Goal: Task Accomplishment & Management: Manage account settings

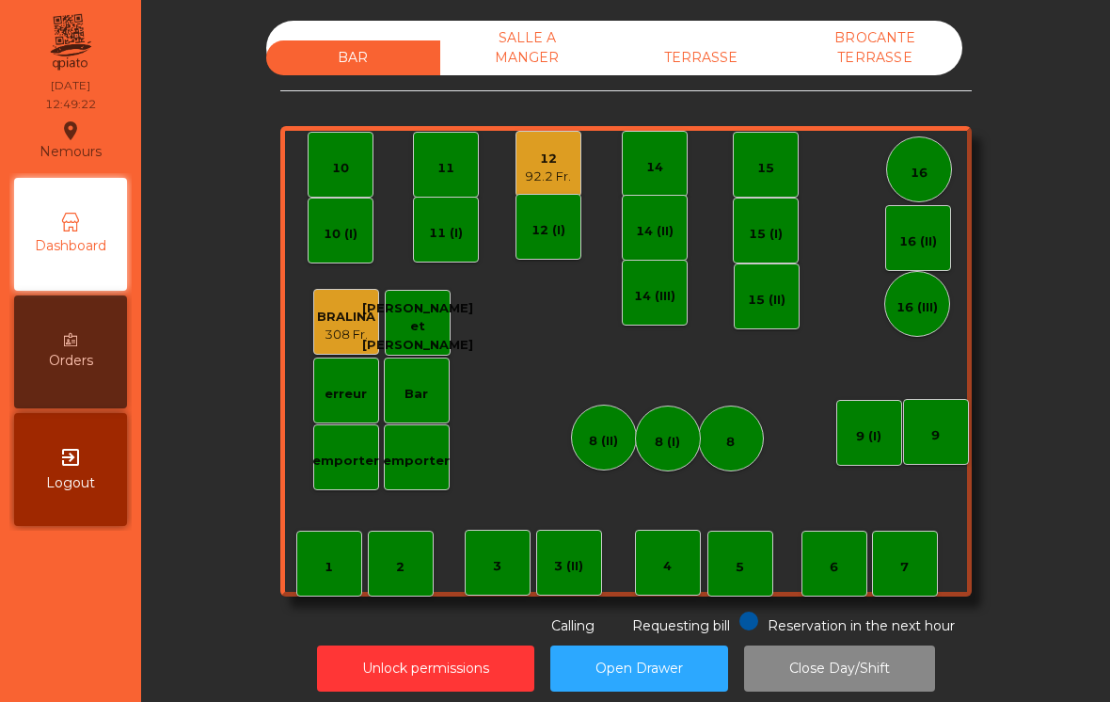
click at [705, 64] on div "TERRASSE" at bounding box center [701, 57] width 174 height 35
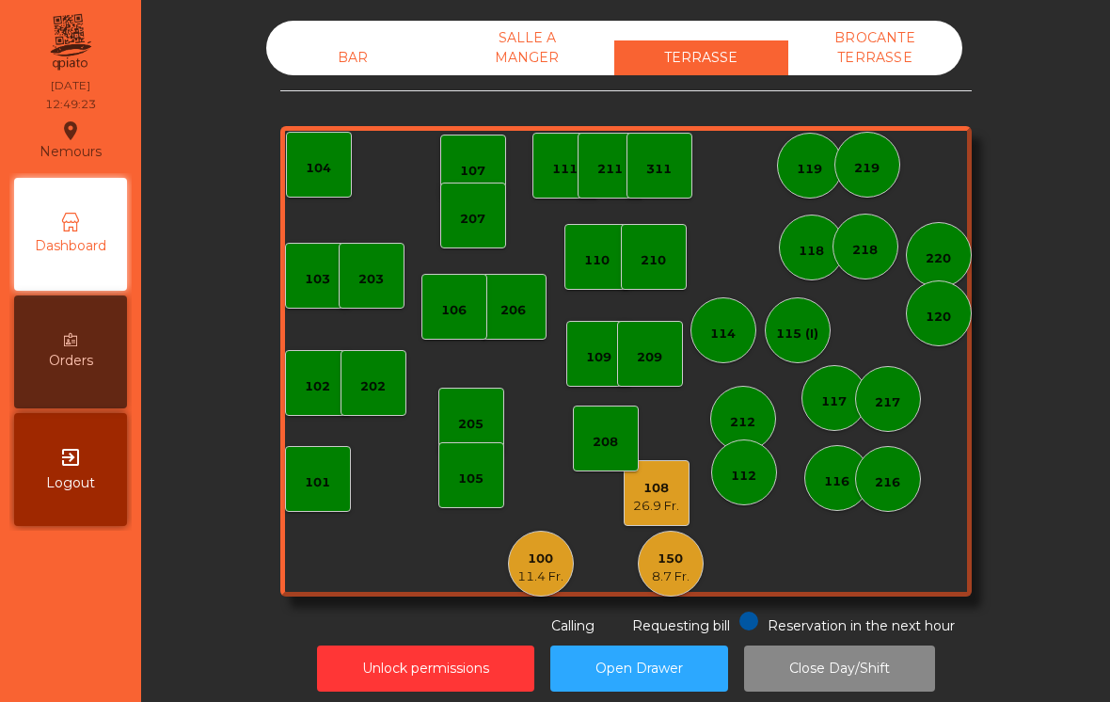
click at [656, 481] on div "108" at bounding box center [656, 488] width 46 height 19
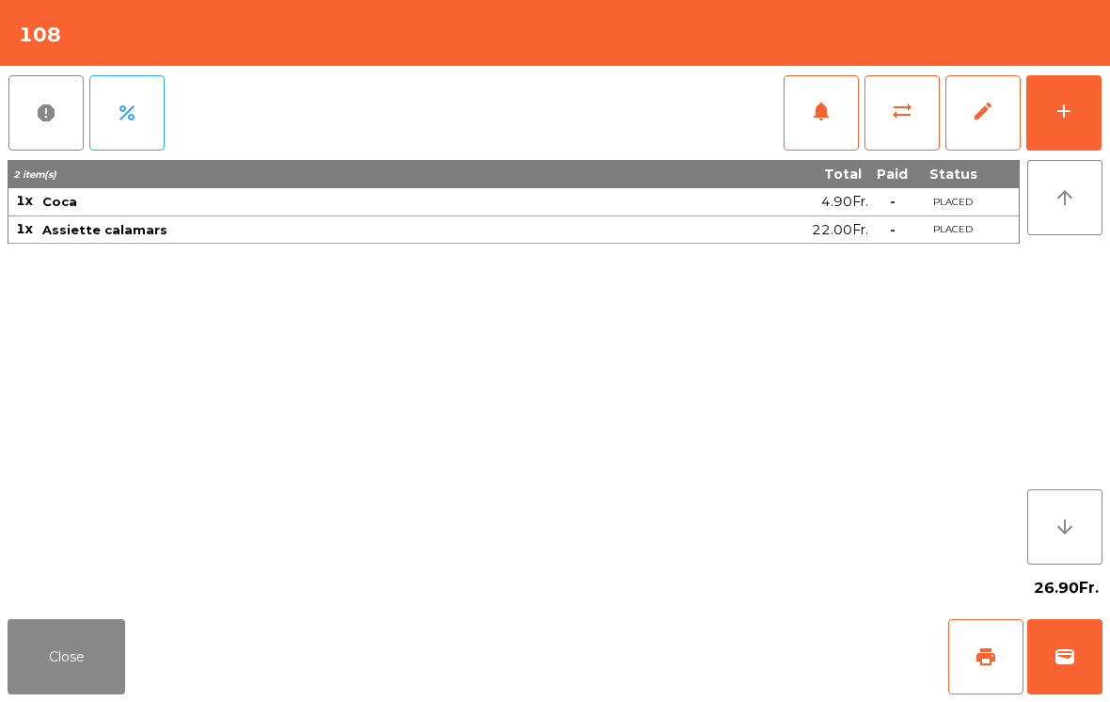
click at [981, 659] on span "print" at bounding box center [985, 656] width 23 height 23
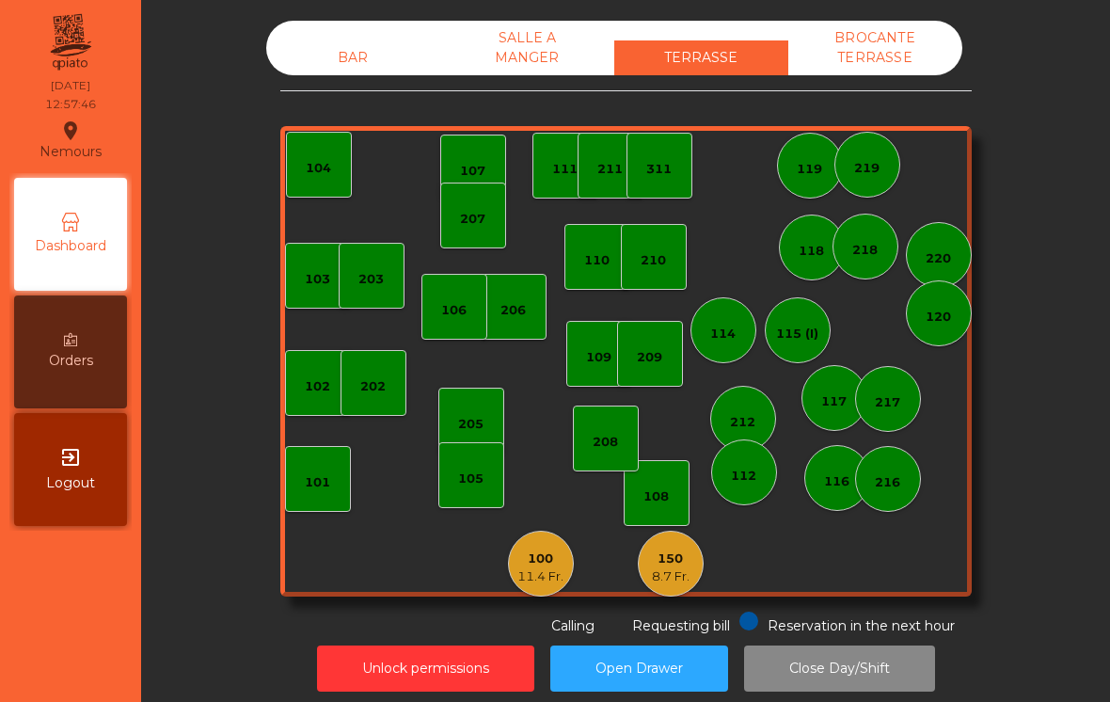
click at [308, 485] on div "101" at bounding box center [317, 482] width 25 height 19
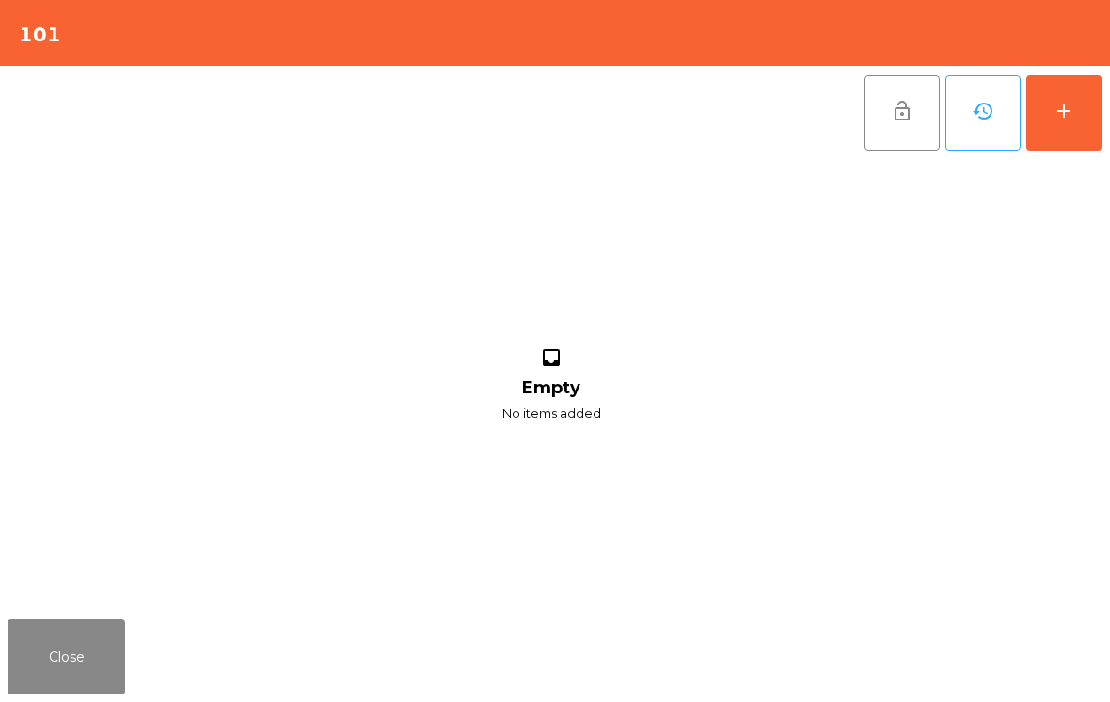
click at [1072, 127] on button "add" at bounding box center [1063, 112] width 75 height 75
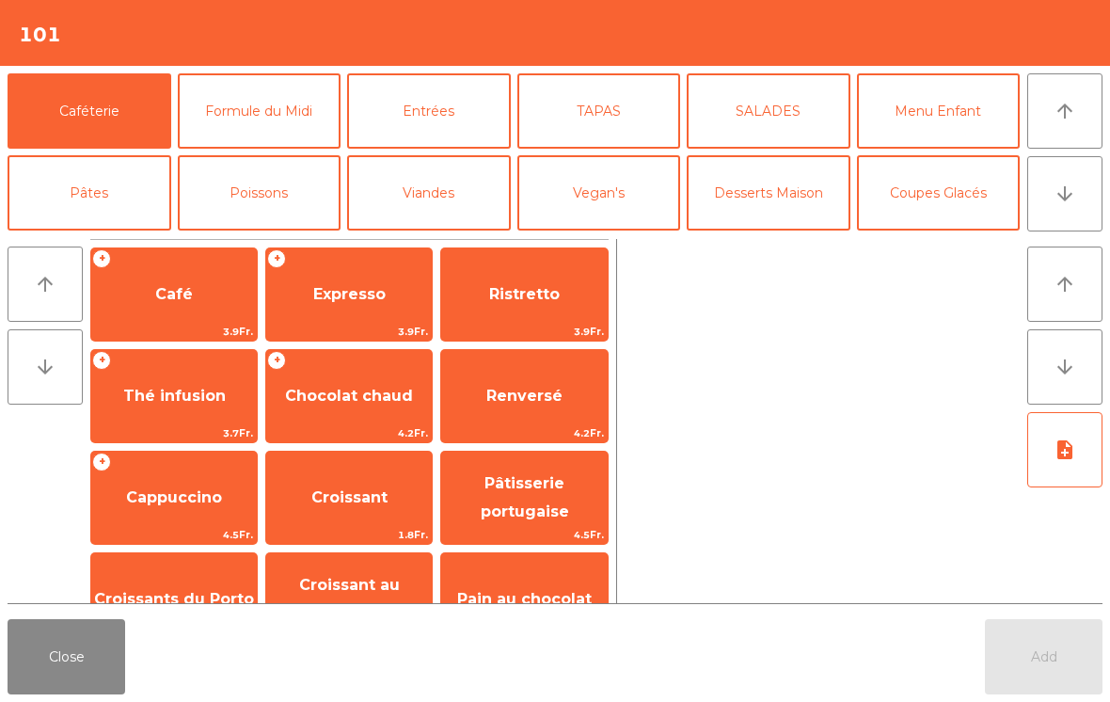
click at [1091, 203] on button "arrow_downward" at bounding box center [1064, 193] width 75 height 75
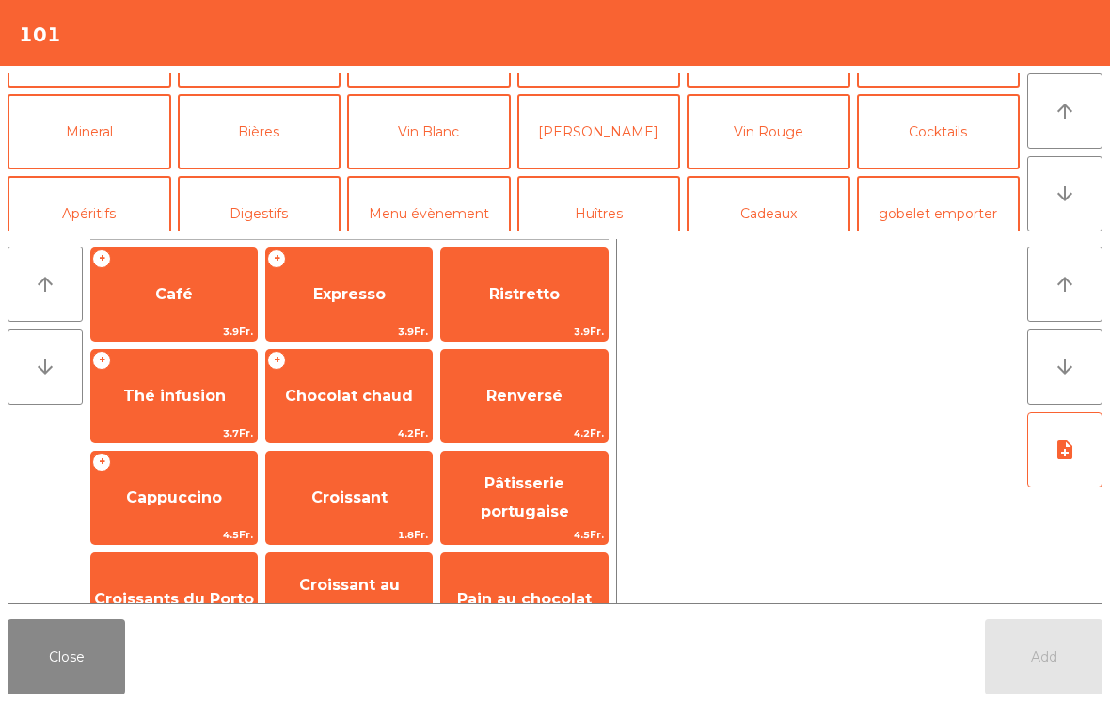
scroll to position [164, 0]
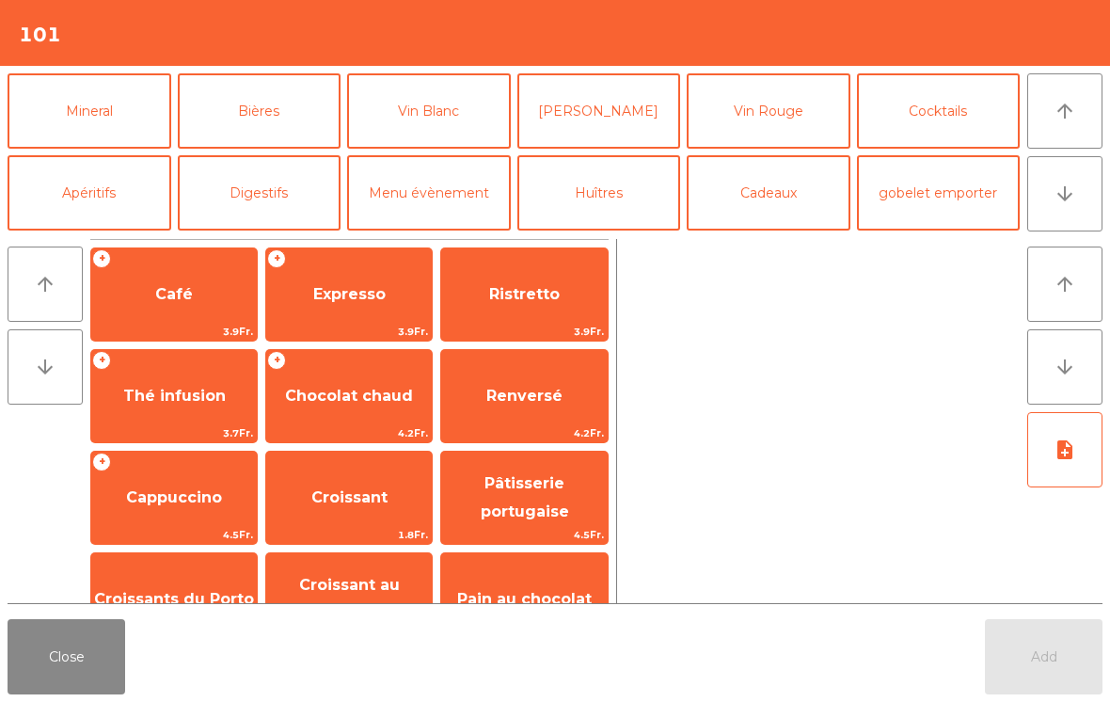
click at [279, 98] on button "Bières" at bounding box center [260, 110] width 164 height 75
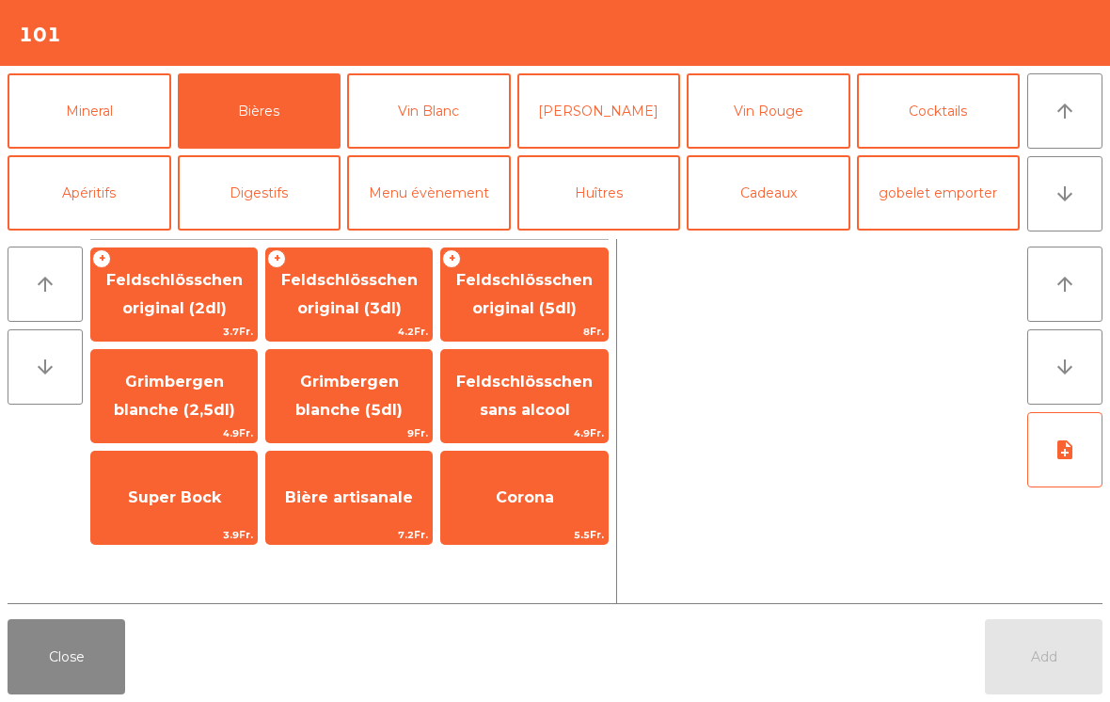
click at [360, 286] on span "Feldschlösschen original (3dl)" at bounding box center [349, 294] width 136 height 46
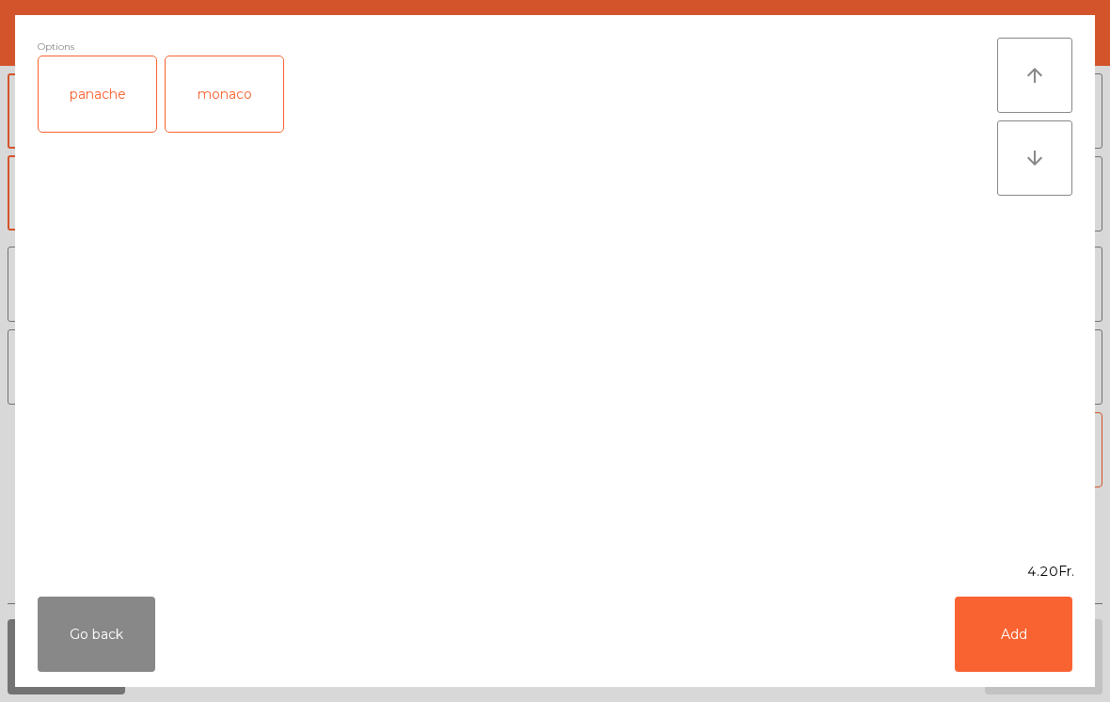
click at [1037, 652] on button "Add" at bounding box center [1014, 633] width 118 height 75
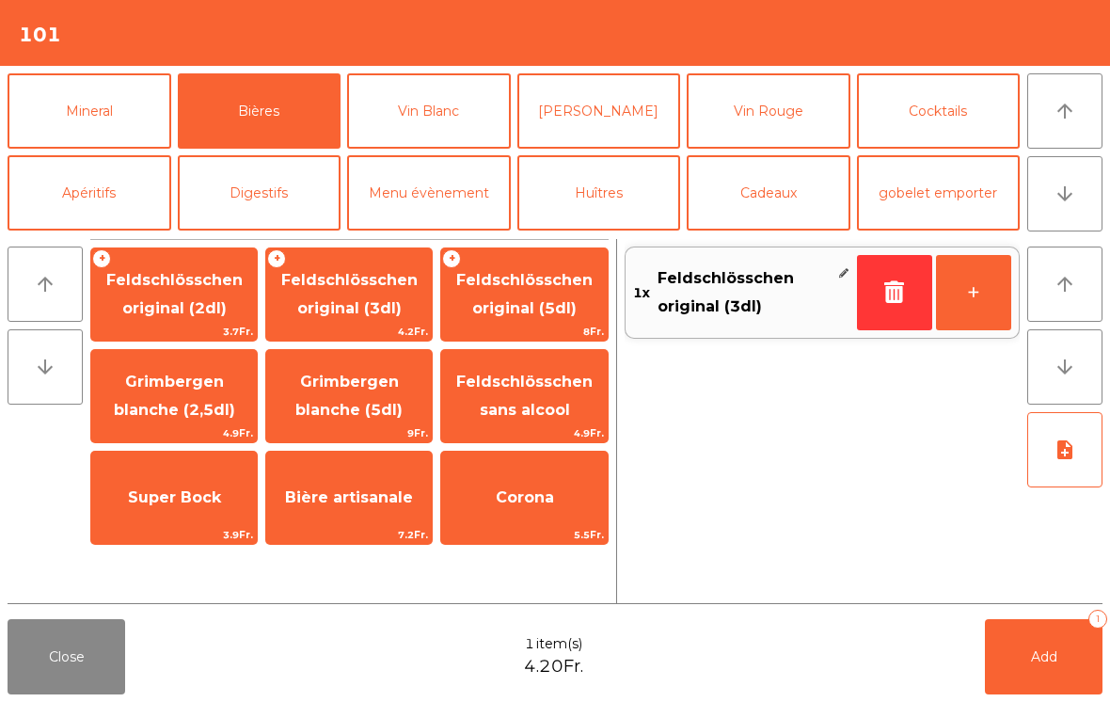
click at [560, 290] on span "Feldschlösschen original (5dl)" at bounding box center [524, 295] width 166 height 80
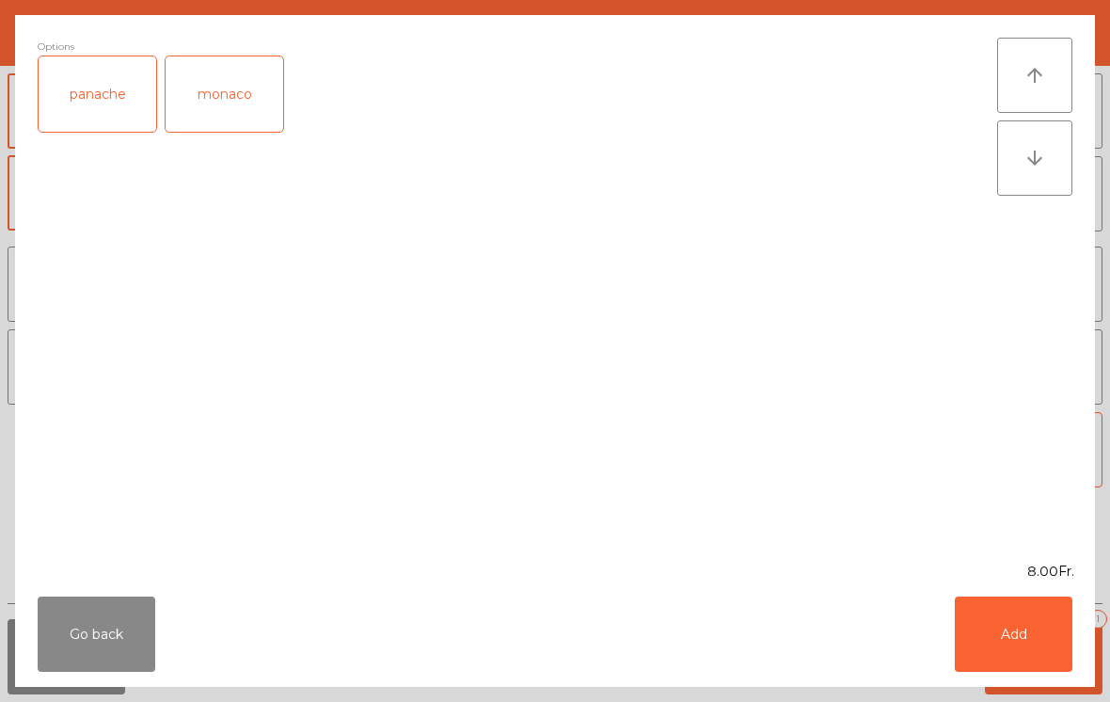
click at [1034, 647] on button "Add" at bounding box center [1014, 633] width 118 height 75
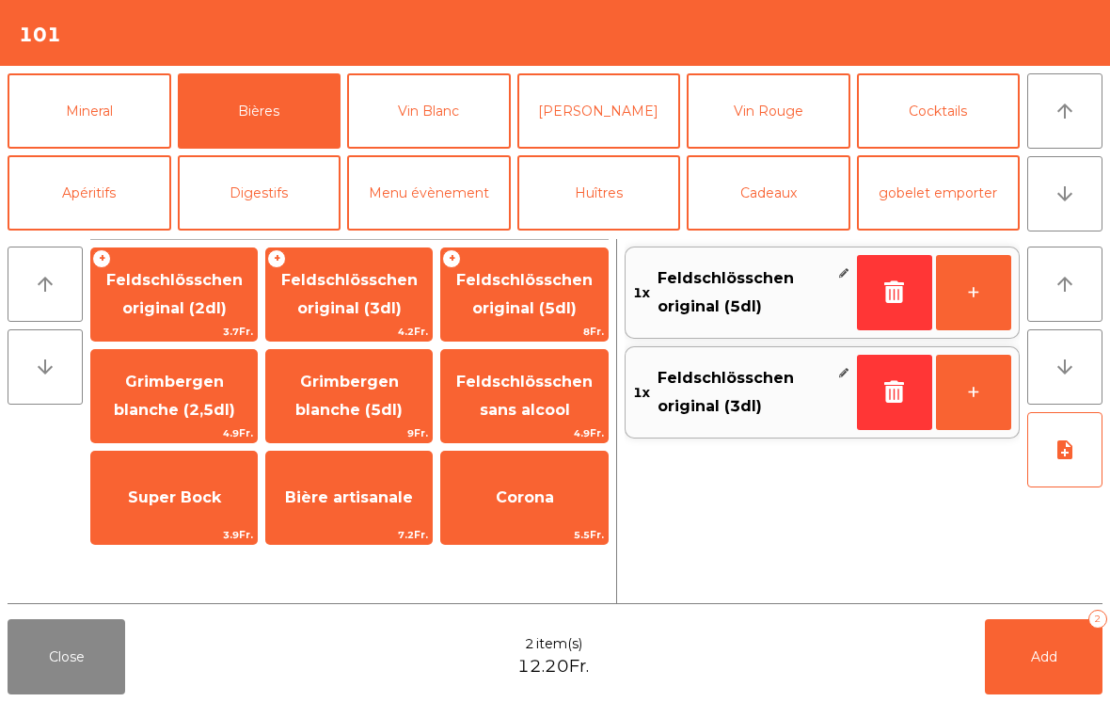
click at [1048, 674] on button "Add 2" at bounding box center [1044, 656] width 118 height 75
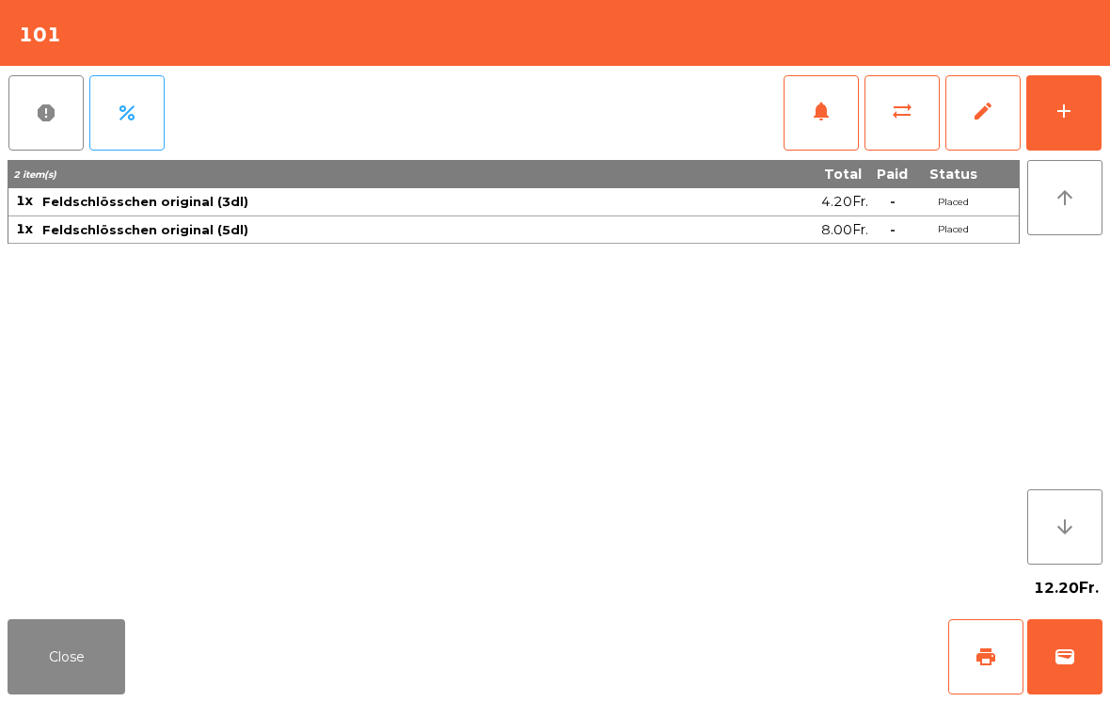
click at [1069, 670] on button "wallet" at bounding box center [1064, 656] width 75 height 75
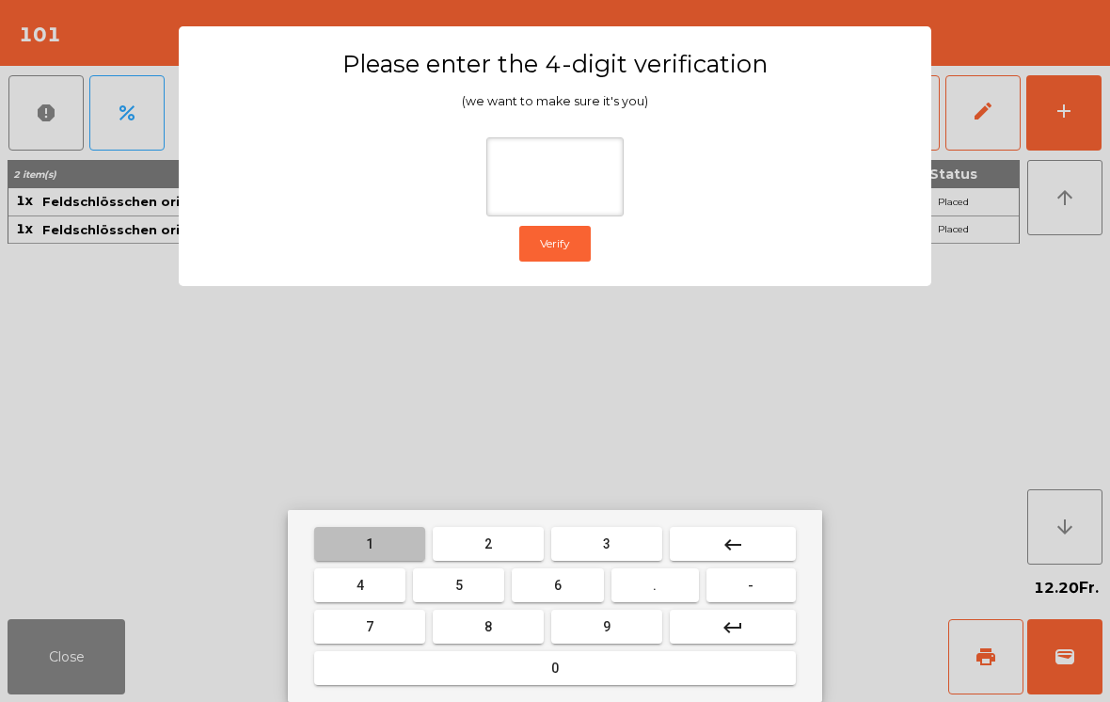
type input "*"
type input "***"
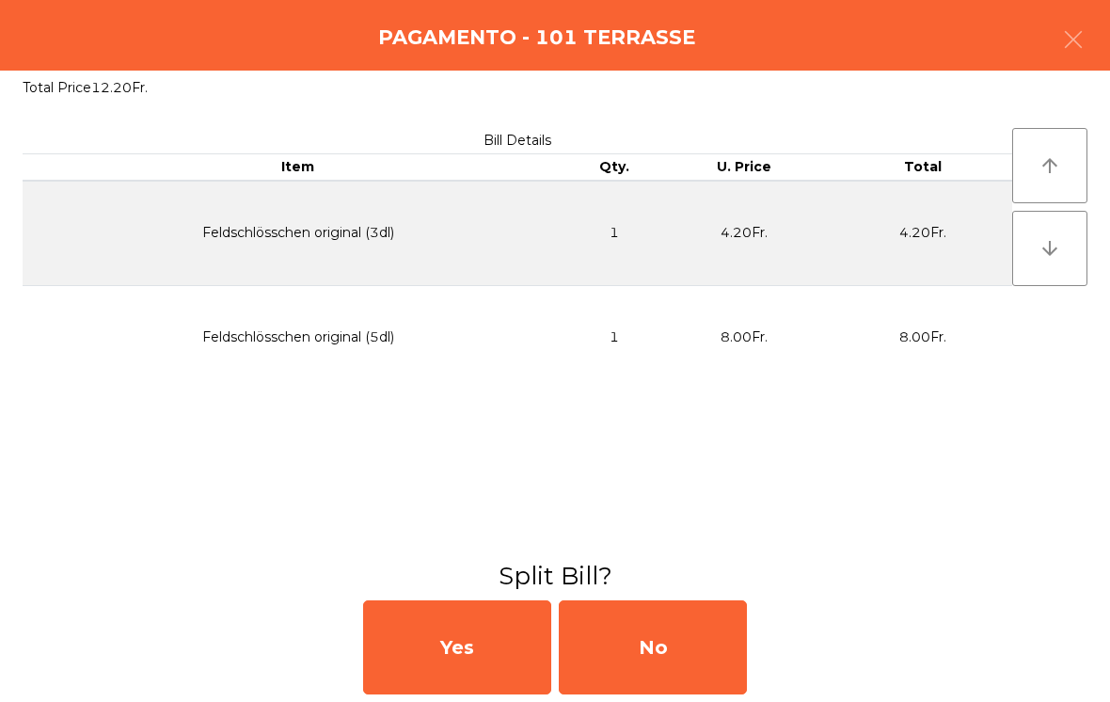
click at [648, 646] on div "No" at bounding box center [653, 647] width 188 height 94
click at [645, 643] on div "MB" at bounding box center [653, 647] width 188 height 94
click at [657, 642] on div "No" at bounding box center [653, 647] width 188 height 94
click at [656, 642] on div "No" at bounding box center [653, 647] width 188 height 94
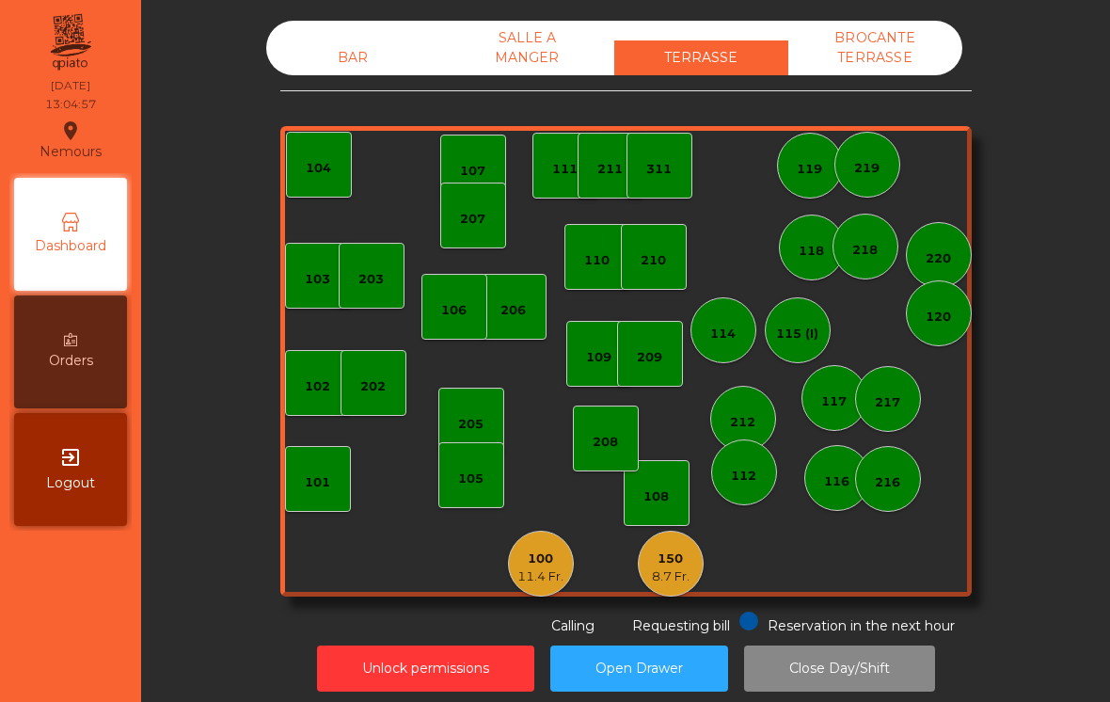
click at [351, 71] on div "BAR" at bounding box center [353, 57] width 174 height 35
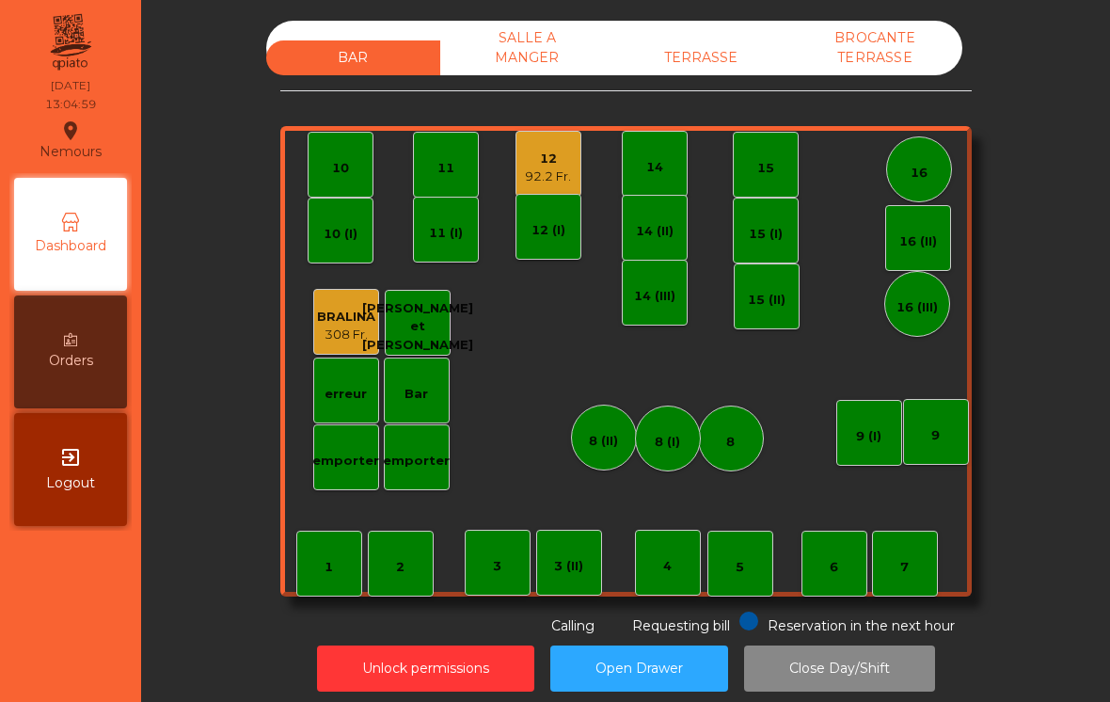
click at [541, 166] on div "12" at bounding box center [548, 159] width 46 height 19
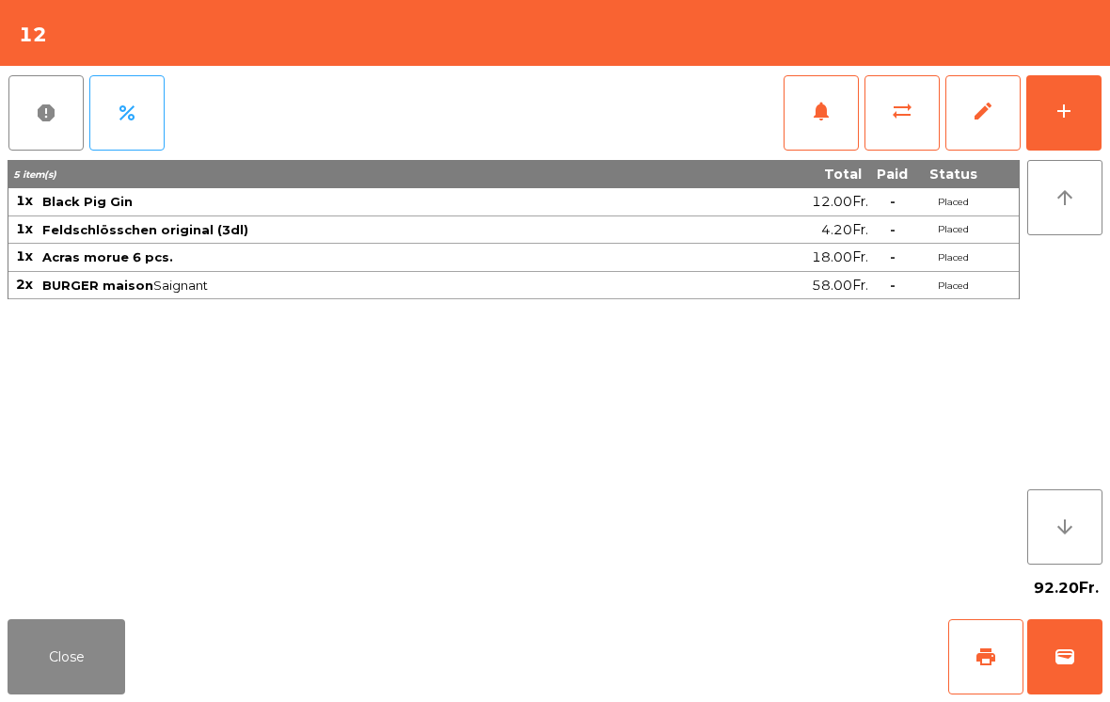
click at [833, 122] on button "notifications" at bounding box center [820, 112] width 75 height 75
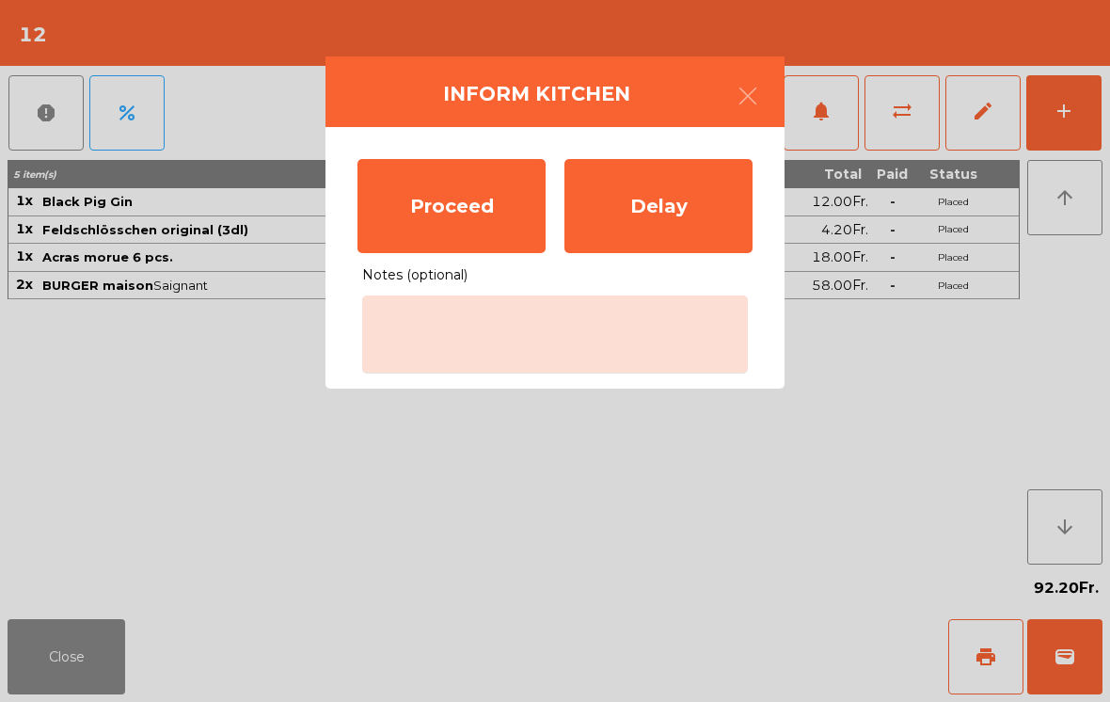
click at [493, 204] on div "Proceed" at bounding box center [451, 206] width 188 height 94
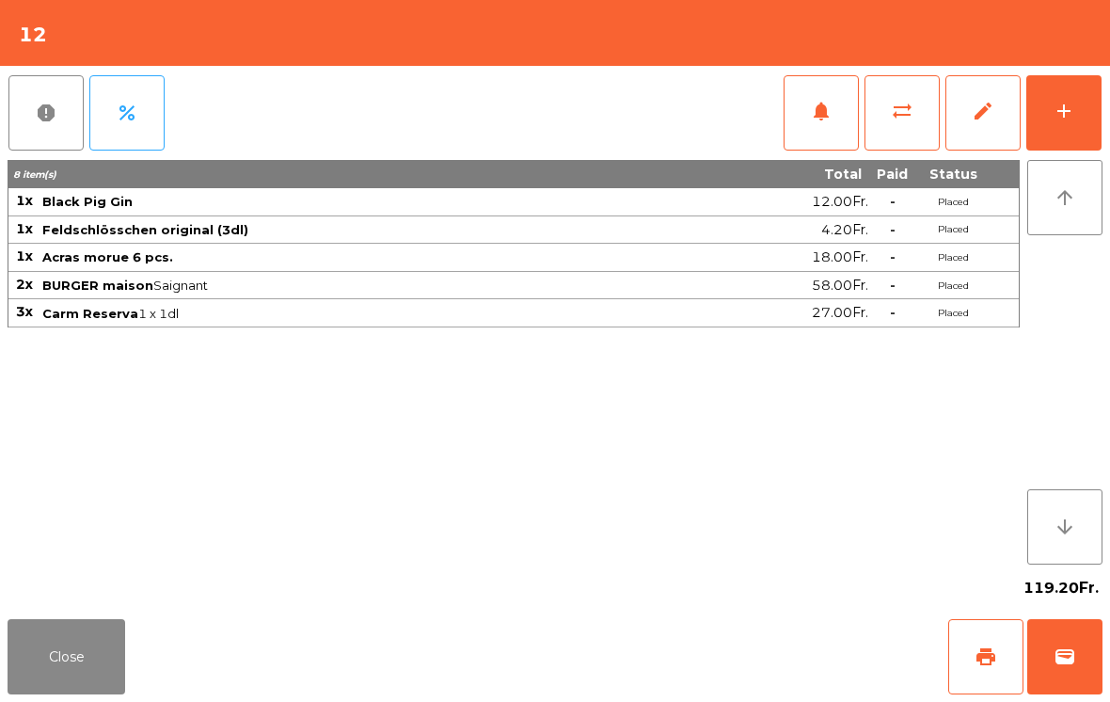
click at [84, 684] on button "Close" at bounding box center [67, 656] width 118 height 75
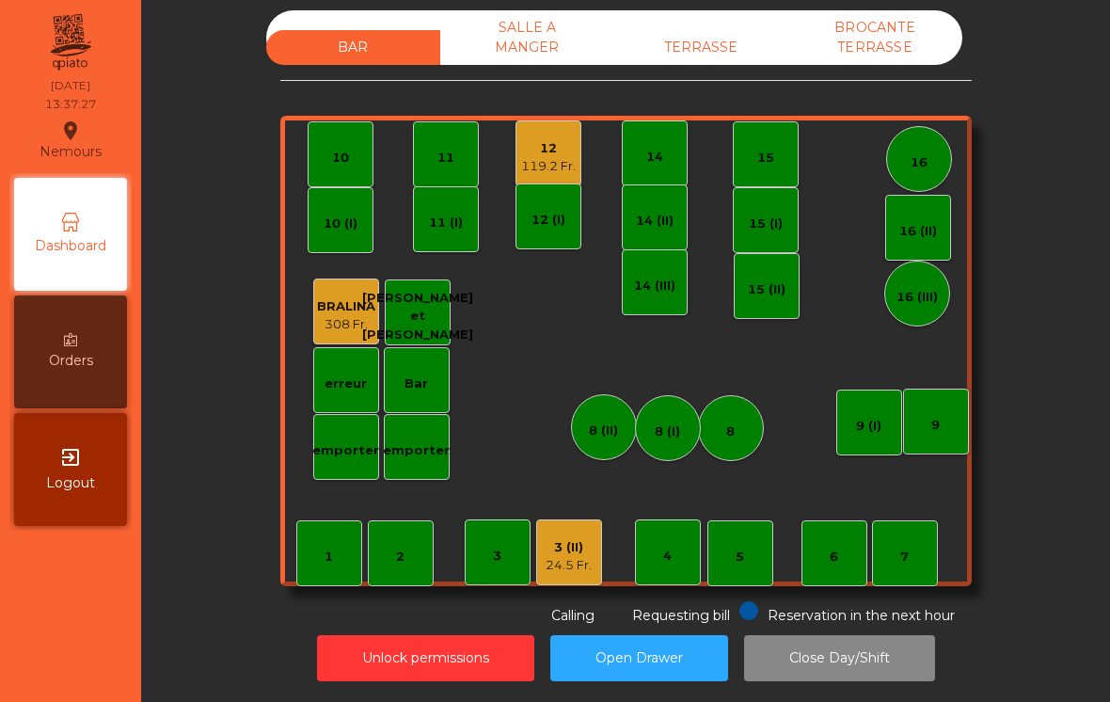
scroll to position [9, 0]
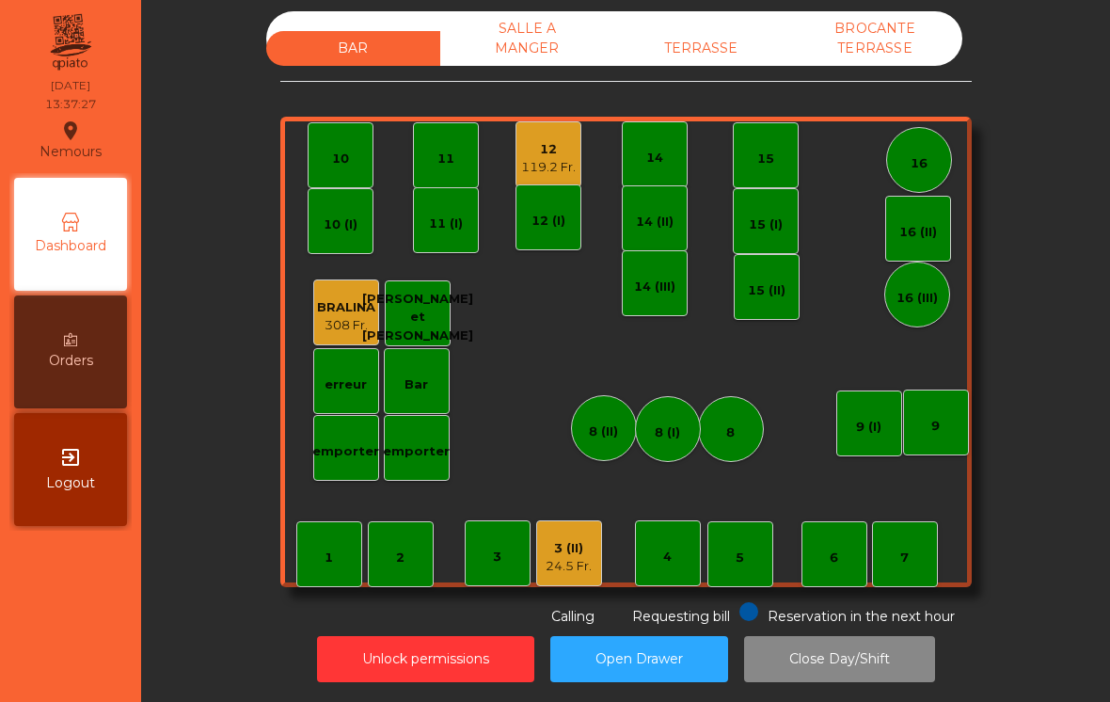
click at [588, 569] on div "24.5 Fr." at bounding box center [568, 566] width 46 height 19
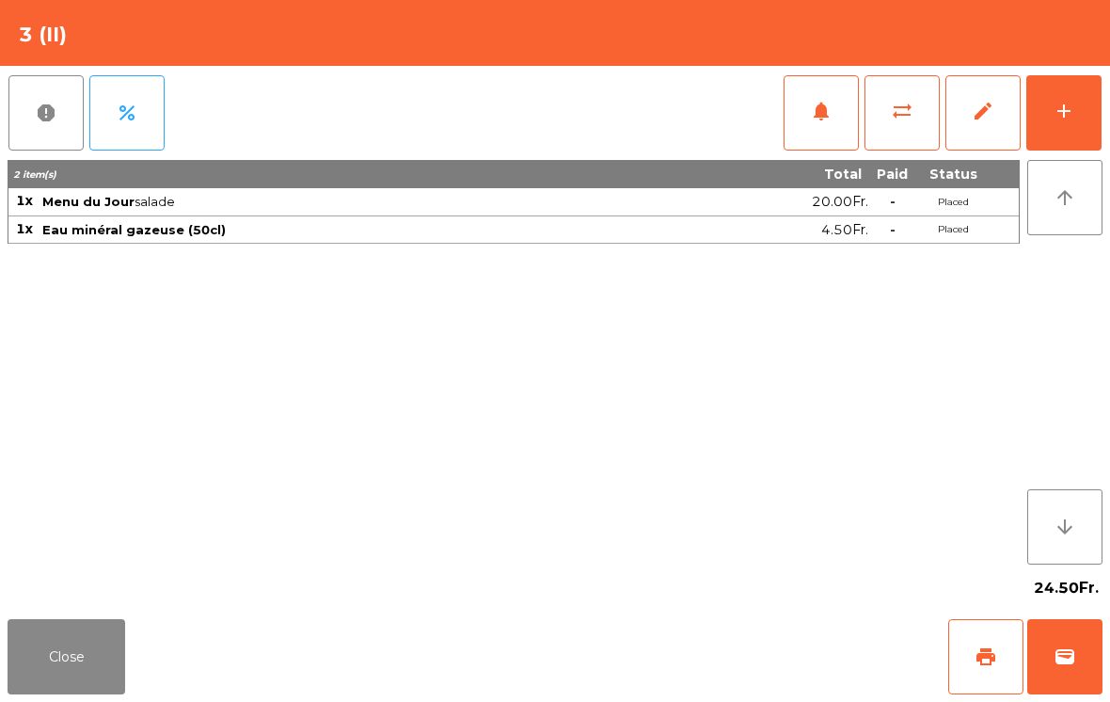
click at [816, 111] on span "notifications" at bounding box center [821, 111] width 23 height 23
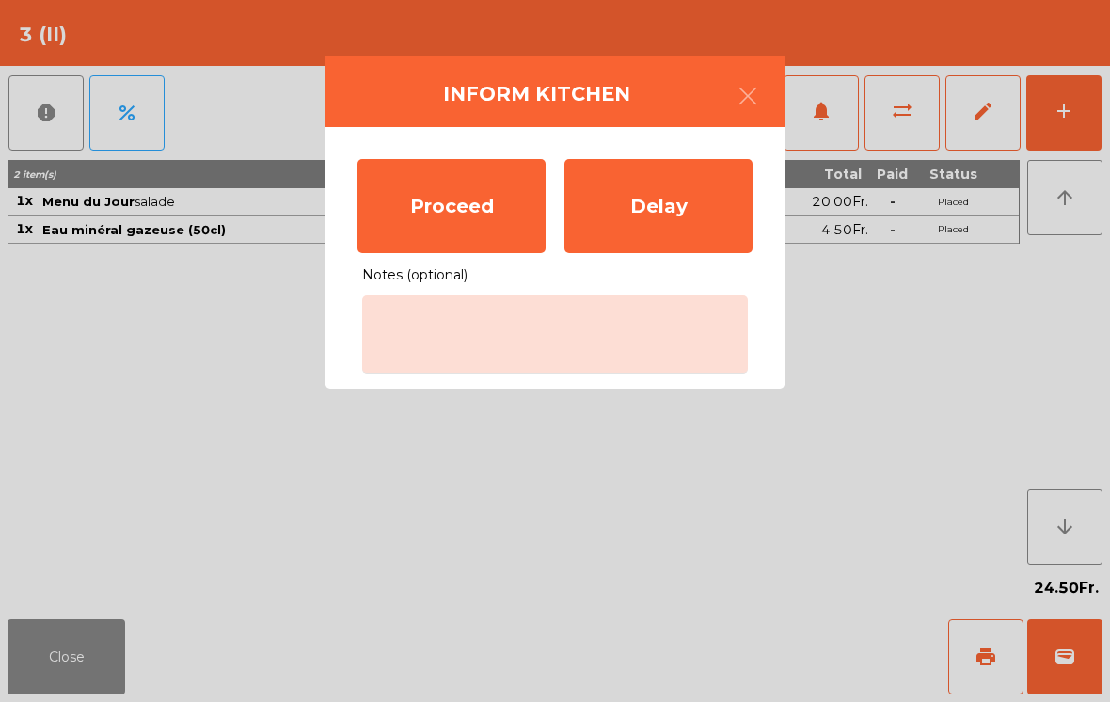
click at [470, 206] on div "Proceed" at bounding box center [451, 206] width 188 height 94
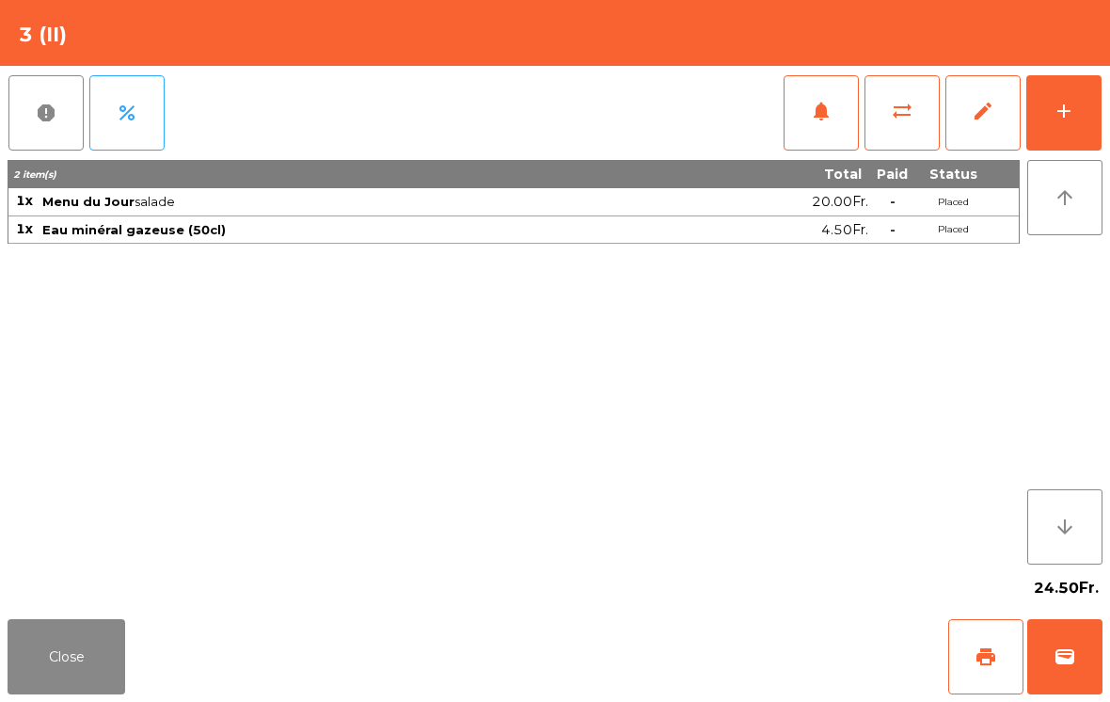
click at [51, 626] on button "Close" at bounding box center [67, 656] width 118 height 75
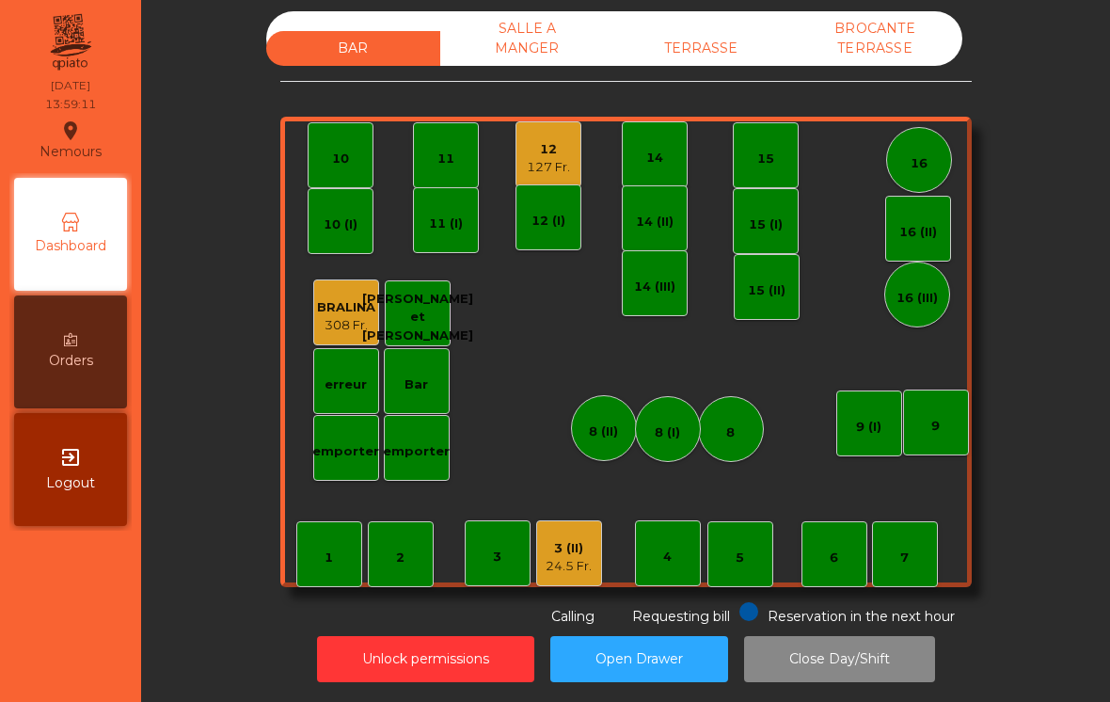
click at [583, 562] on div "BAR SALLE A MANGER TERRASSE BROCANTE TERRASSE 1 2 3 4 5 6 7 8 9 10 11 12 127 Fr…" at bounding box center [625, 318] width 691 height 615
click at [577, 557] on div "24.5 Fr." at bounding box center [568, 566] width 46 height 19
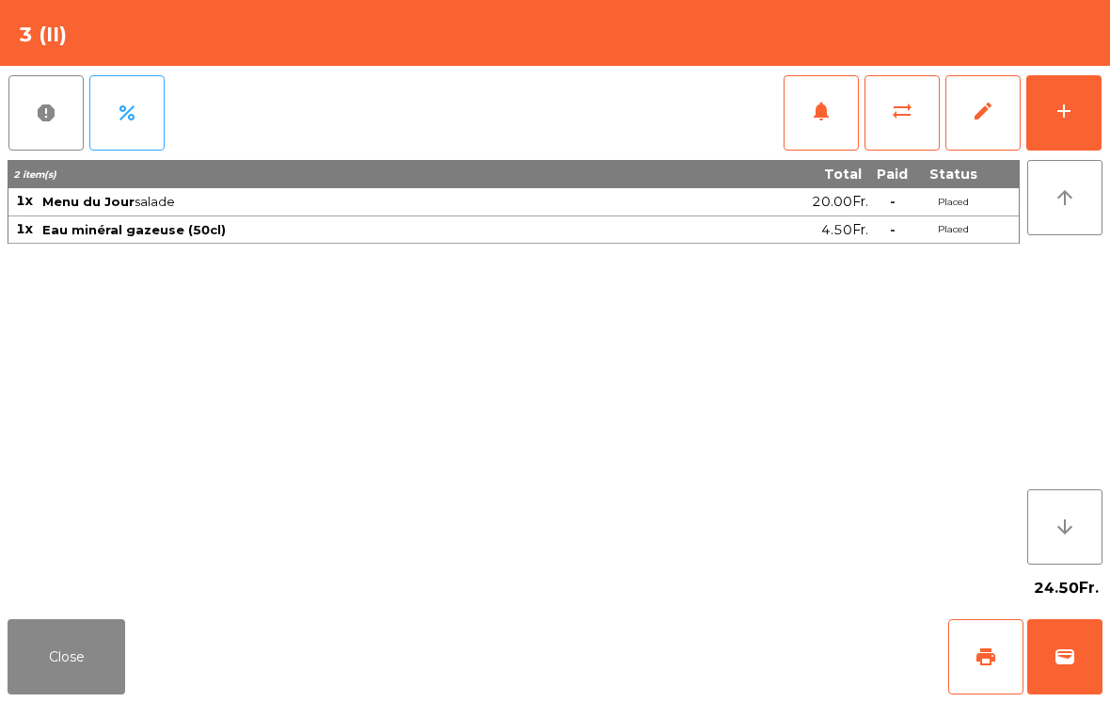
click at [990, 671] on button "print" at bounding box center [985, 656] width 75 height 75
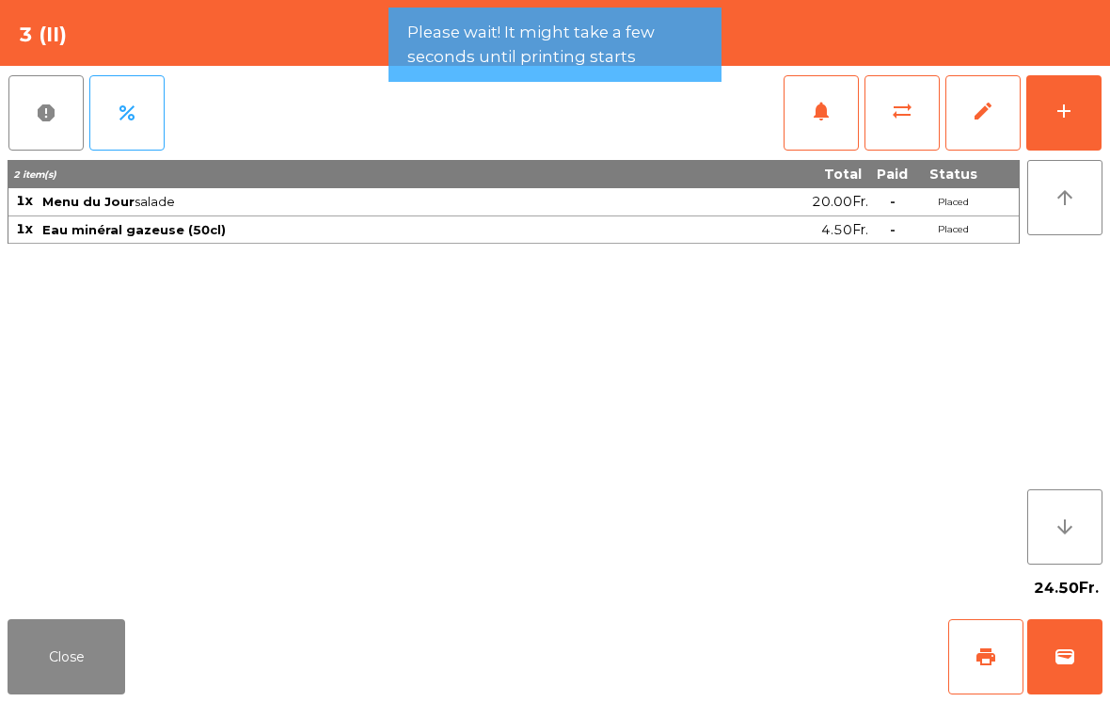
click at [1045, 143] on button "add" at bounding box center [1063, 112] width 75 height 75
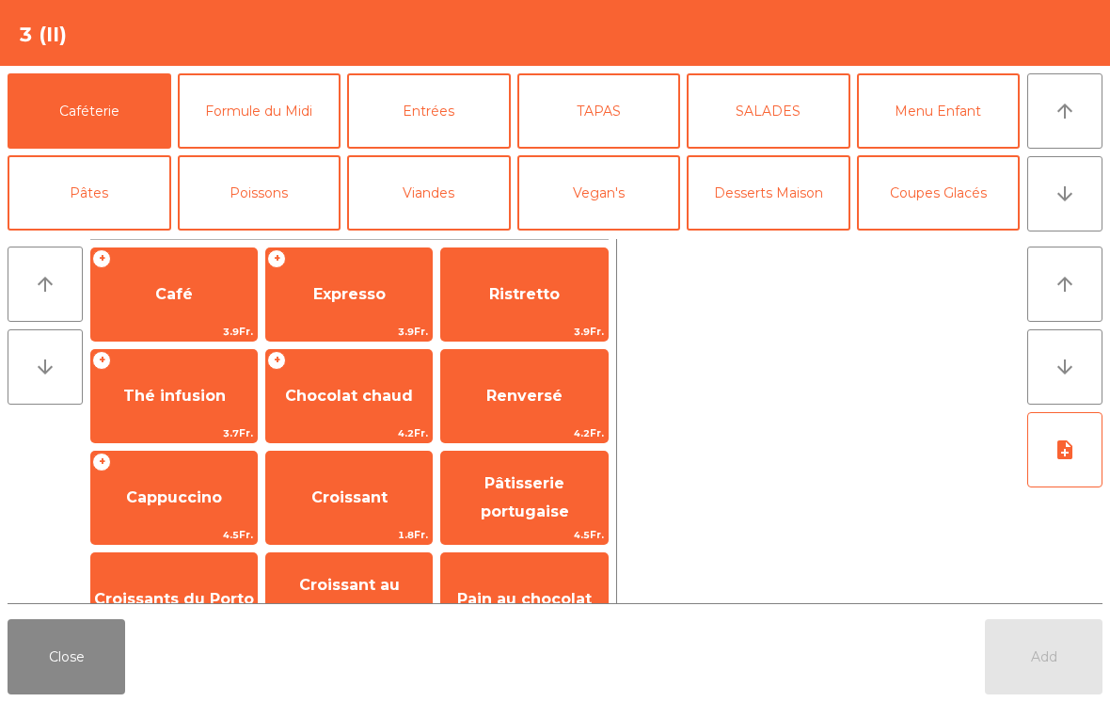
click at [534, 313] on span "Ristretto" at bounding box center [524, 294] width 166 height 51
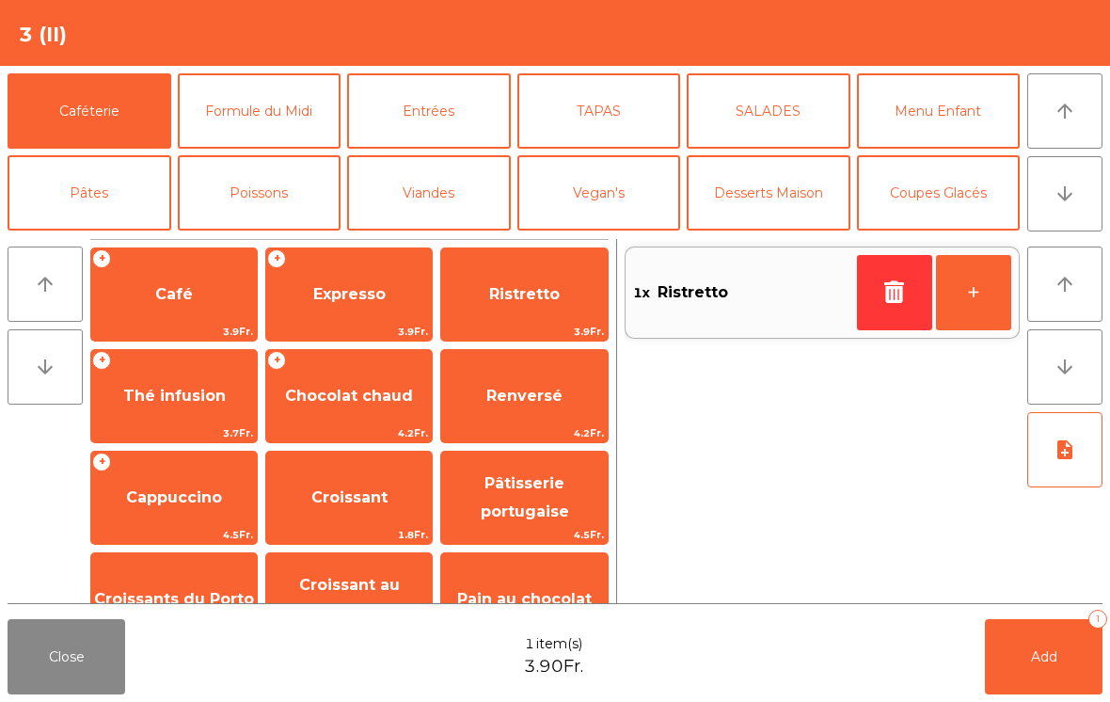
click at [1020, 675] on button "Add 1" at bounding box center [1044, 656] width 118 height 75
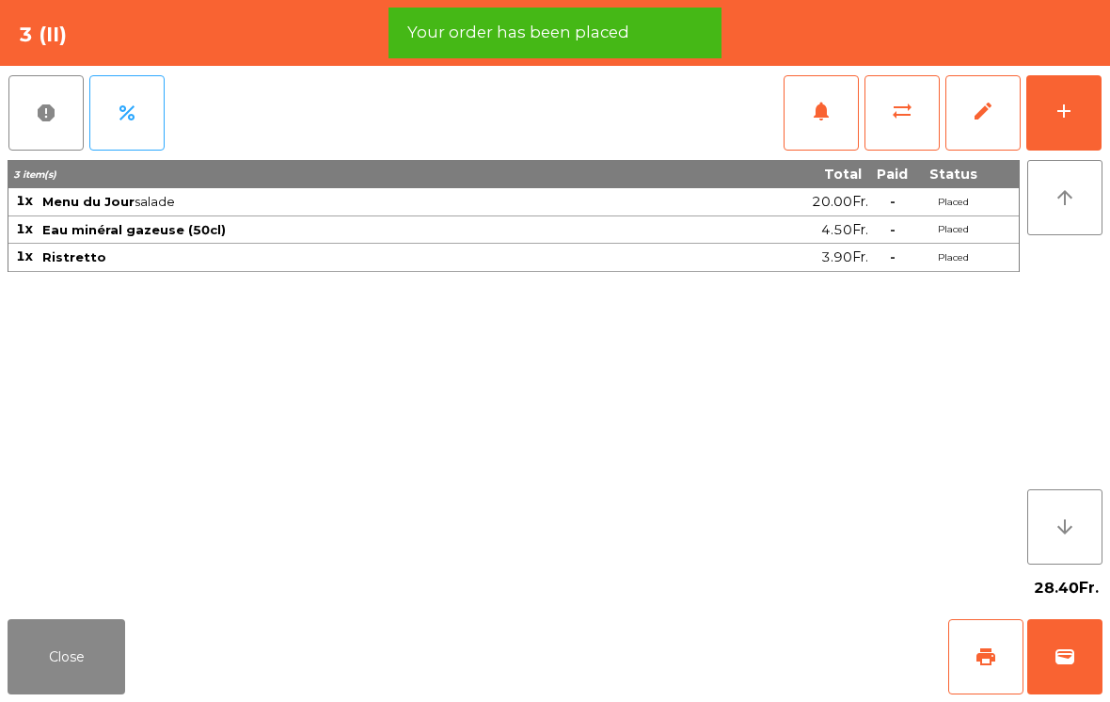
click at [993, 658] on span "print" at bounding box center [985, 656] width 23 height 23
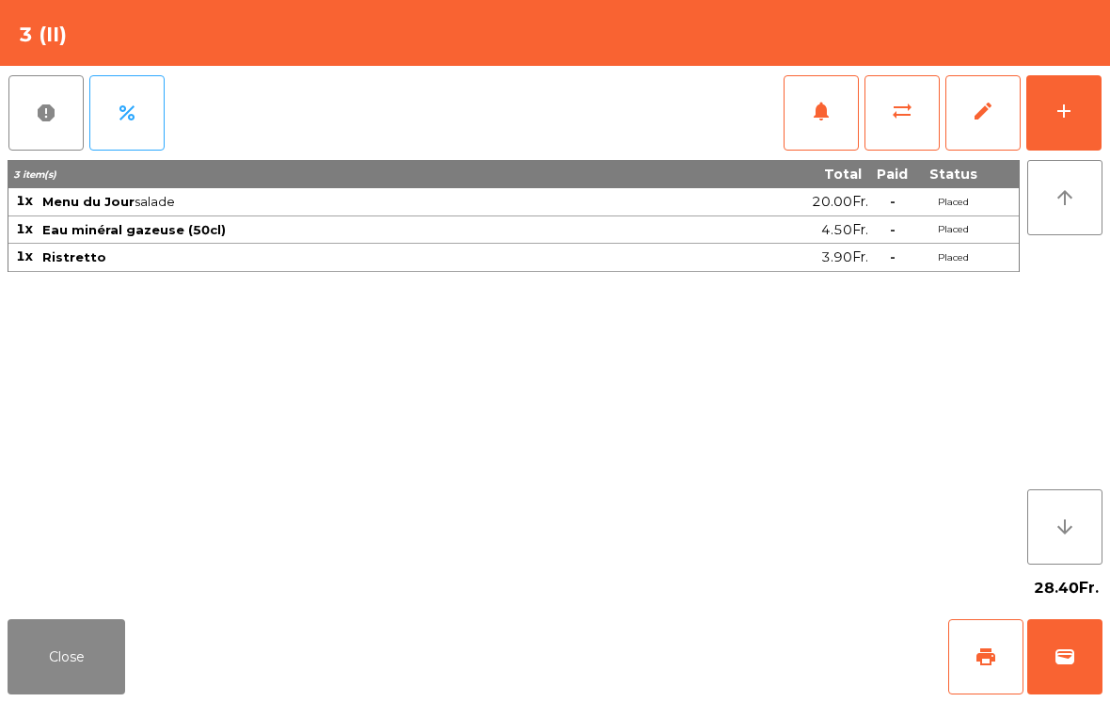
click at [1060, 661] on span "wallet" at bounding box center [1064, 656] width 23 height 23
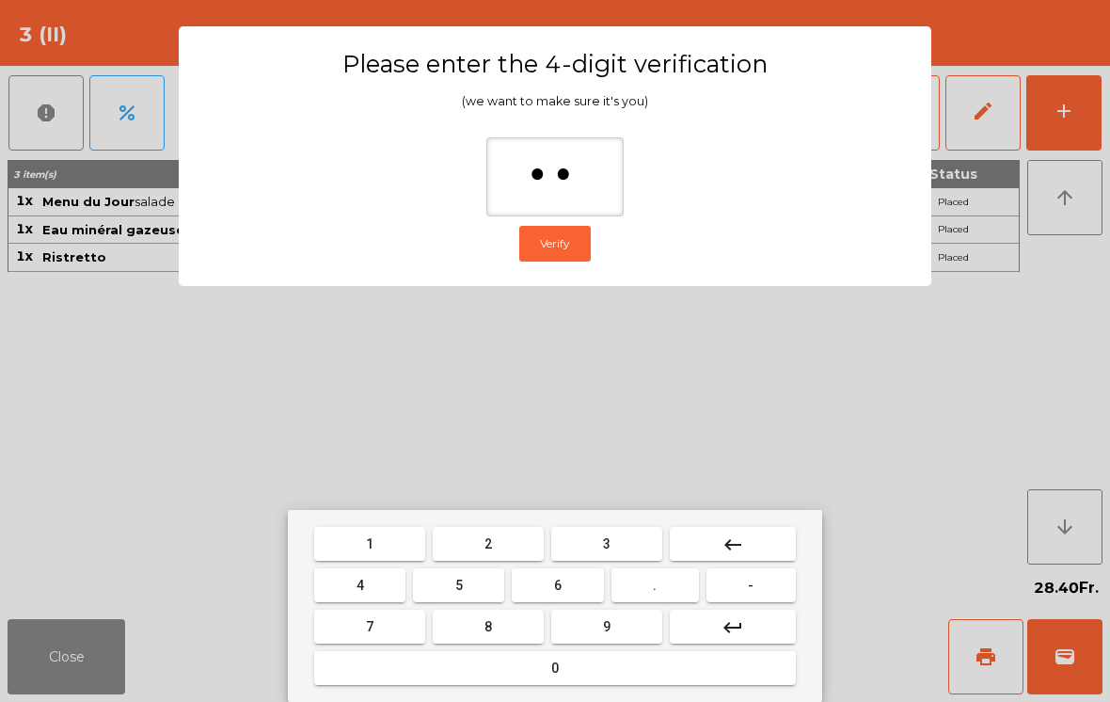
type input "***"
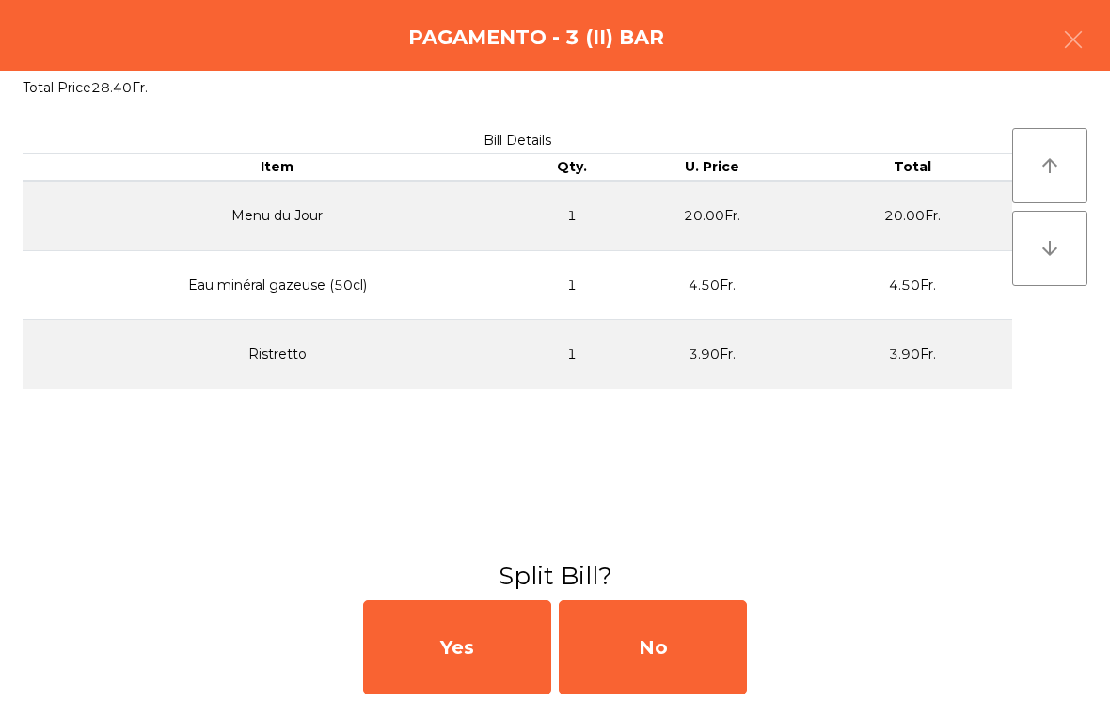
click at [658, 626] on div "No" at bounding box center [653, 647] width 188 height 94
click at [679, 642] on div "MB" at bounding box center [653, 647] width 188 height 94
click at [679, 642] on div "No" at bounding box center [653, 647] width 188 height 94
click at [693, 633] on div "No" at bounding box center [653, 647] width 188 height 94
click at [693, 636] on button "Open Drawer" at bounding box center [639, 659] width 178 height 46
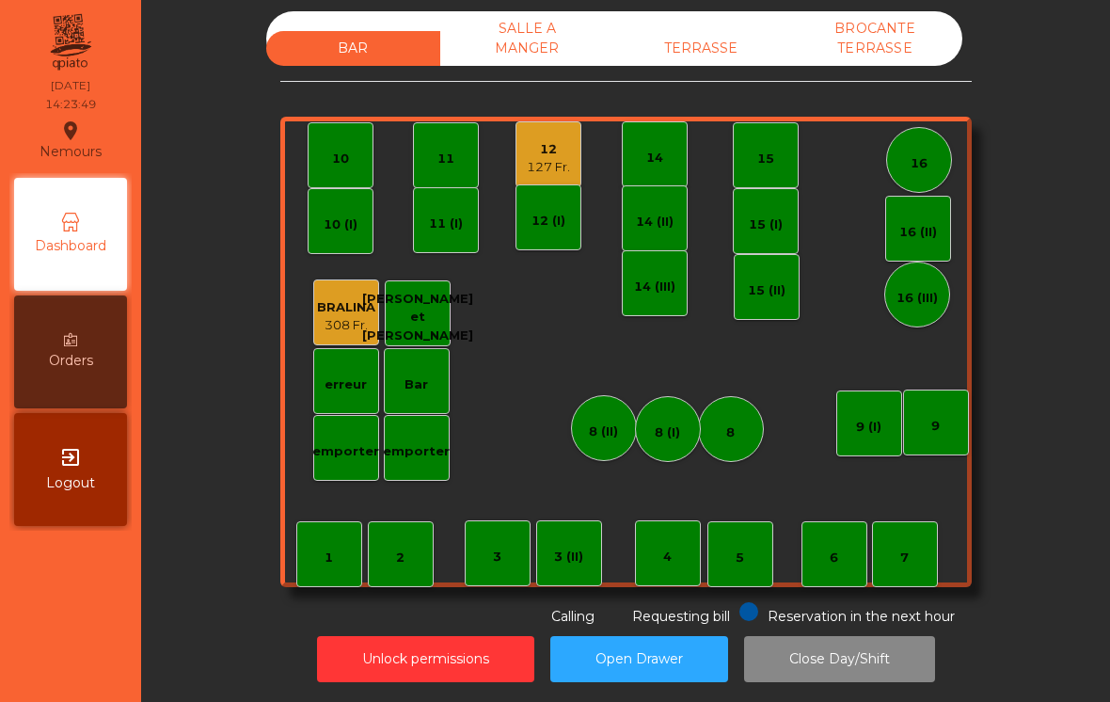
click at [551, 140] on div "12" at bounding box center [548, 149] width 43 height 19
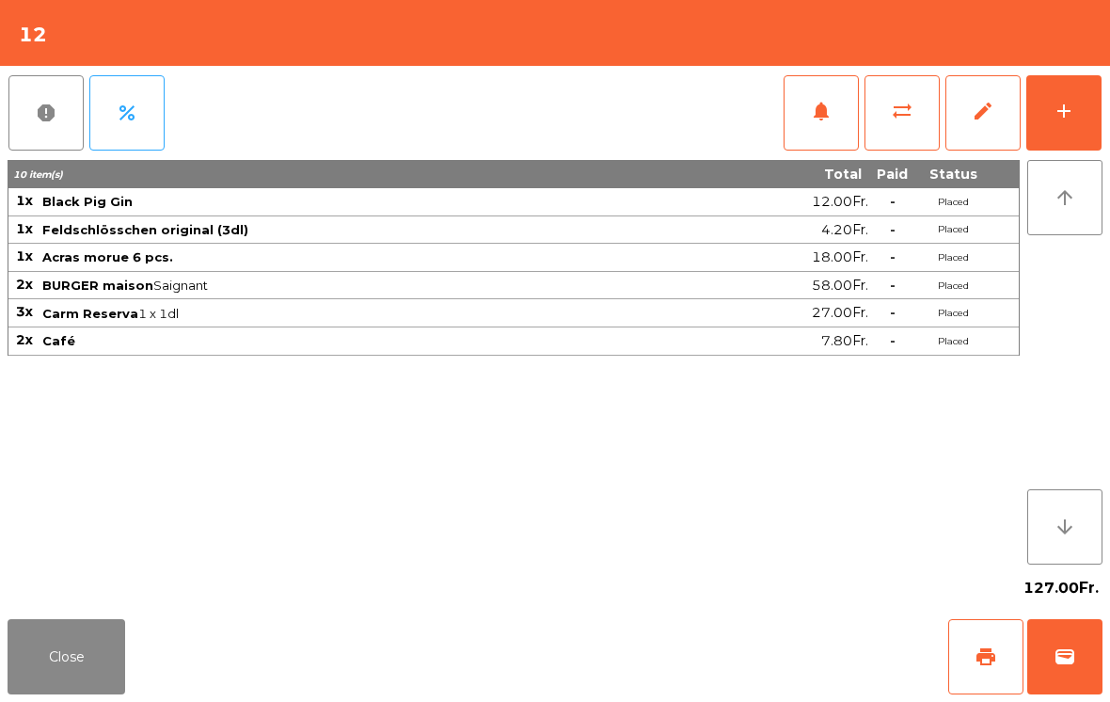
click at [1066, 640] on button "wallet" at bounding box center [1064, 656] width 75 height 75
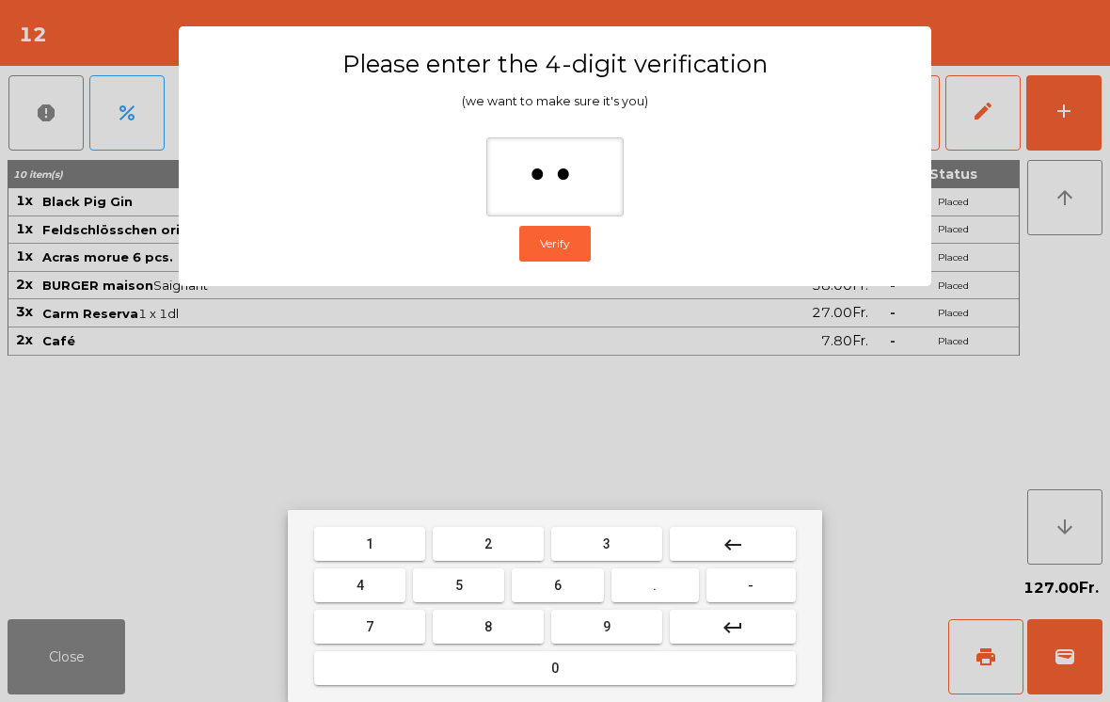
type input "***"
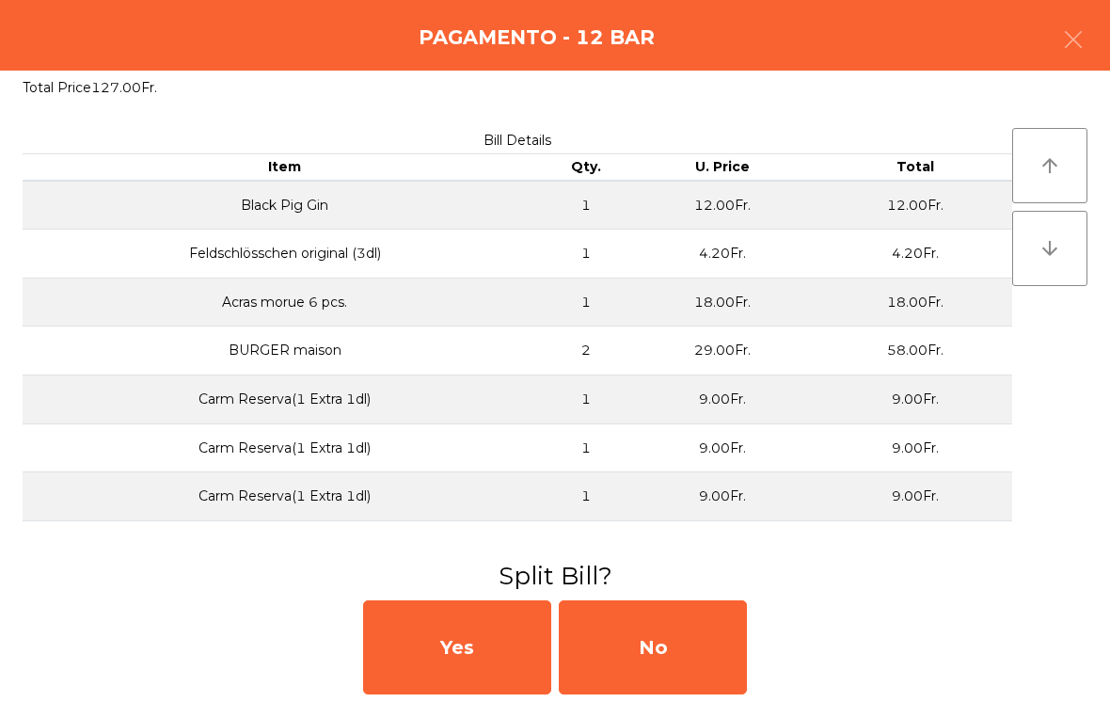
click at [641, 636] on div "No" at bounding box center [653, 647] width 188 height 94
click at [648, 666] on div "No" at bounding box center [653, 647] width 188 height 94
click at [655, 672] on div "No" at bounding box center [653, 647] width 188 height 94
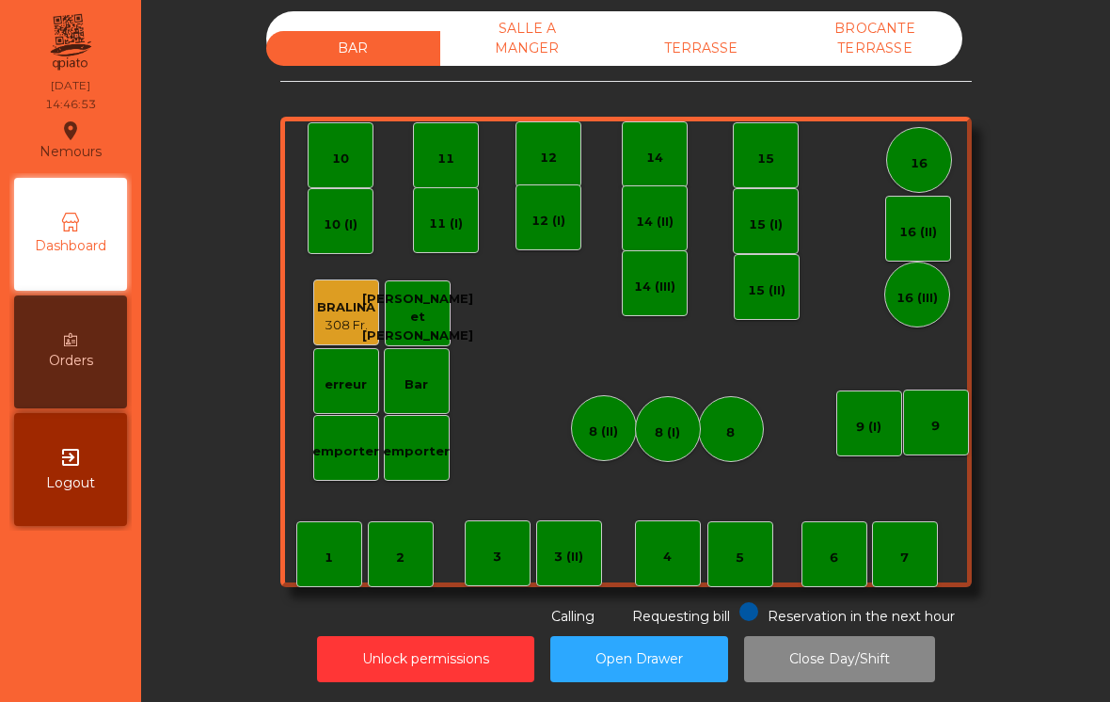
click at [598, 531] on div "3 (II)" at bounding box center [569, 553] width 66 height 66
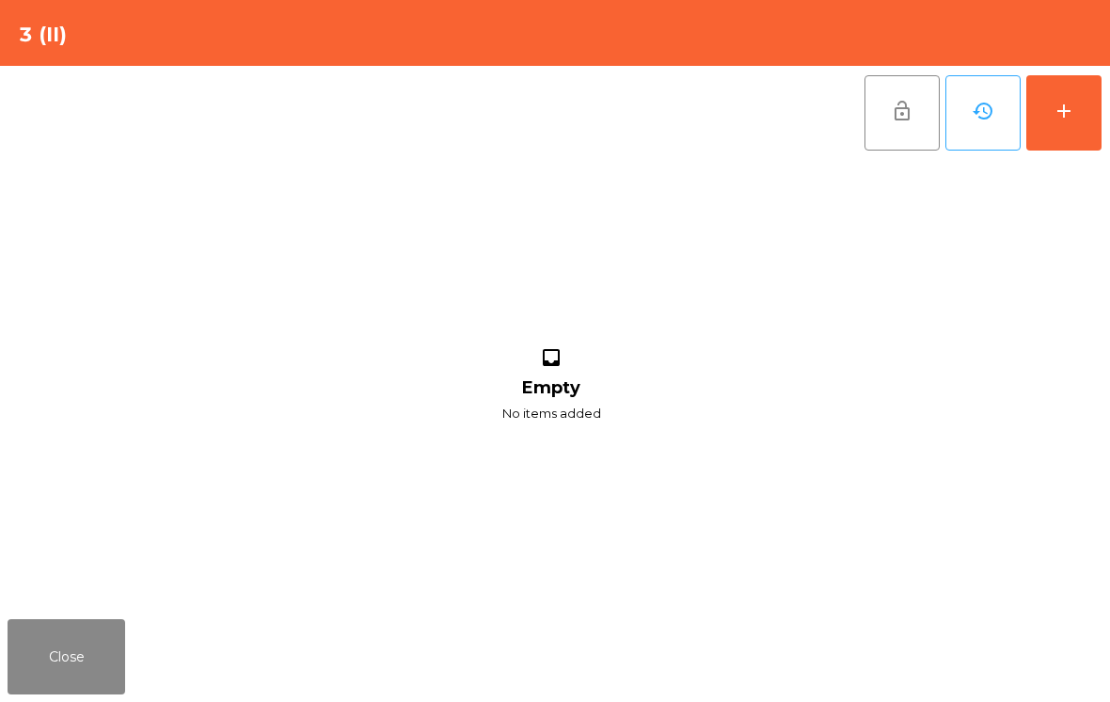
click at [1067, 99] on button "add" at bounding box center [1063, 112] width 75 height 75
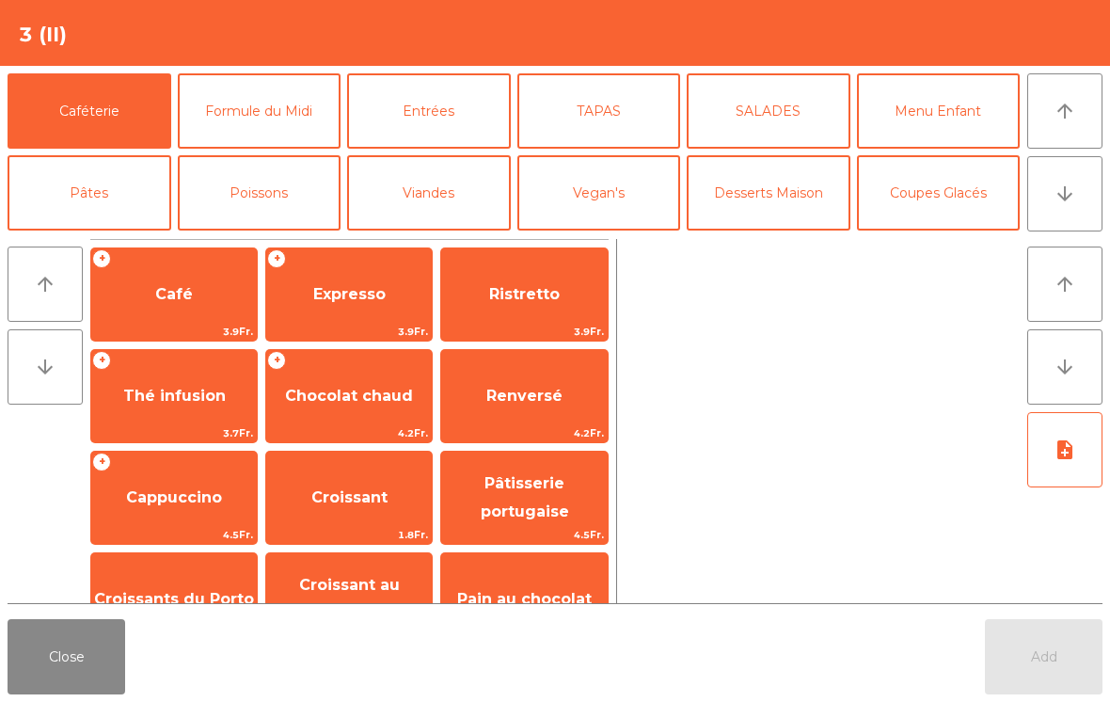
click at [343, 414] on span "Chocolat chaud" at bounding box center [349, 396] width 166 height 51
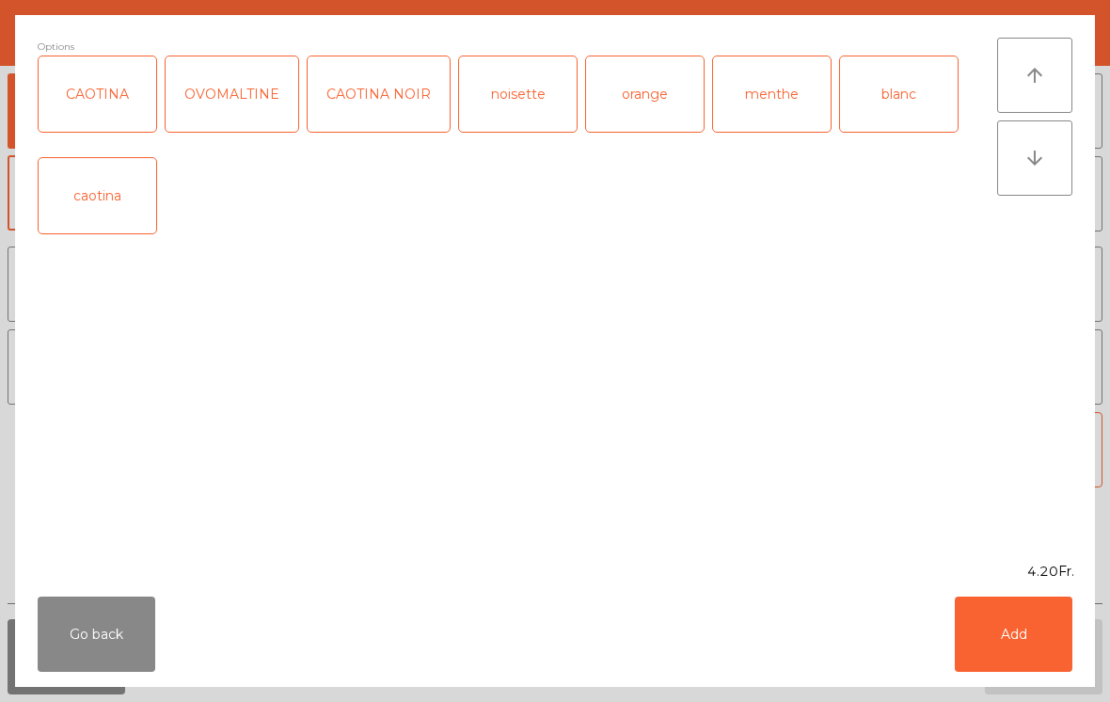
click at [1008, 597] on button "Add" at bounding box center [1014, 633] width 118 height 75
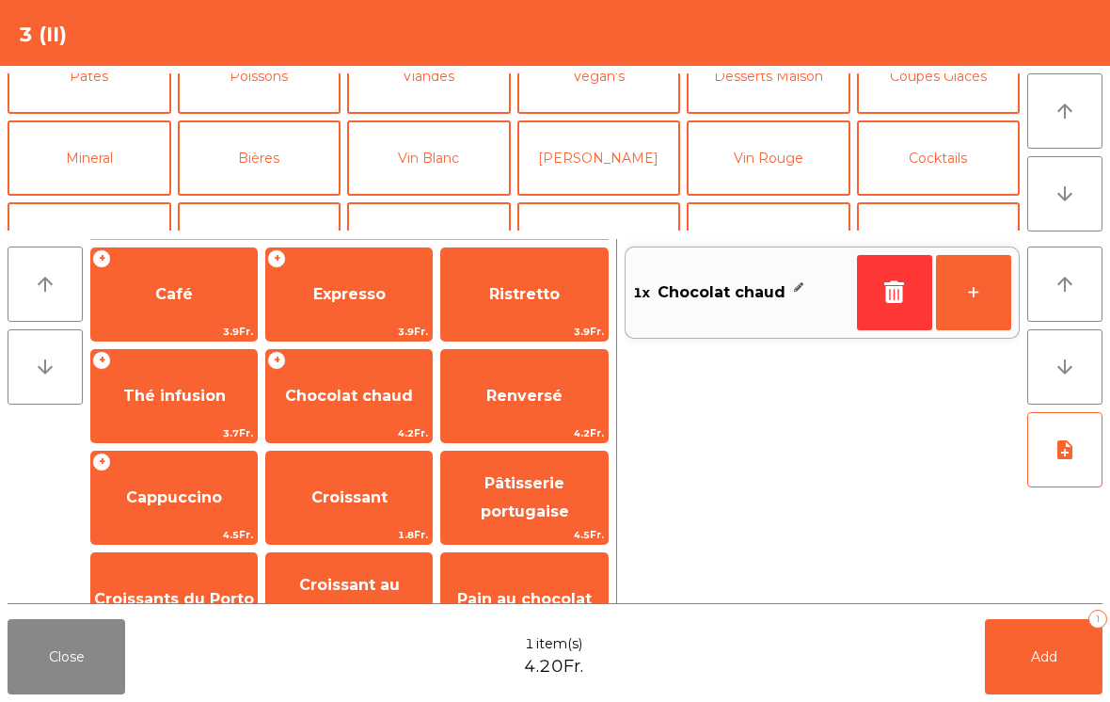
scroll to position [118, 0]
click at [434, 166] on button "Vin Blanc" at bounding box center [429, 155] width 164 height 75
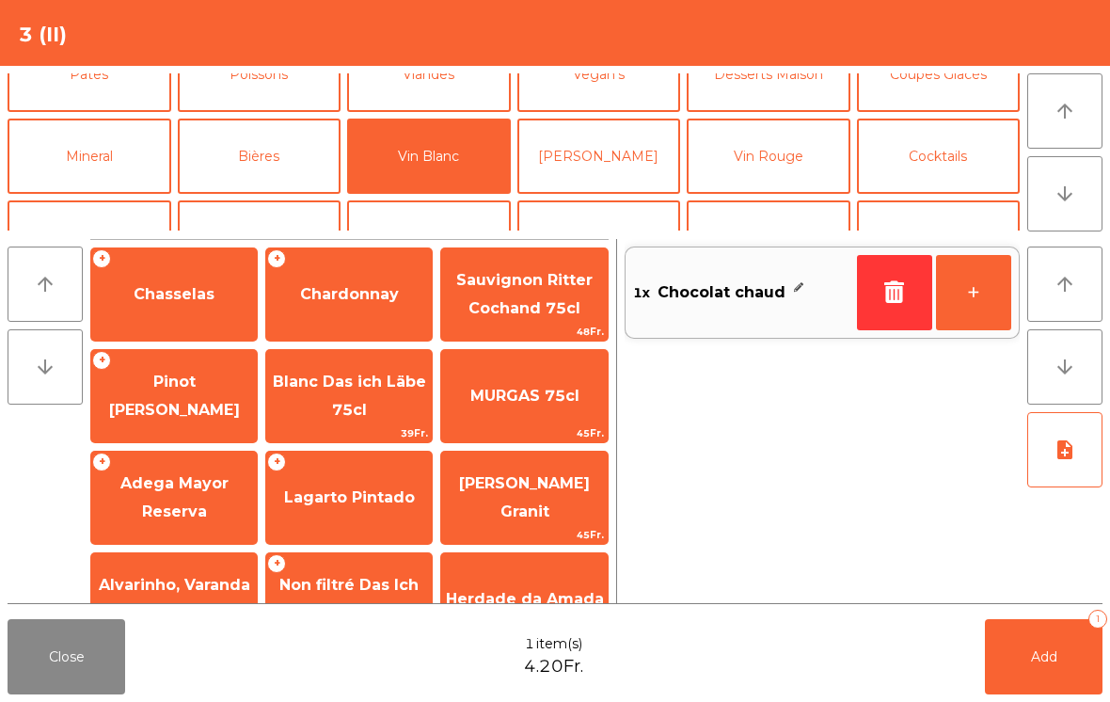
click at [355, 327] on div "+ Chardonnay" at bounding box center [348, 294] width 167 height 94
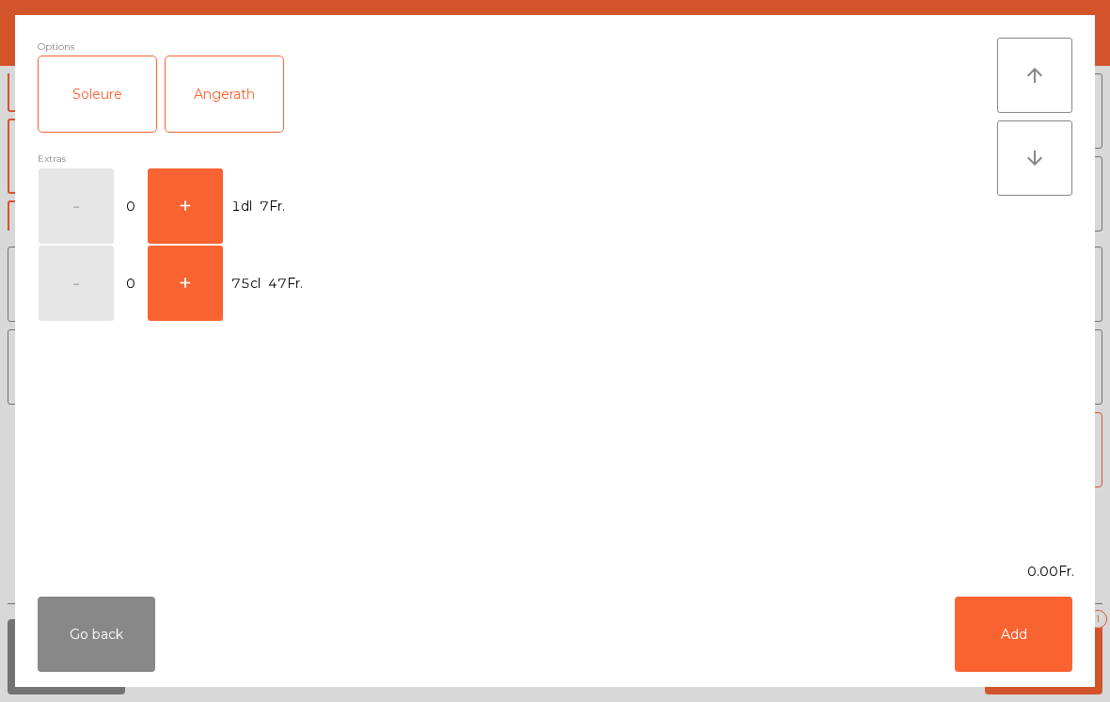
click at [191, 197] on button "+" at bounding box center [185, 205] width 75 height 75
click at [1024, 620] on button "Add" at bounding box center [1014, 633] width 118 height 75
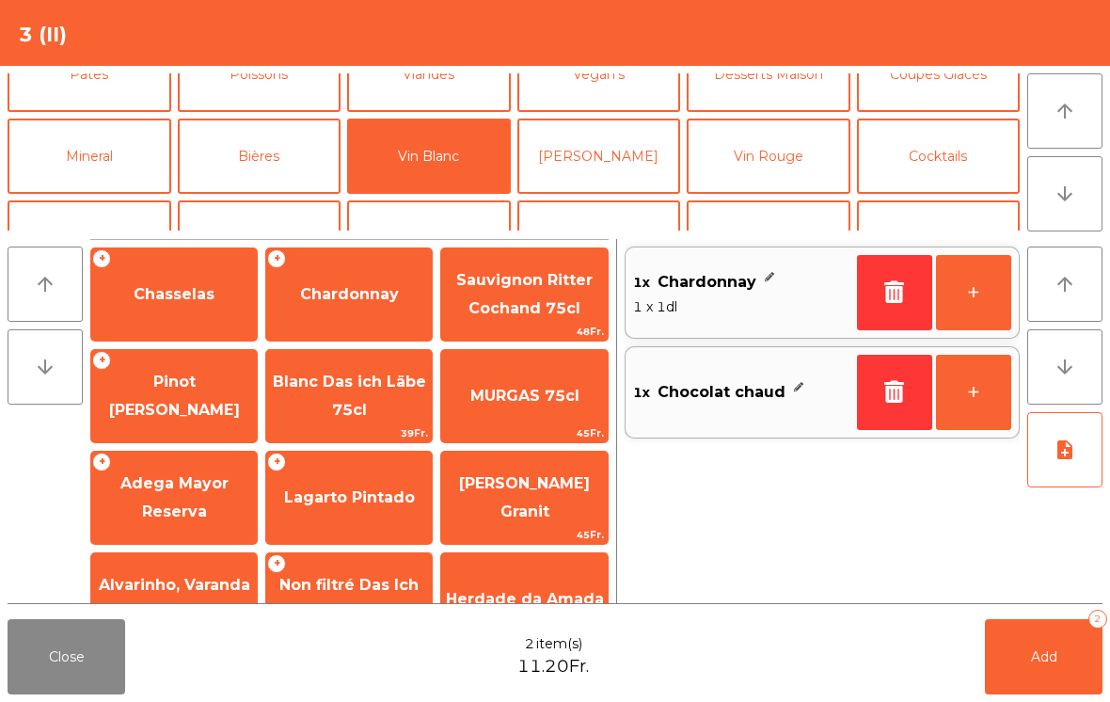
click at [1033, 655] on span "Add" at bounding box center [1044, 656] width 26 height 17
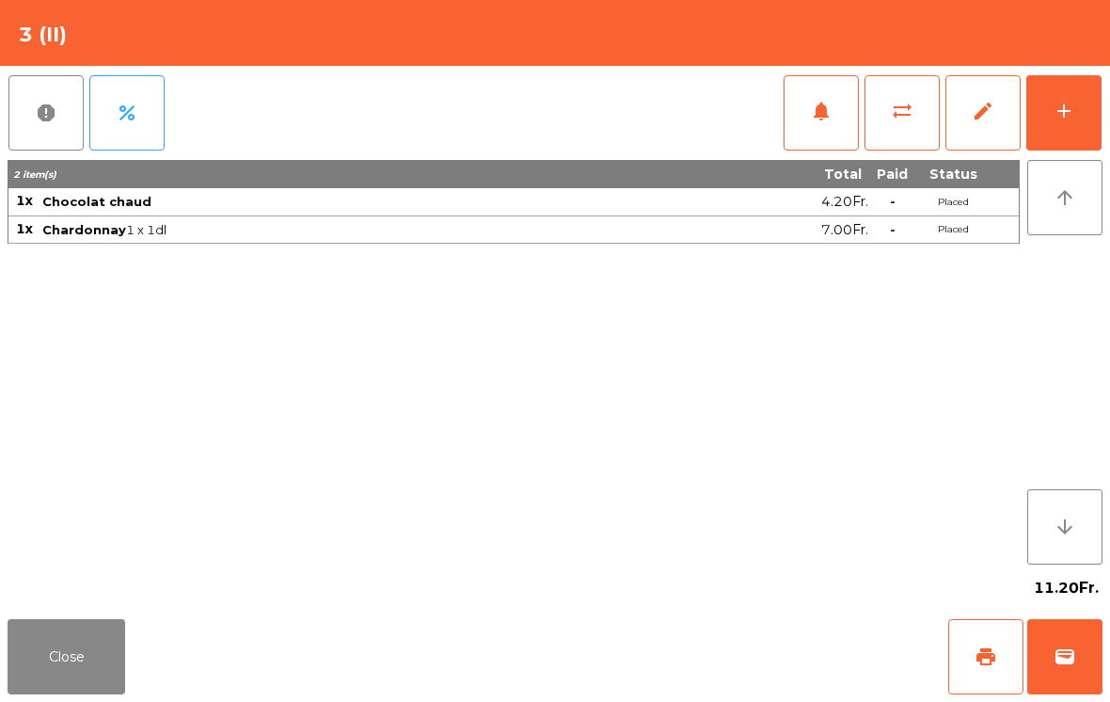
click at [983, 671] on button "print" at bounding box center [985, 656] width 75 height 75
click at [109, 693] on button "Close" at bounding box center [67, 656] width 118 height 75
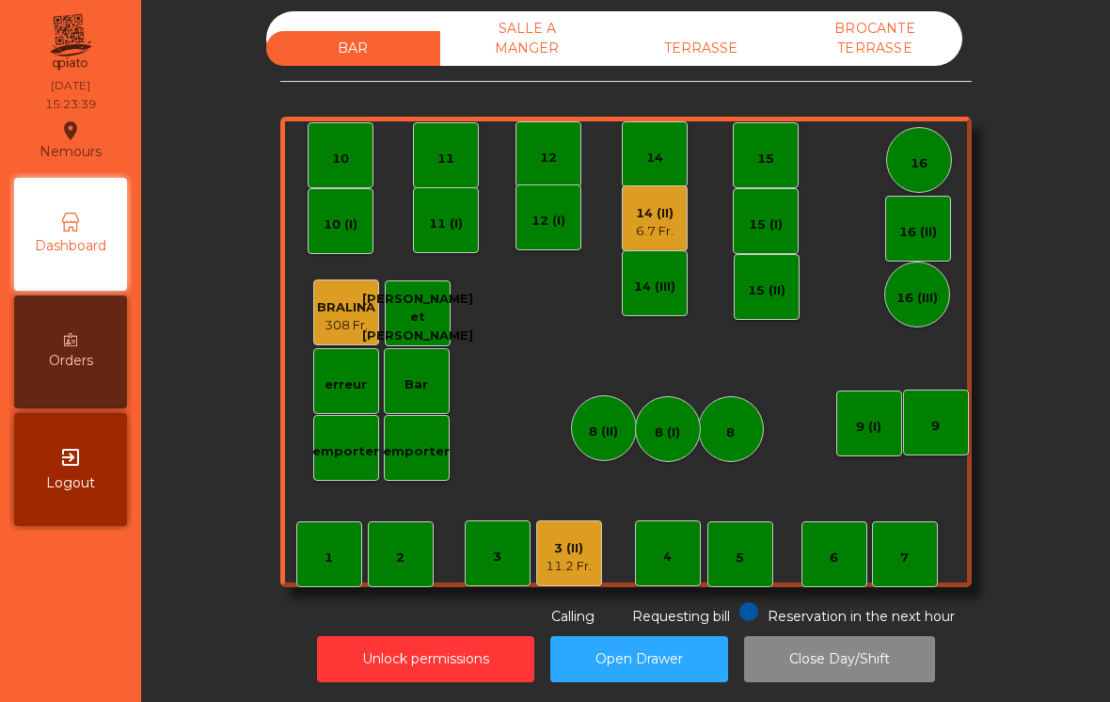
click at [545, 524] on div "3 (II) 11.2 Fr." at bounding box center [569, 553] width 66 height 66
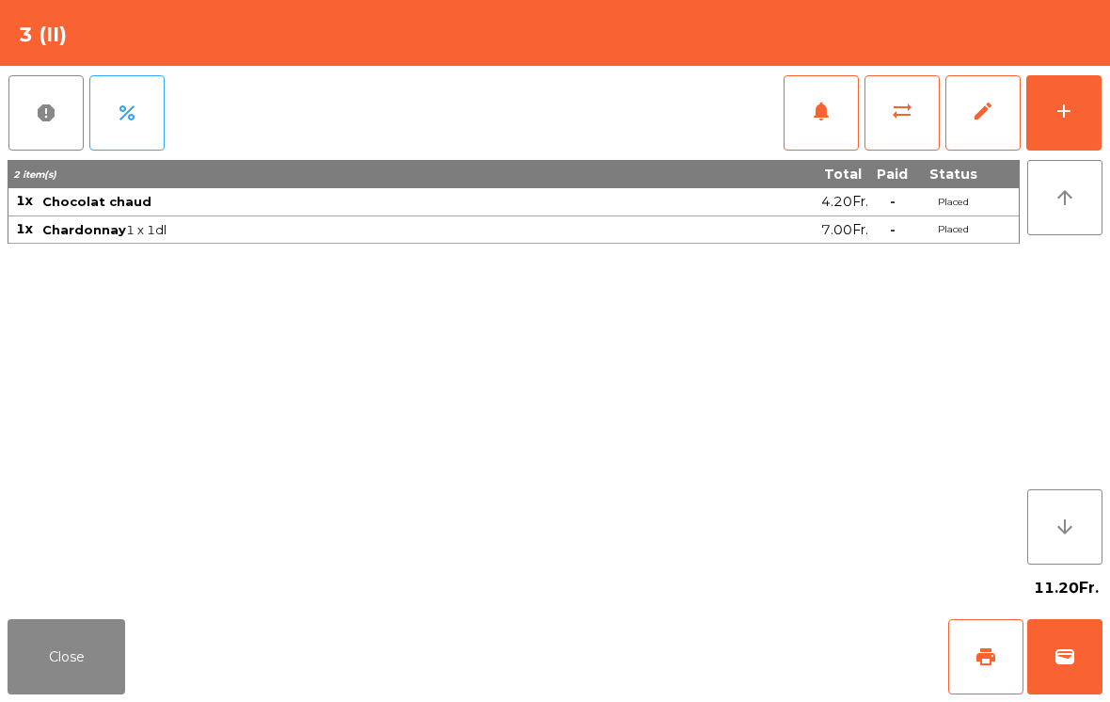
click at [1054, 610] on div "11.20Fr." at bounding box center [555, 587] width 1095 height 47
click at [1067, 668] on button "wallet" at bounding box center [1064, 656] width 75 height 75
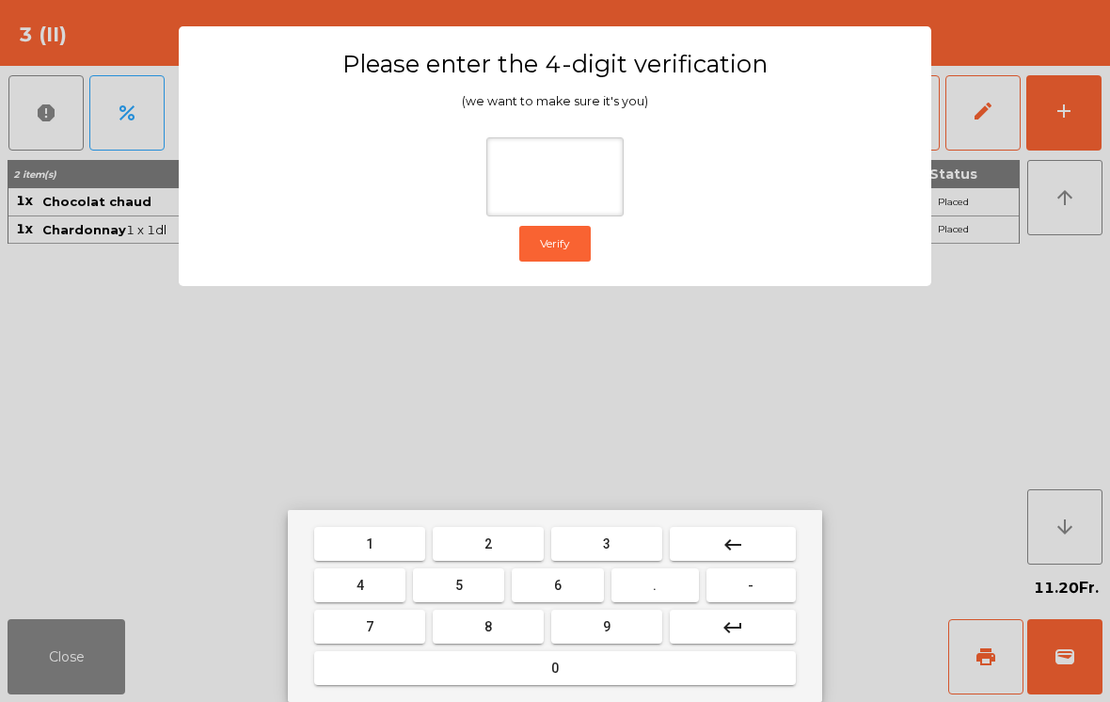
type input "*"
type input "***"
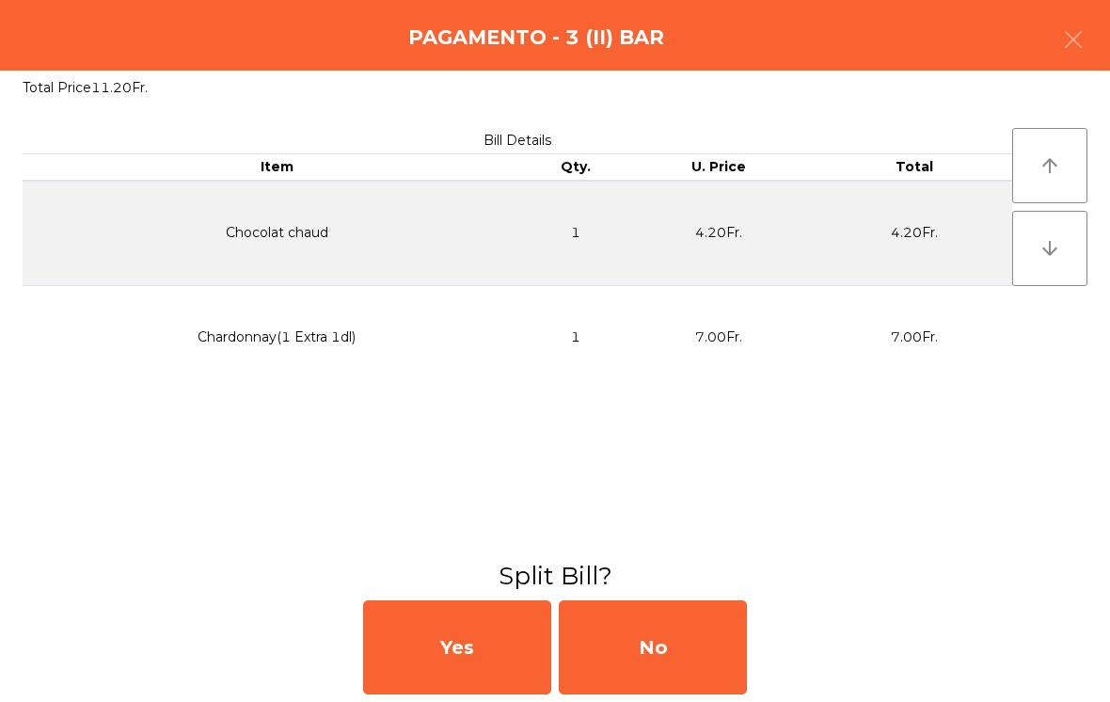
click at [699, 656] on div "No" at bounding box center [653, 647] width 188 height 94
click at [710, 639] on div "No" at bounding box center [653, 647] width 188 height 94
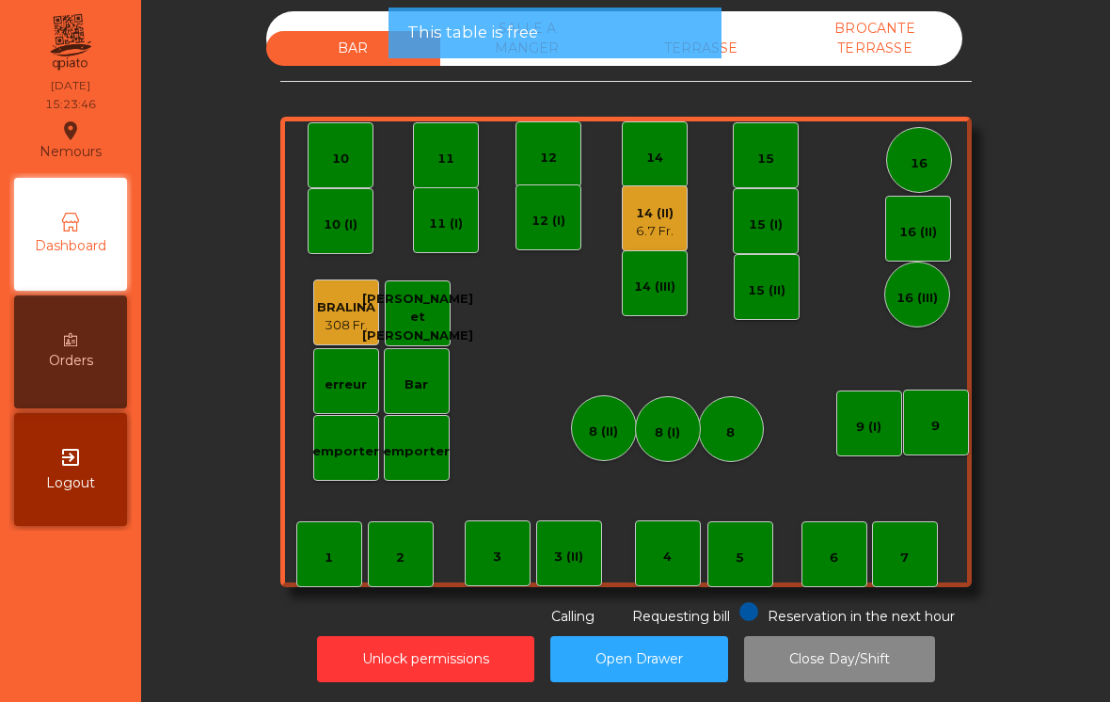
click at [556, 547] on div "3 (II)" at bounding box center [568, 556] width 29 height 19
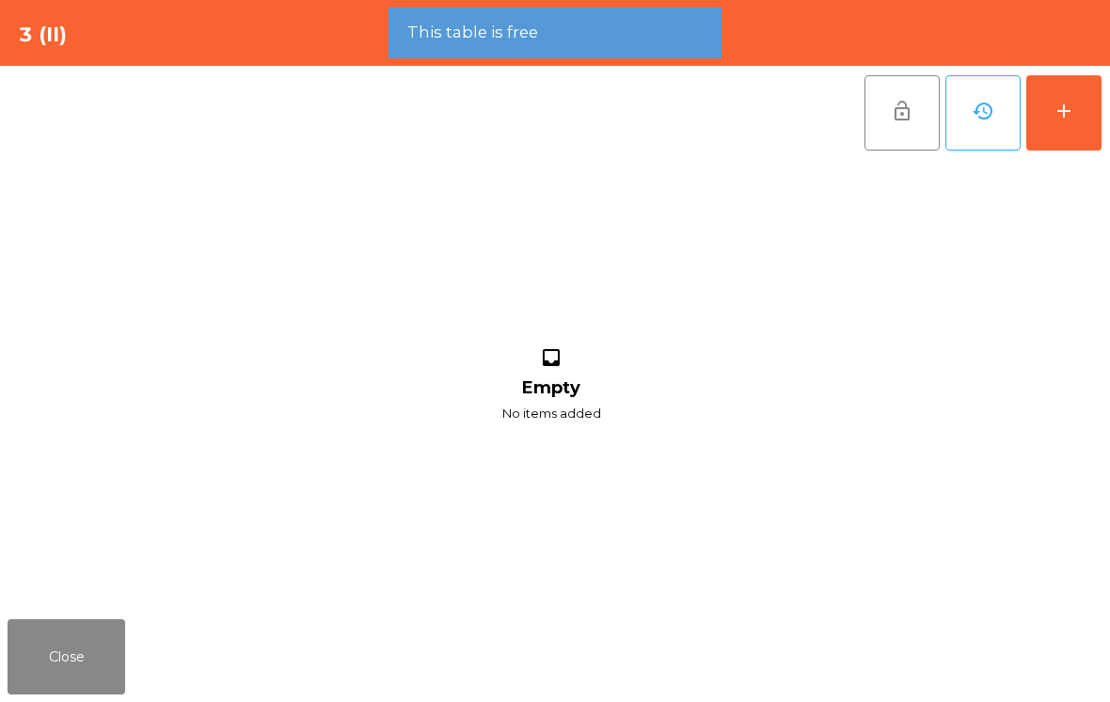
click at [1099, 92] on button "add" at bounding box center [1063, 112] width 75 height 75
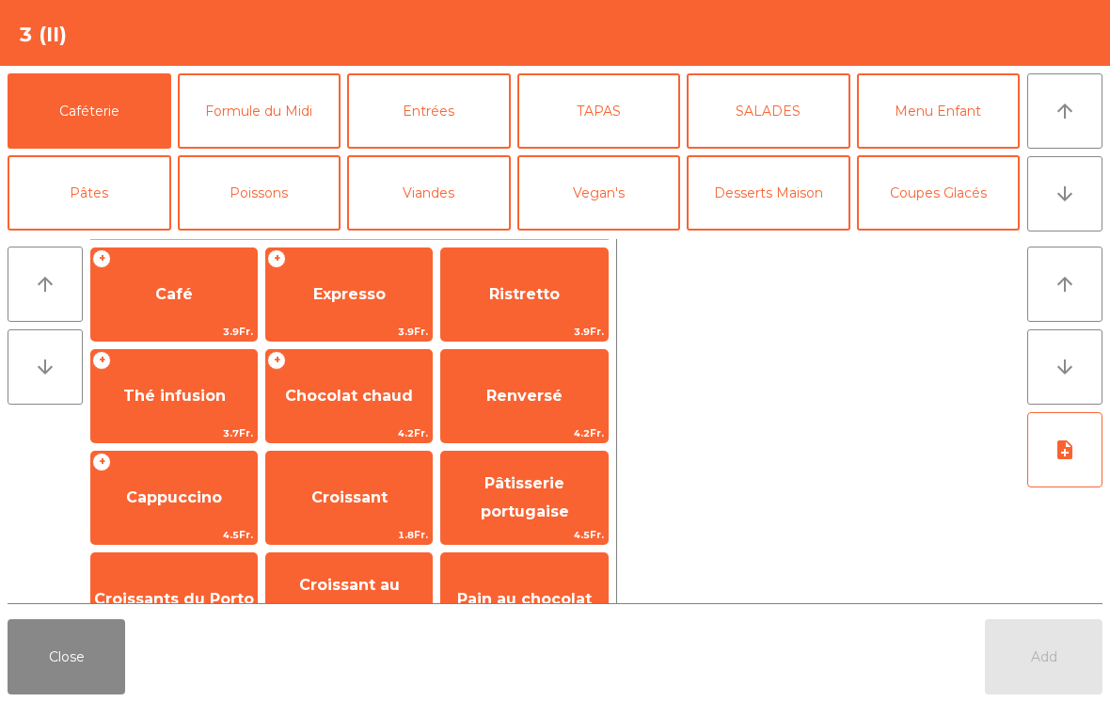
scroll to position [107, 0]
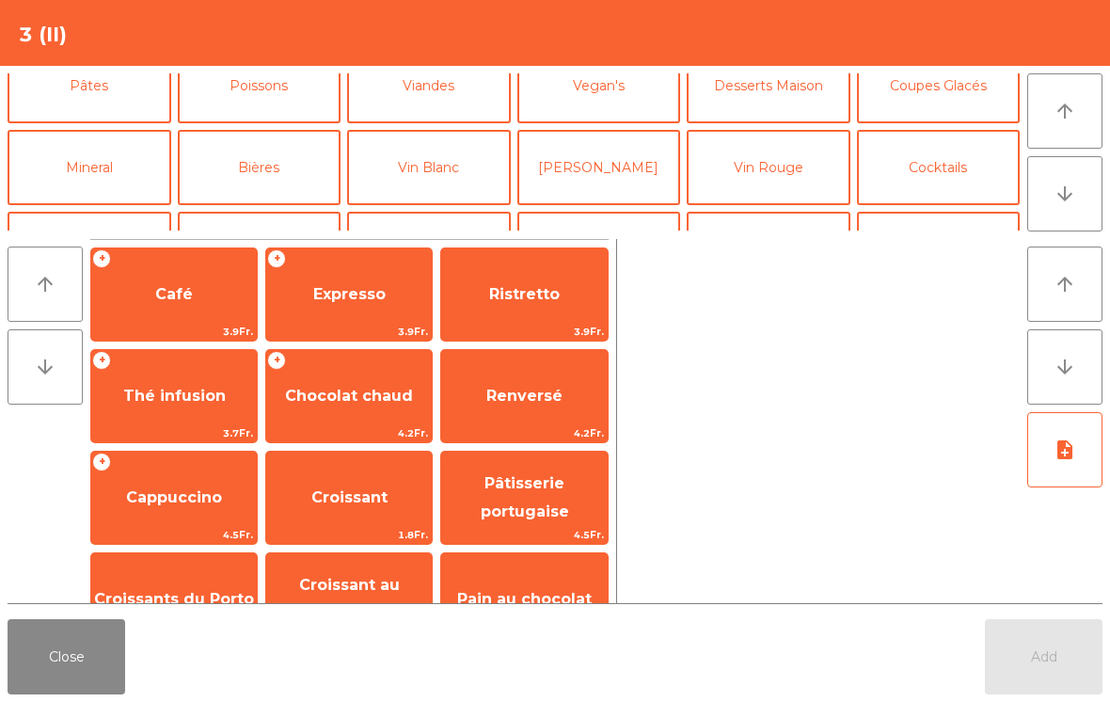
click at [452, 197] on button "Vin Blanc" at bounding box center [429, 167] width 164 height 75
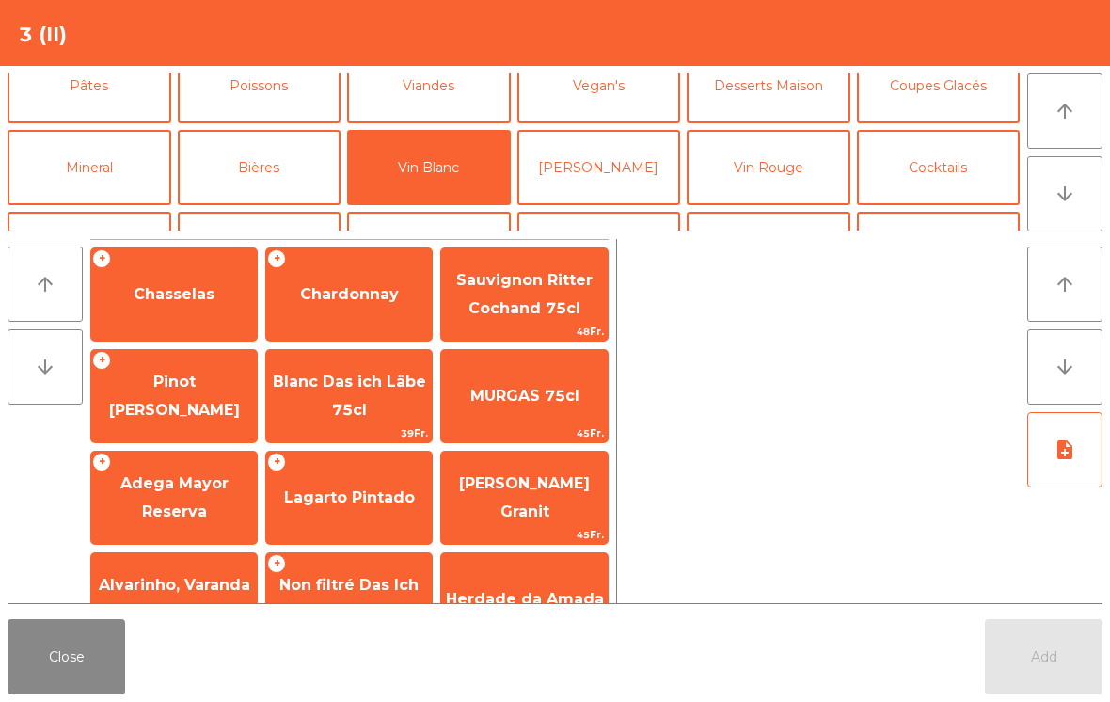
click at [185, 305] on span "Chasselas" at bounding box center [174, 294] width 166 height 51
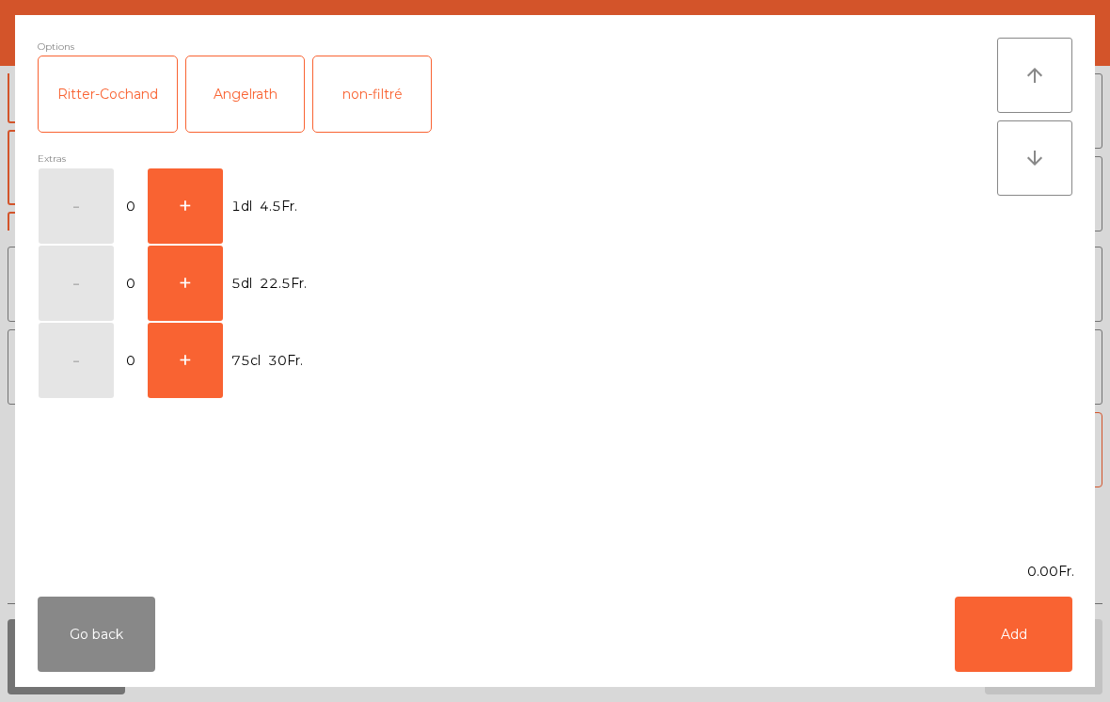
click at [206, 297] on button "+" at bounding box center [185, 282] width 75 height 75
click at [1002, 644] on button "Add" at bounding box center [1014, 633] width 118 height 75
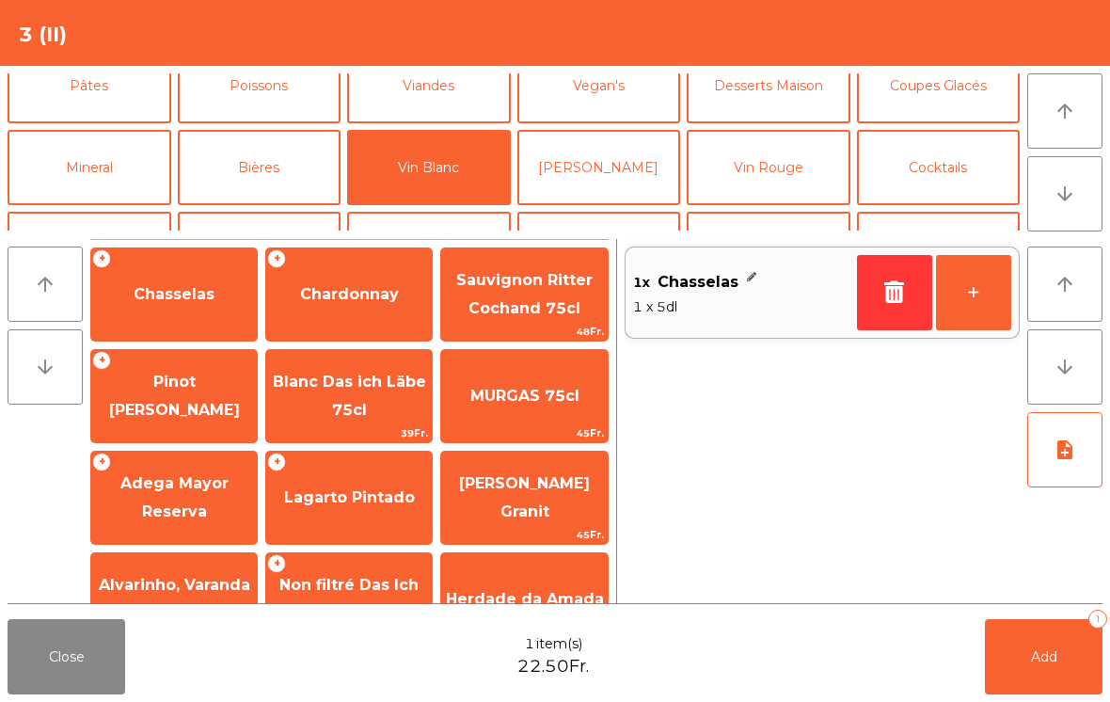
click at [1043, 685] on button "Add 1" at bounding box center [1044, 656] width 118 height 75
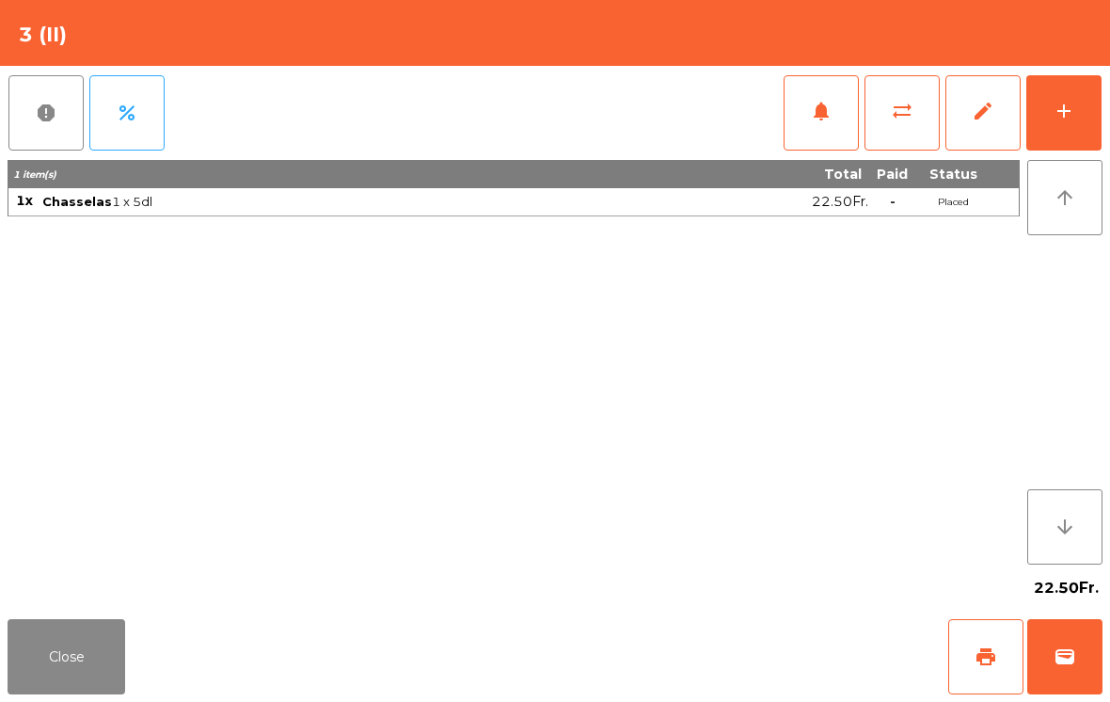
click at [100, 669] on button "Close" at bounding box center [67, 656] width 118 height 75
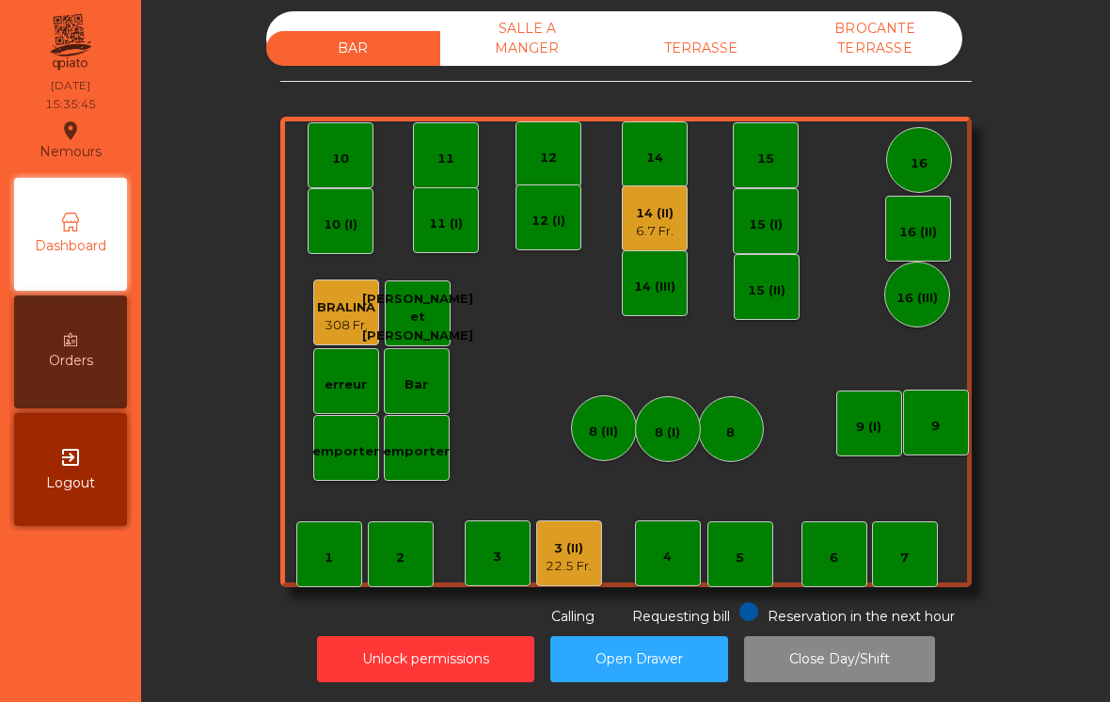
click at [728, 31] on div "TERRASSE" at bounding box center [701, 48] width 174 height 35
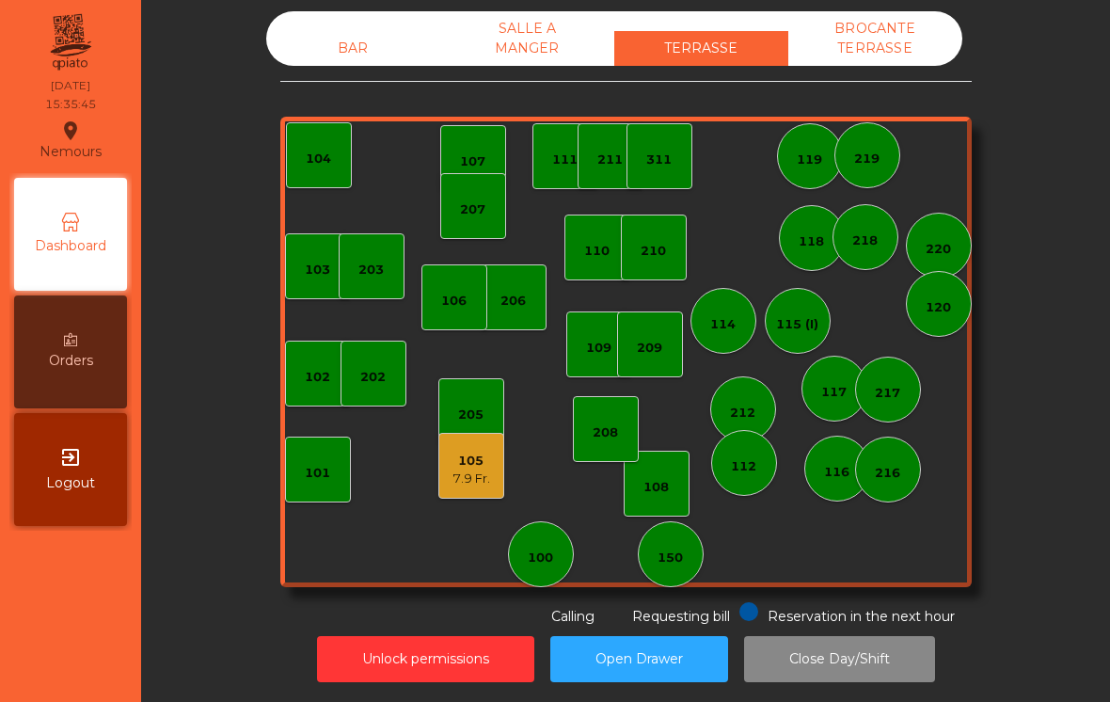
click at [472, 451] on div "105" at bounding box center [471, 460] width 38 height 19
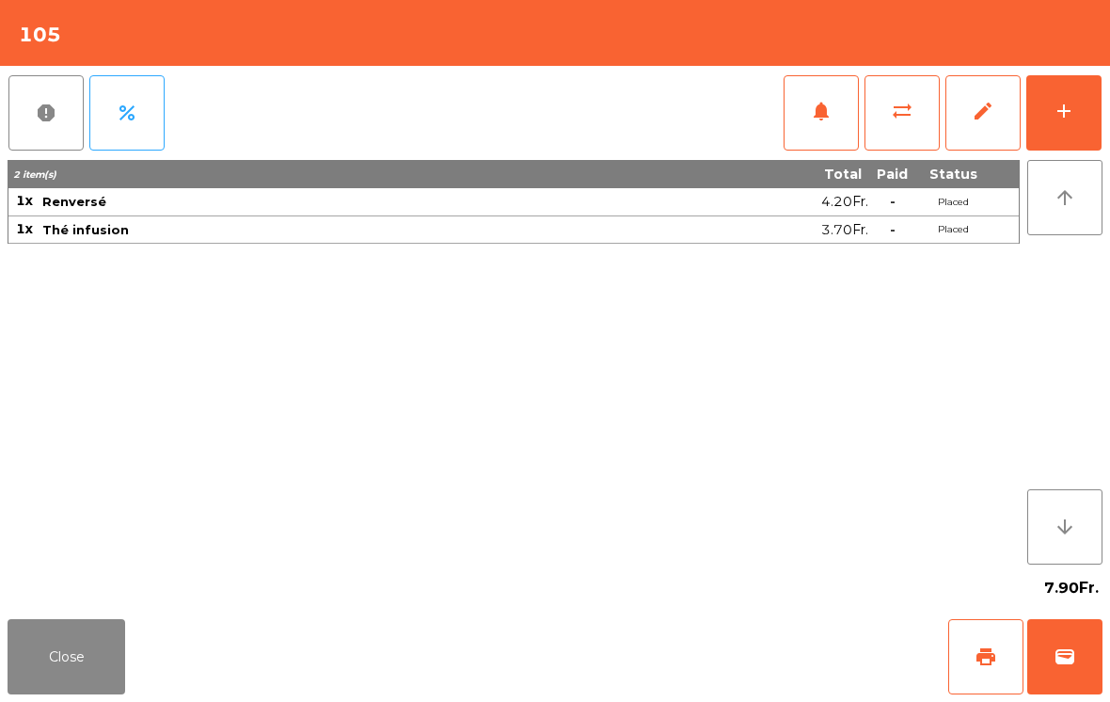
click at [1088, 664] on button "wallet" at bounding box center [1064, 656] width 75 height 75
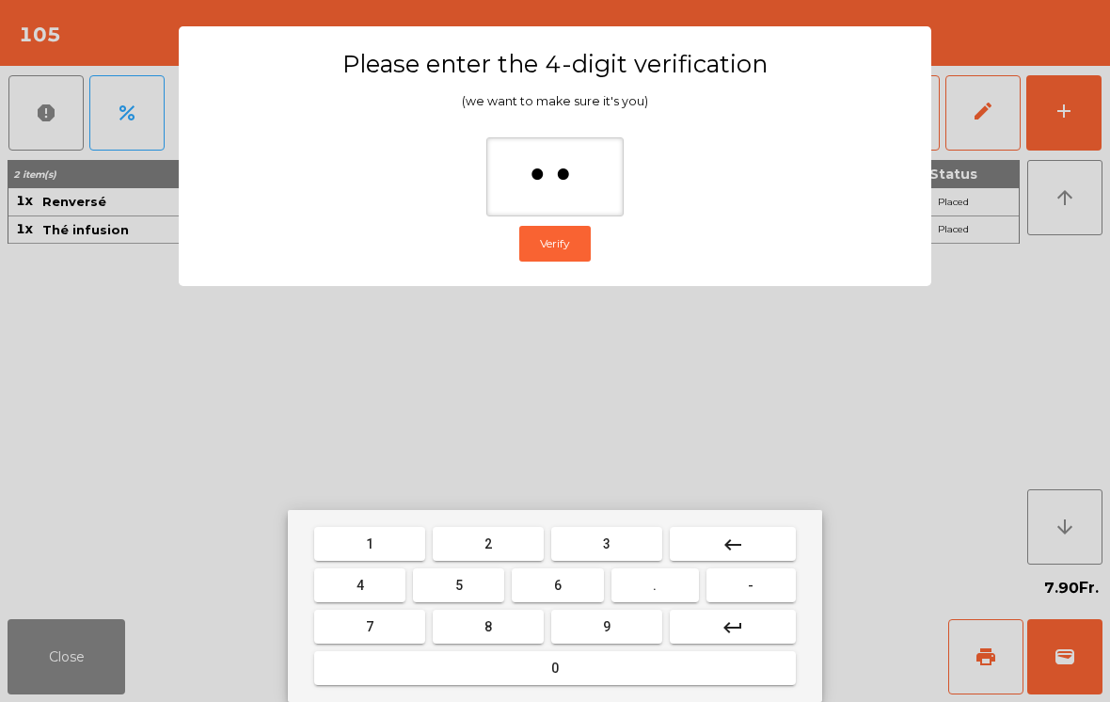
type input "***"
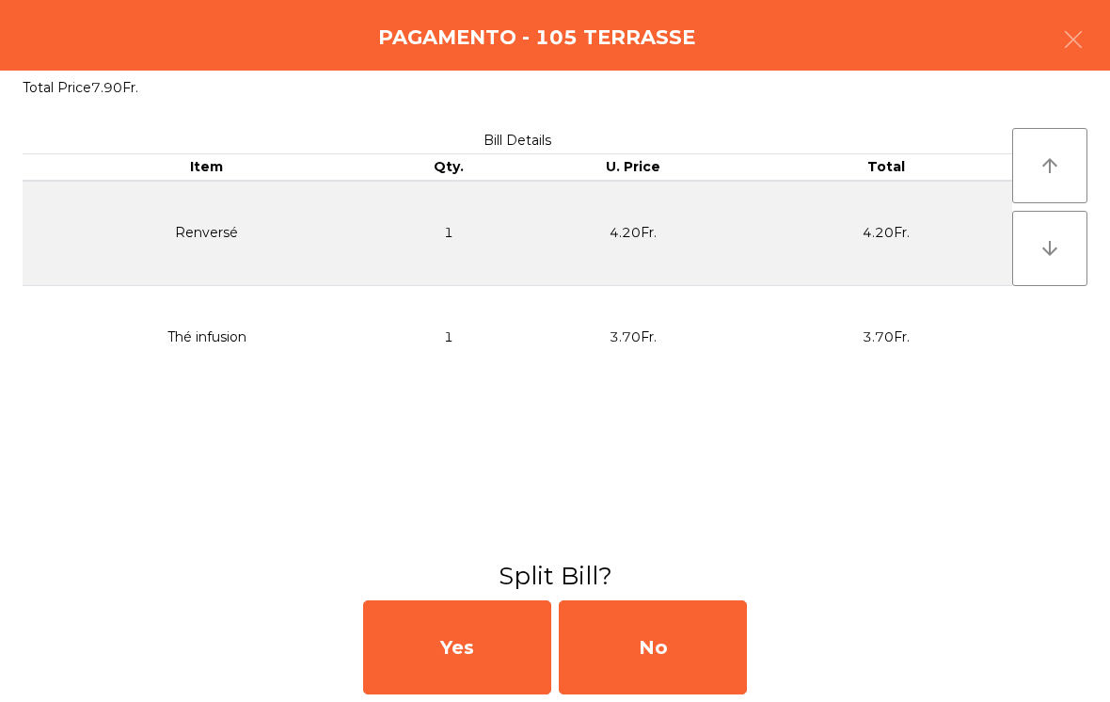
click at [669, 655] on div "No" at bounding box center [653, 647] width 188 height 94
click at [669, 655] on div "MB" at bounding box center [653, 647] width 188 height 94
click at [643, 664] on div "No" at bounding box center [653, 647] width 188 height 94
click at [637, 663] on div "No" at bounding box center [653, 647] width 188 height 94
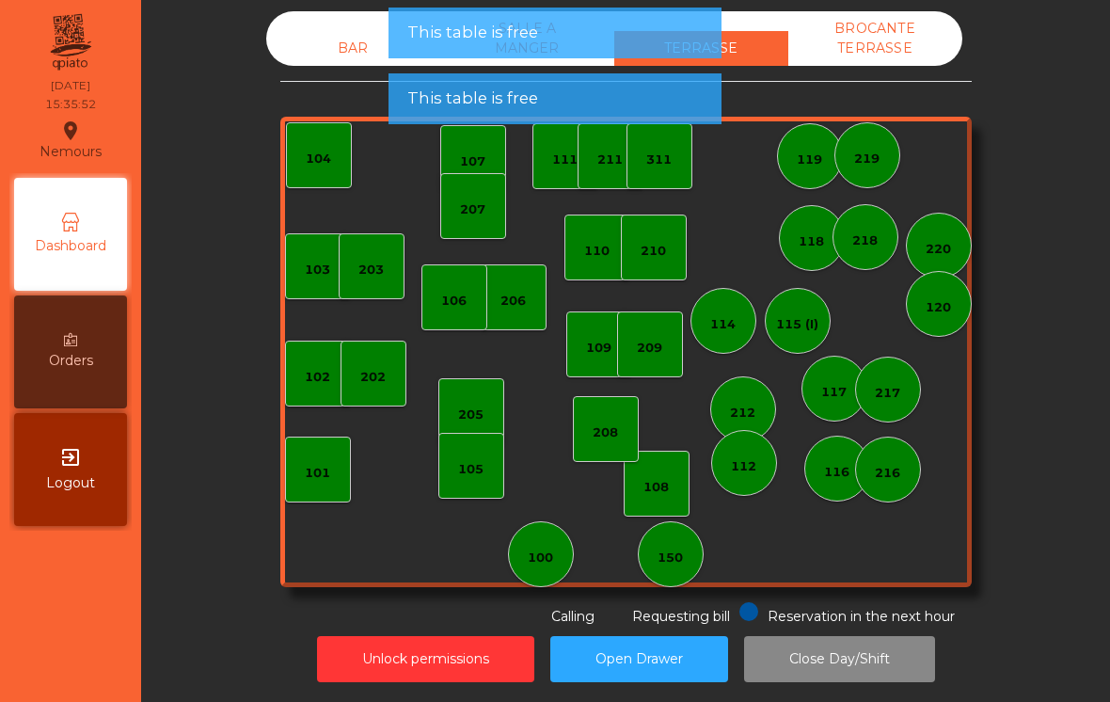
click at [343, 47] on div "BAR SALLE A MANGER TERRASSE BROCANTE TERRASSE 103 102 101 202 206 104 205 108 1…" at bounding box center [625, 318] width 691 height 615
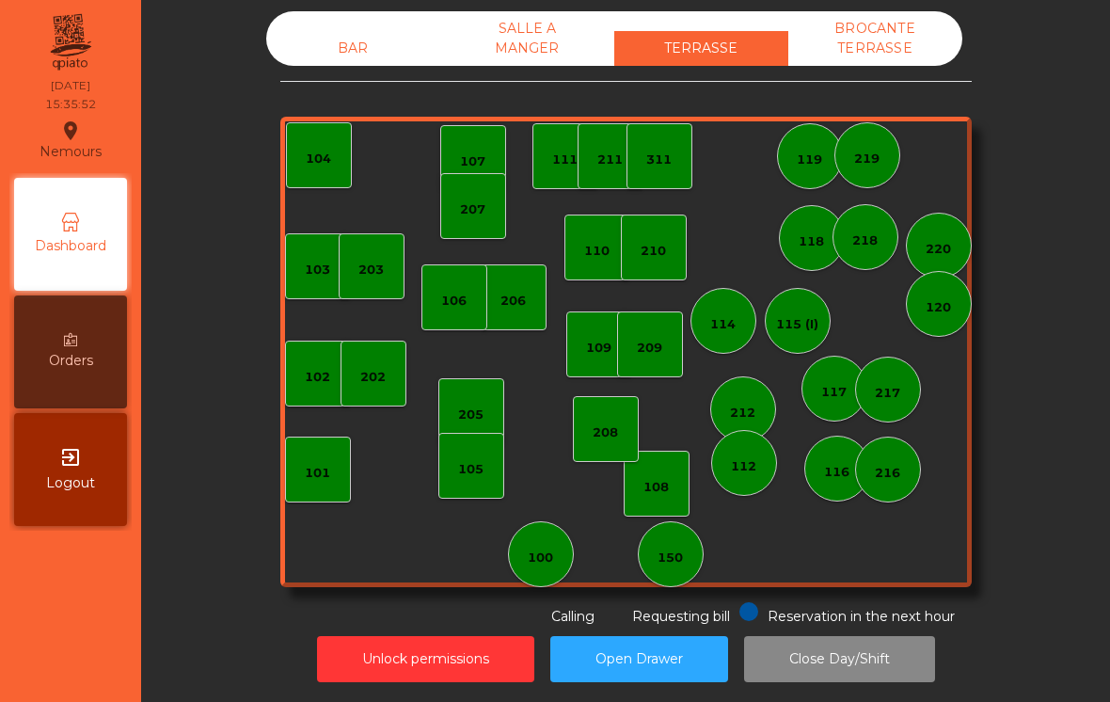
click at [348, 55] on div "BAR SALLE A MANGER TERRASSE BROCANTE TERRASSE 103 102 101 202 206 104 205 108 1…" at bounding box center [625, 318] width 691 height 615
click at [386, 31] on div "BAR" at bounding box center [353, 48] width 174 height 35
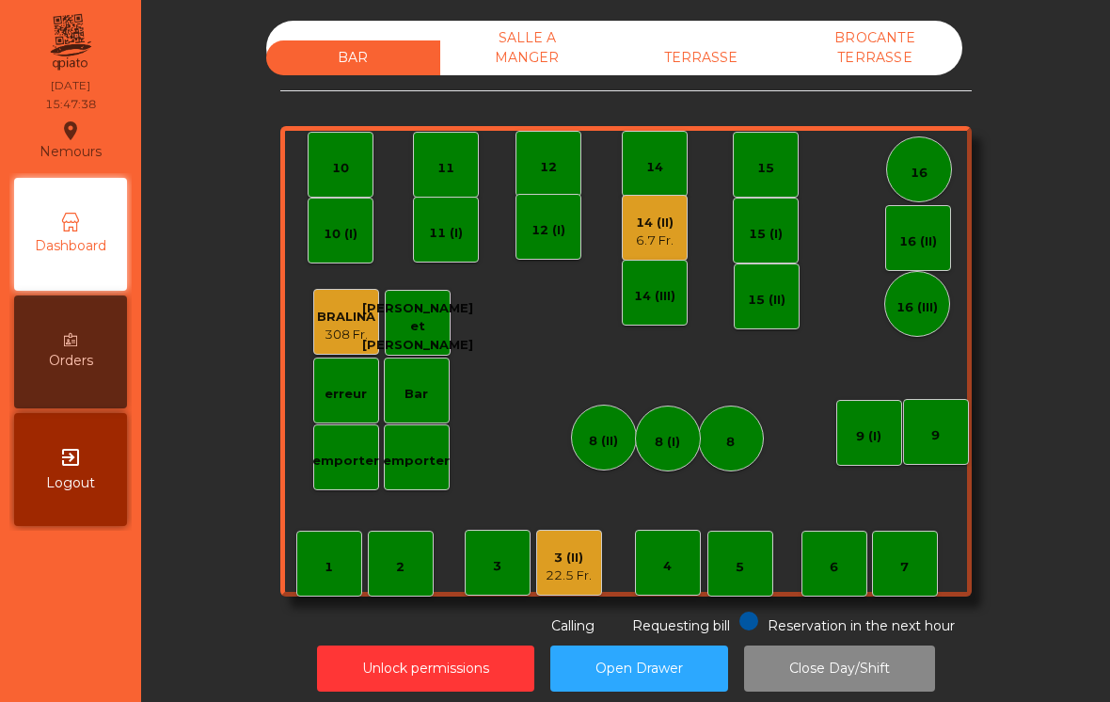
scroll to position [9, 0]
click at [567, 545] on div "3 (II) 22.5 Fr." at bounding box center [568, 563] width 46 height 44
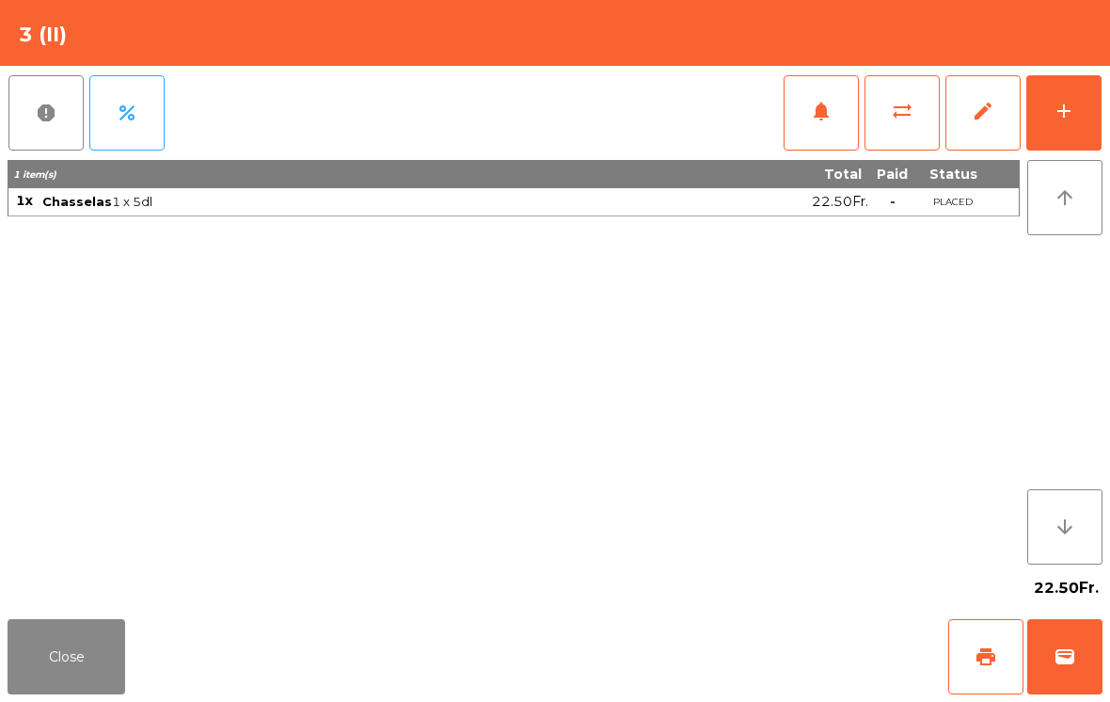
click at [1003, 667] on button "print" at bounding box center [985, 656] width 75 height 75
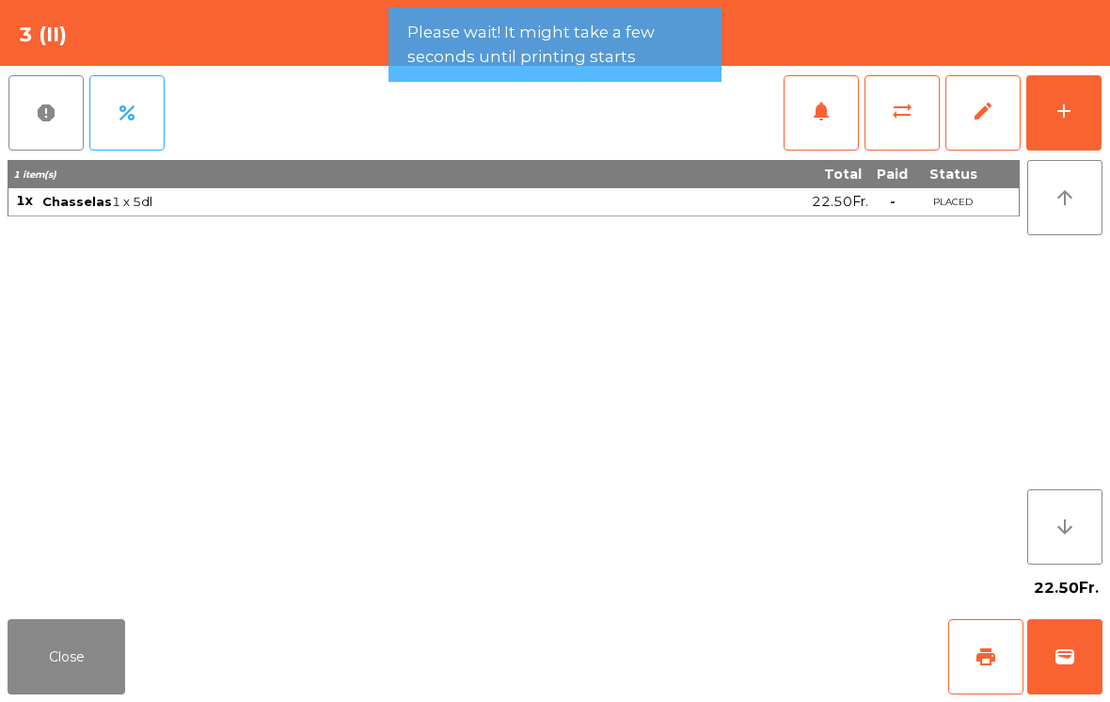
click at [1066, 139] on button "add" at bounding box center [1063, 112] width 75 height 75
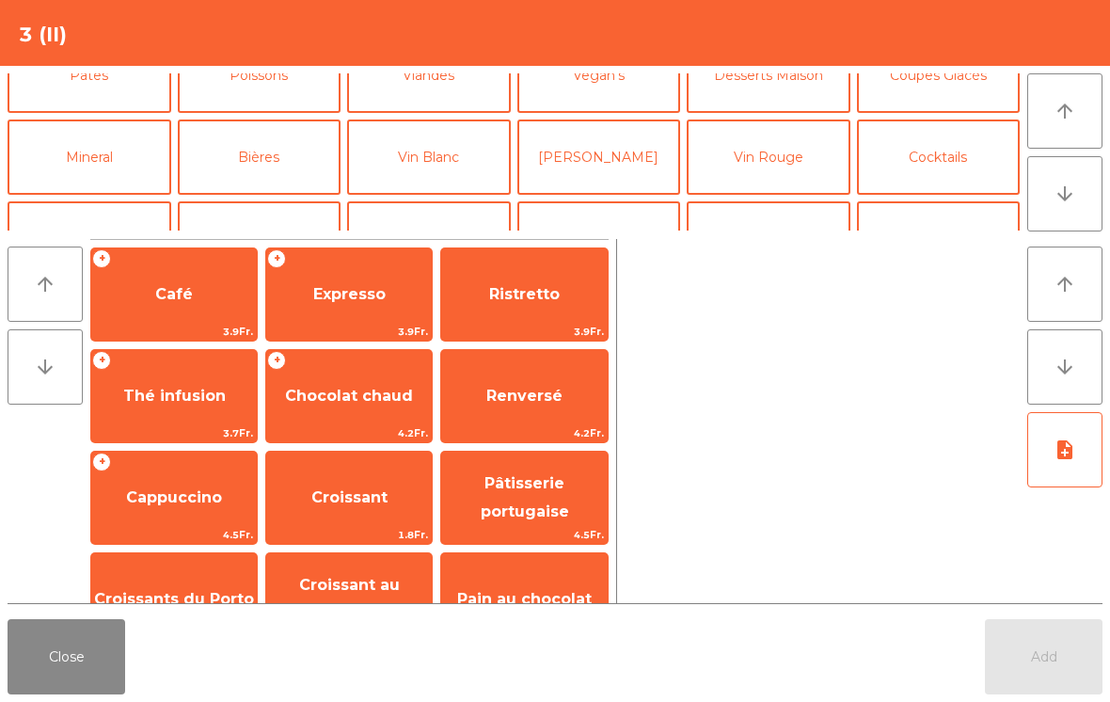
scroll to position [122, 0]
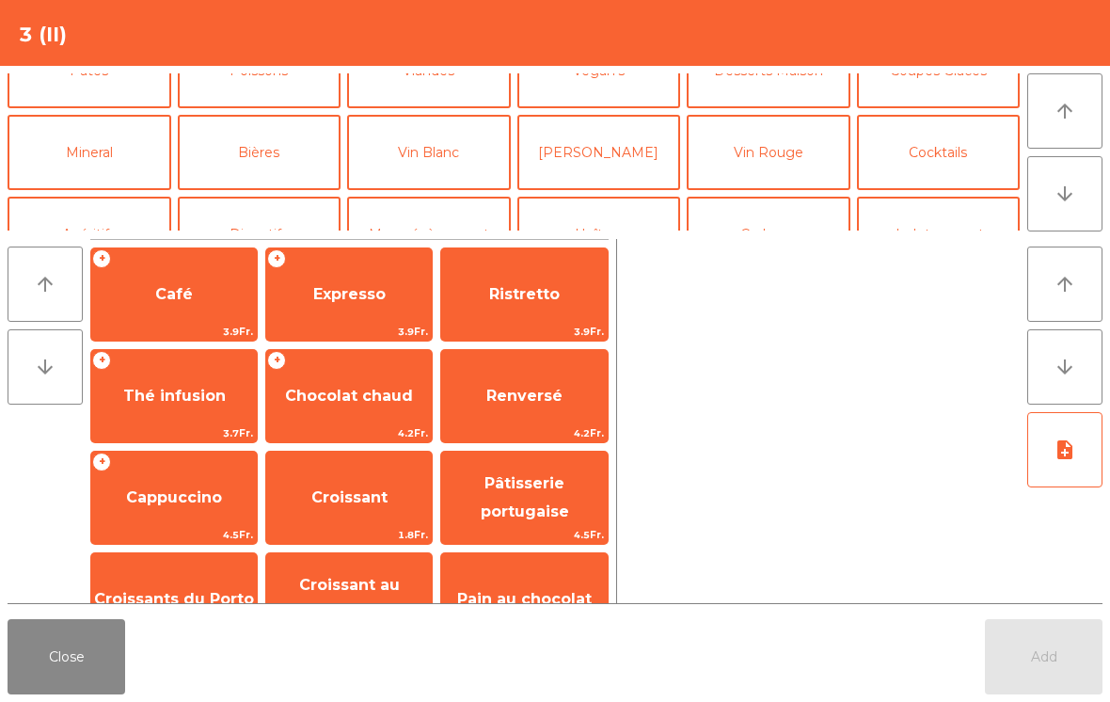
click at [434, 140] on button "Vin Blanc" at bounding box center [429, 152] width 164 height 75
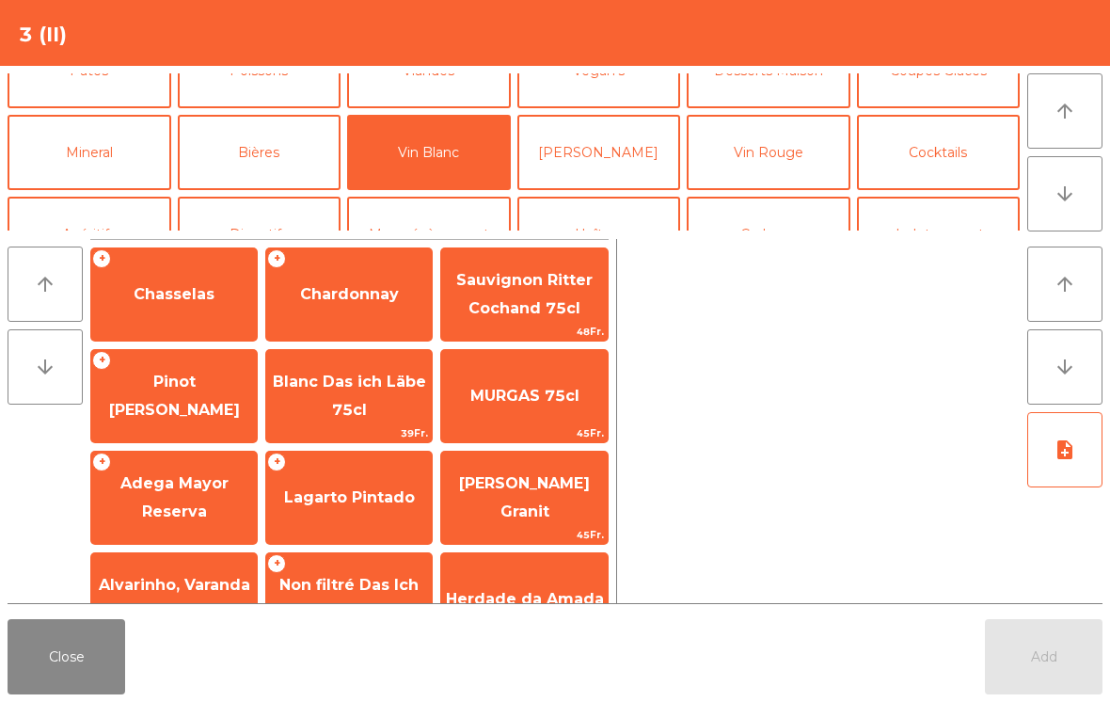
click at [197, 307] on span "Chasselas" at bounding box center [174, 294] width 166 height 51
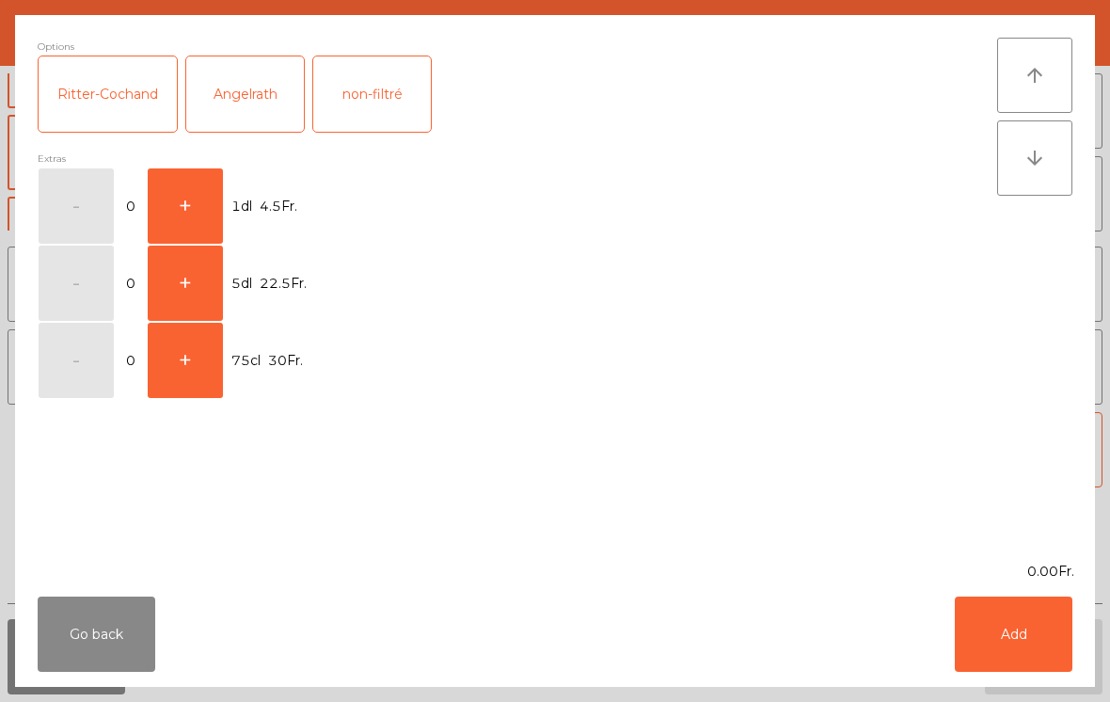
click at [213, 199] on button "+" at bounding box center [185, 205] width 75 height 75
click at [1012, 641] on button "Add" at bounding box center [1014, 633] width 118 height 75
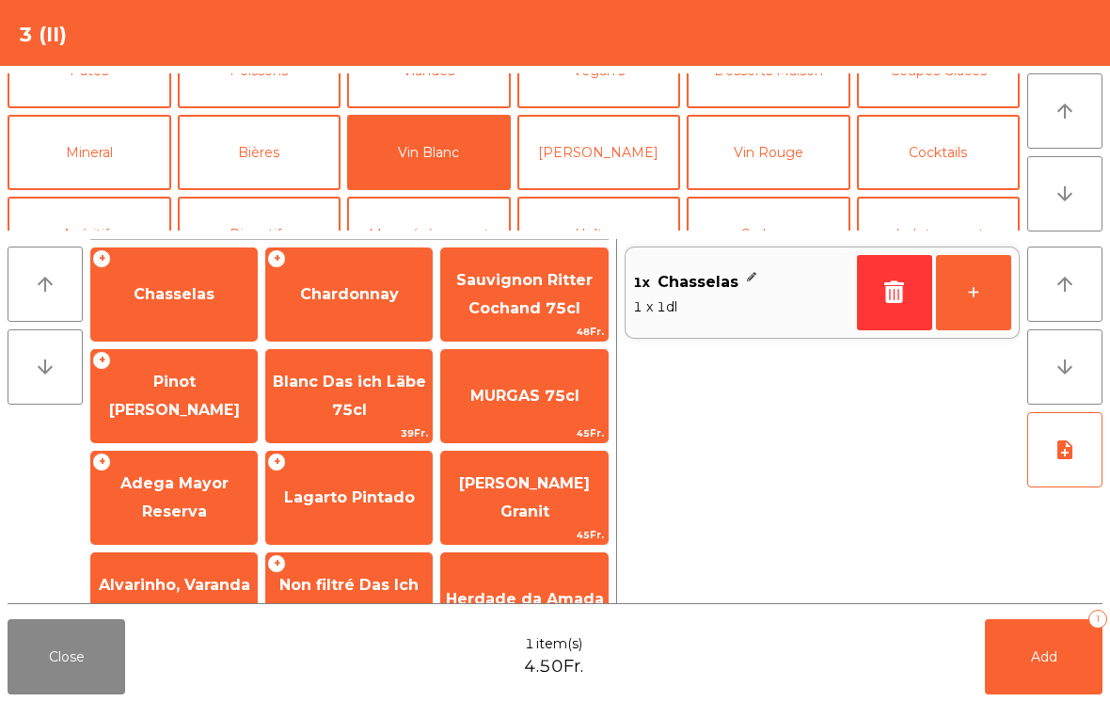
click at [963, 305] on button "+" at bounding box center [973, 292] width 75 height 75
click at [1052, 689] on button "Add 2" at bounding box center [1044, 656] width 118 height 75
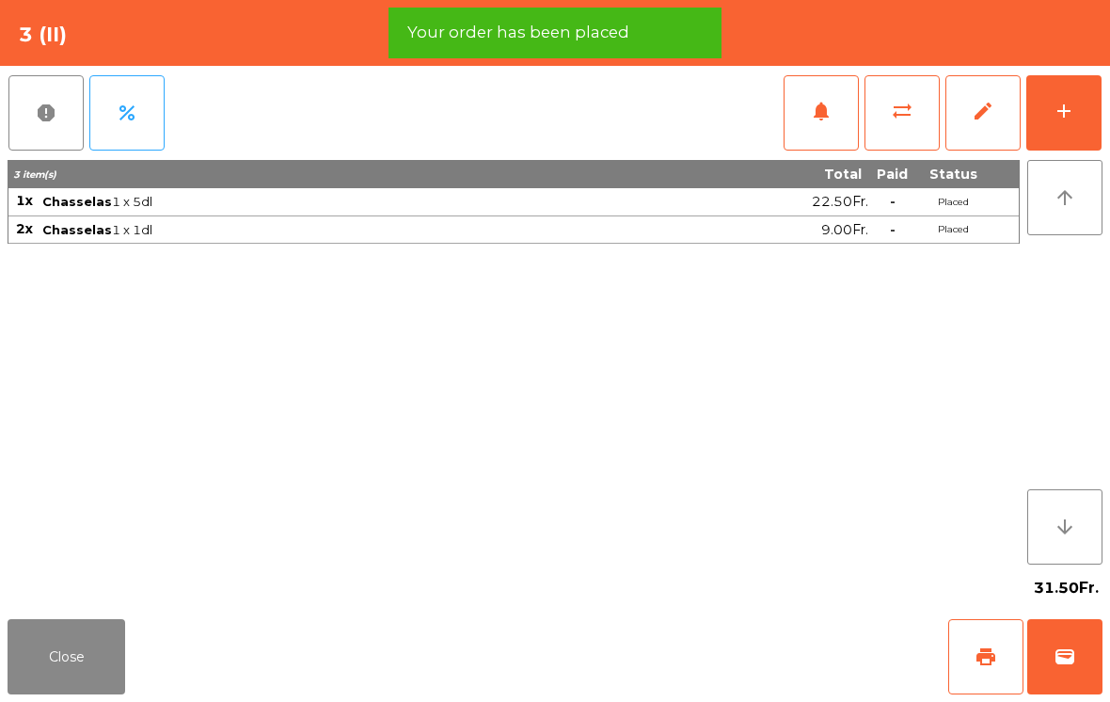
click at [952, 673] on button "print" at bounding box center [985, 656] width 75 height 75
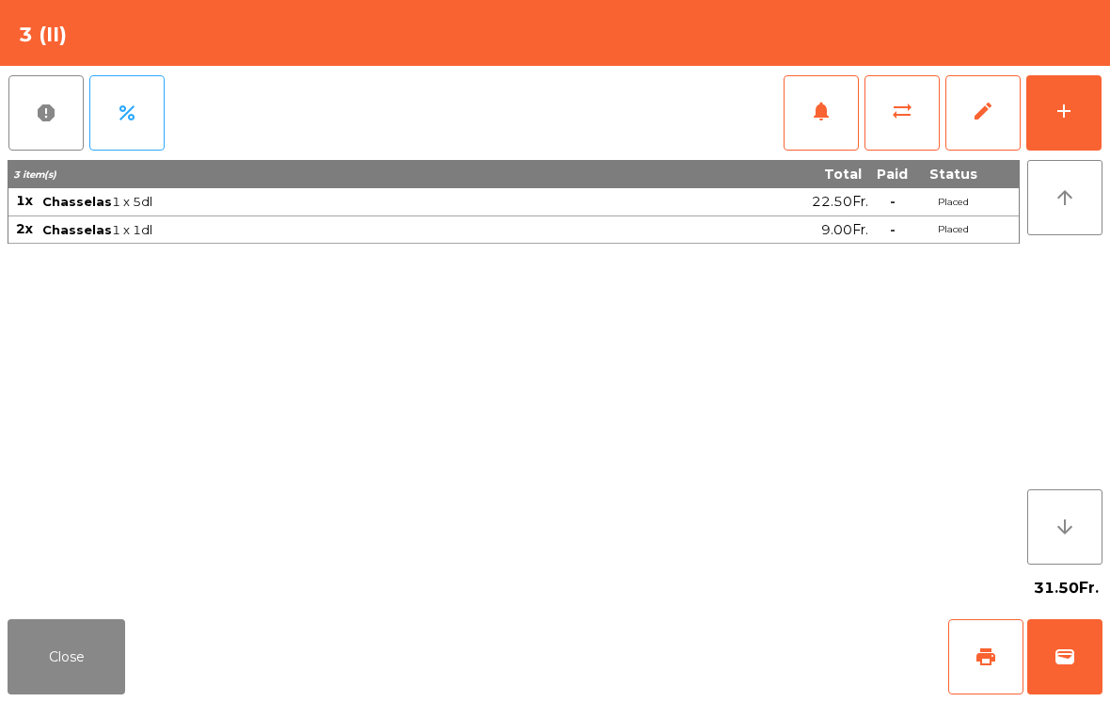
click at [105, 657] on button "Close" at bounding box center [67, 656] width 118 height 75
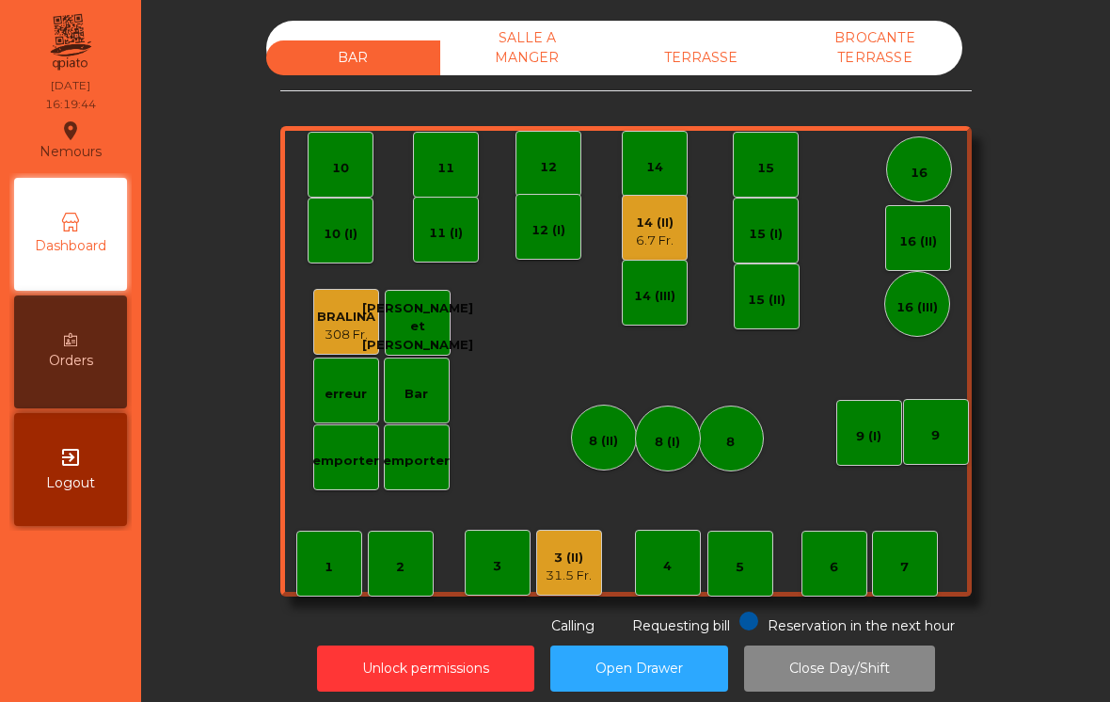
click at [659, 233] on div "6.7 Fr." at bounding box center [655, 240] width 38 height 19
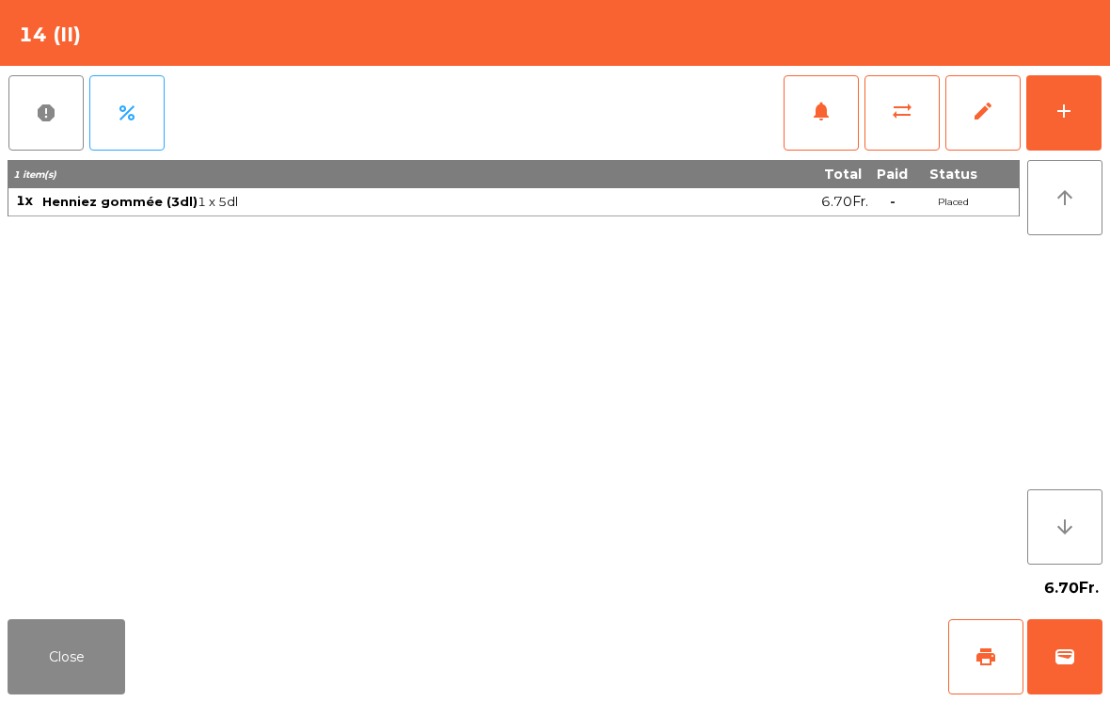
click at [1066, 654] on span "wallet" at bounding box center [1064, 656] width 23 height 23
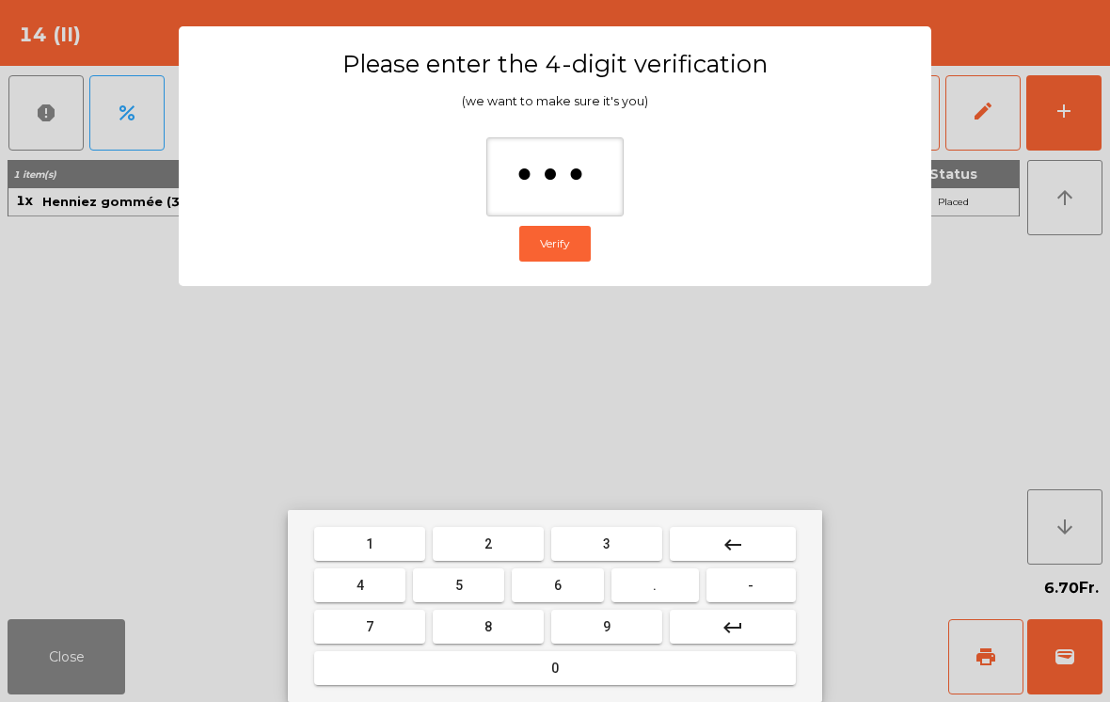
type input "****"
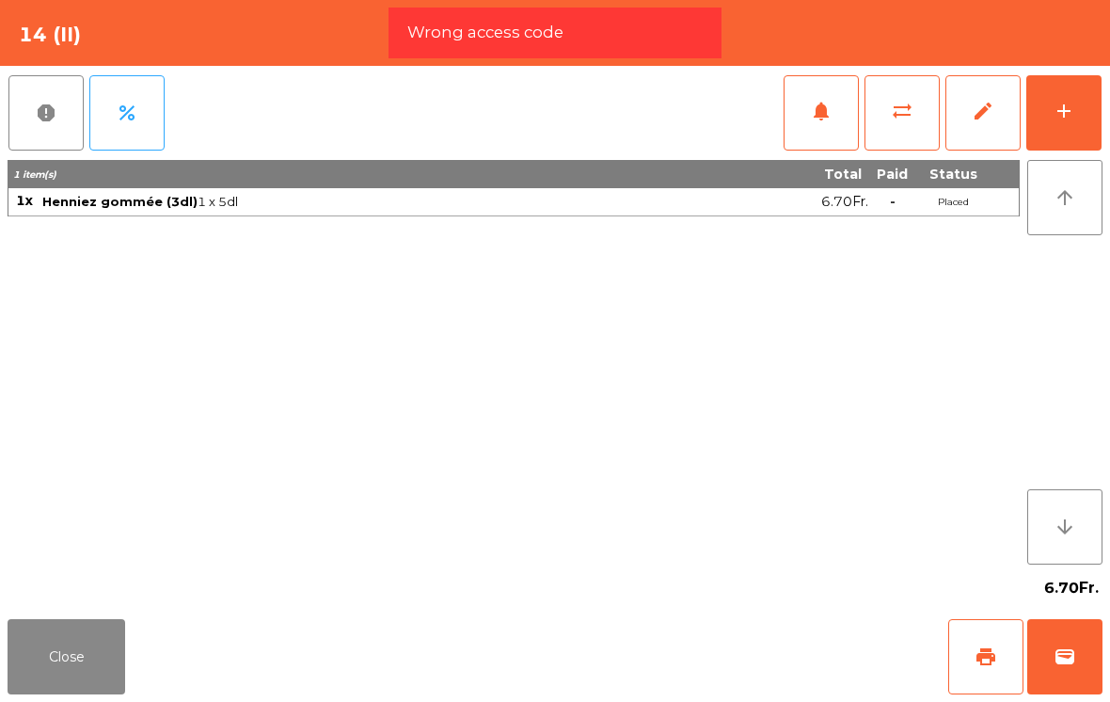
click at [1072, 663] on span "wallet" at bounding box center [1064, 656] width 23 height 23
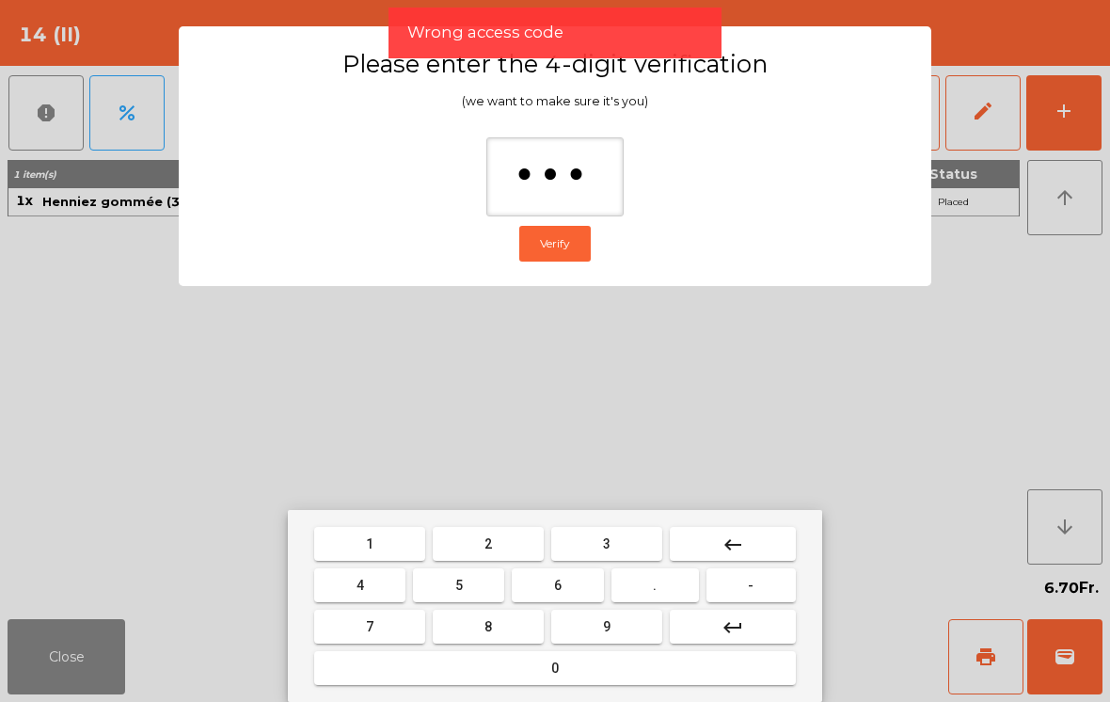
type input "****"
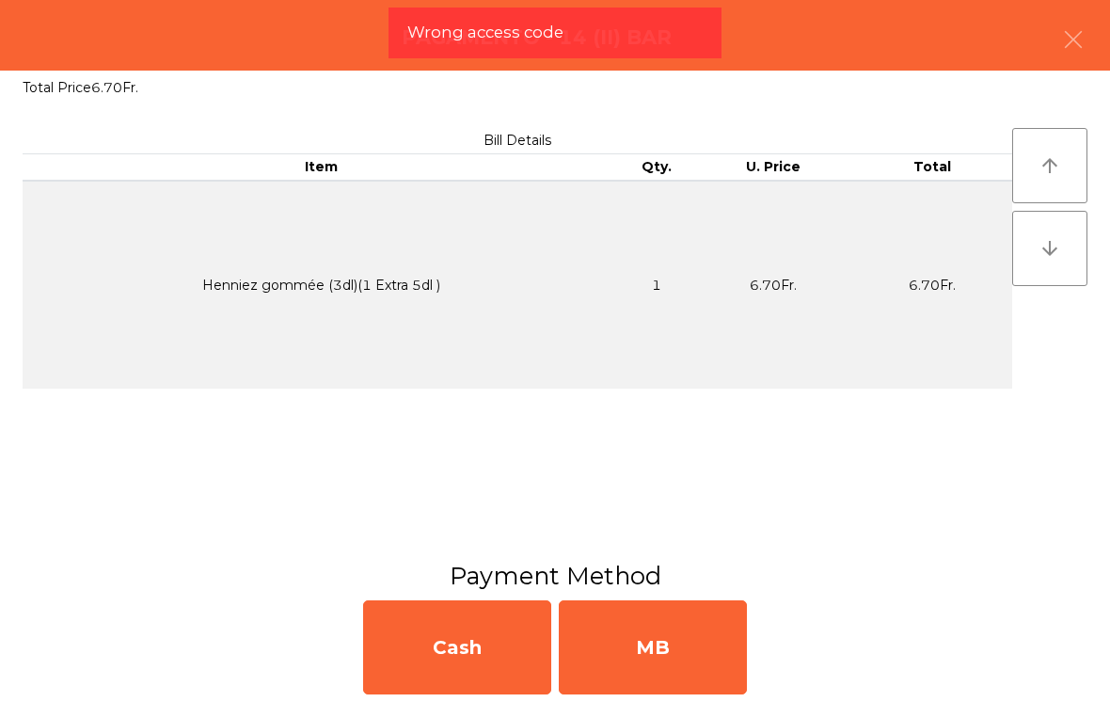
click at [658, 636] on div "MB" at bounding box center [653, 647] width 188 height 94
click at [655, 653] on div "No" at bounding box center [653, 647] width 188 height 94
click at [662, 646] on div "No" at bounding box center [653, 647] width 188 height 94
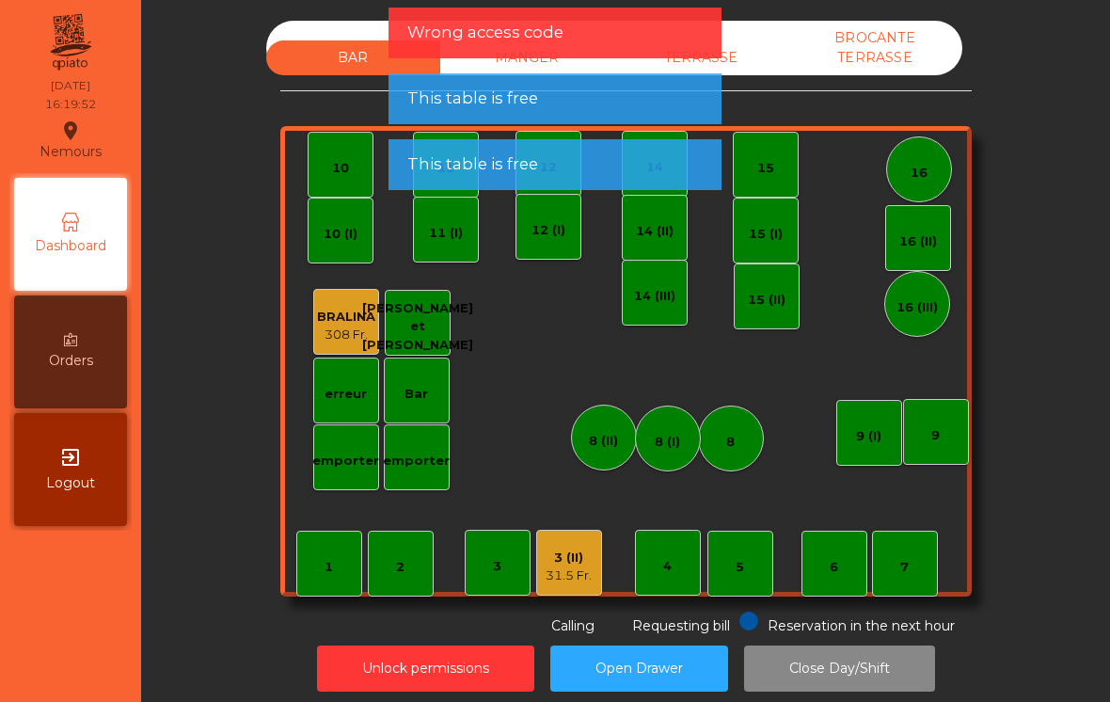
click at [671, 260] on div "14 (III)" at bounding box center [655, 293] width 66 height 66
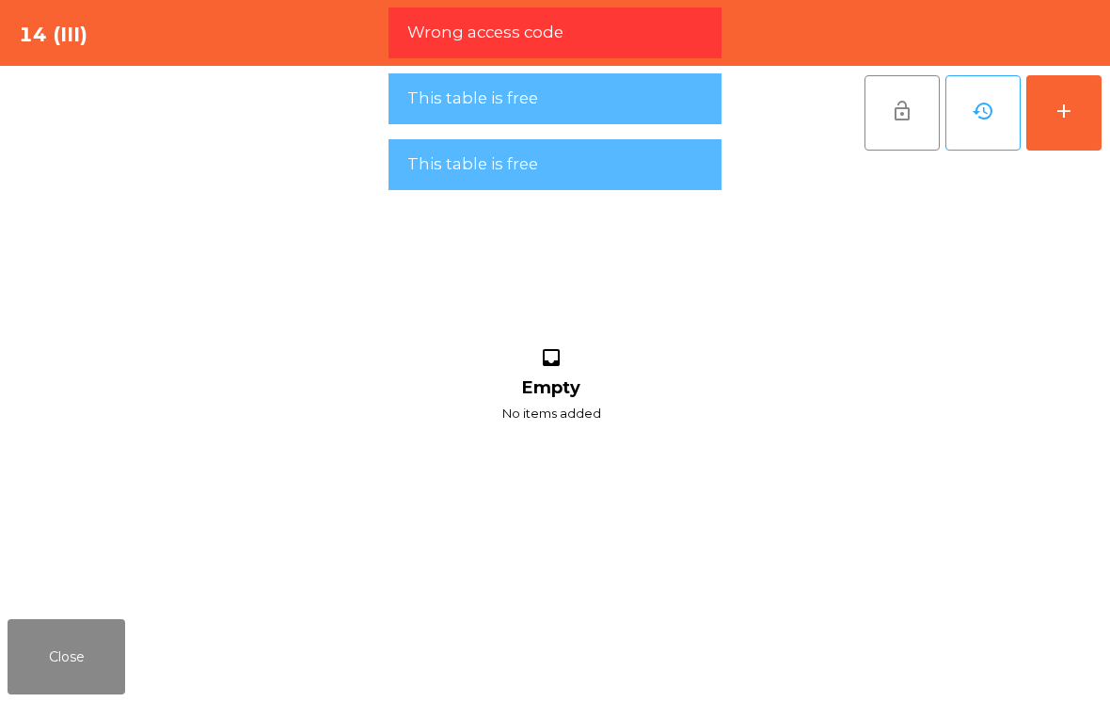
click at [1083, 88] on button "add" at bounding box center [1063, 112] width 75 height 75
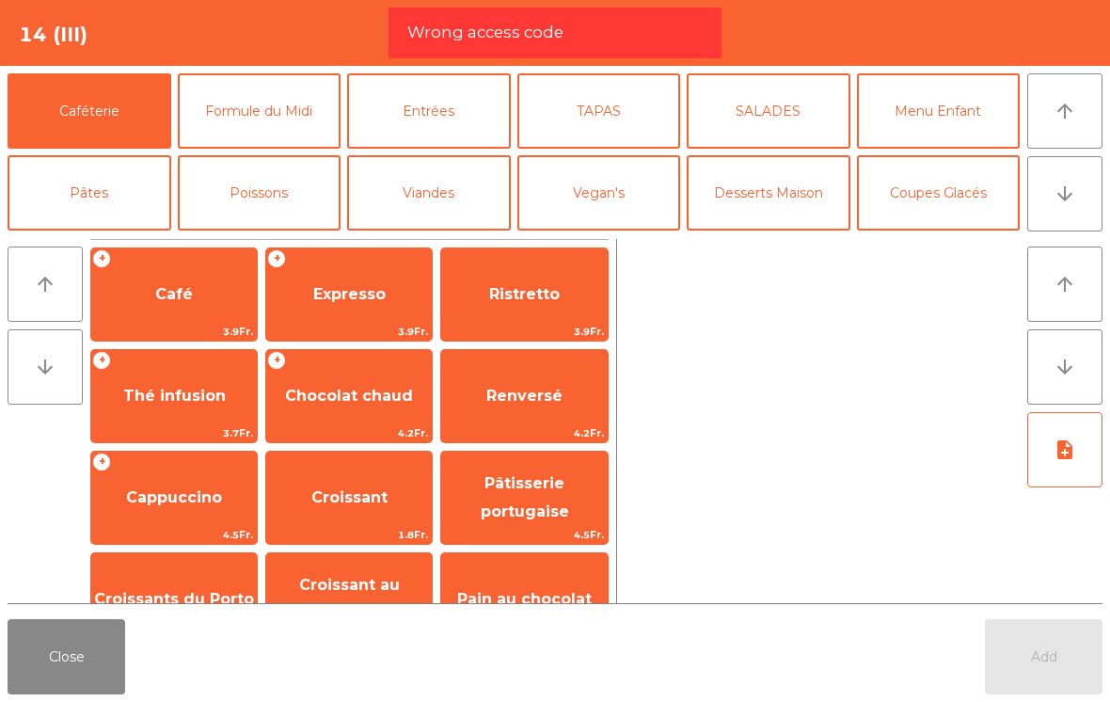
click at [1069, 205] on button "arrow_downward" at bounding box center [1064, 193] width 75 height 75
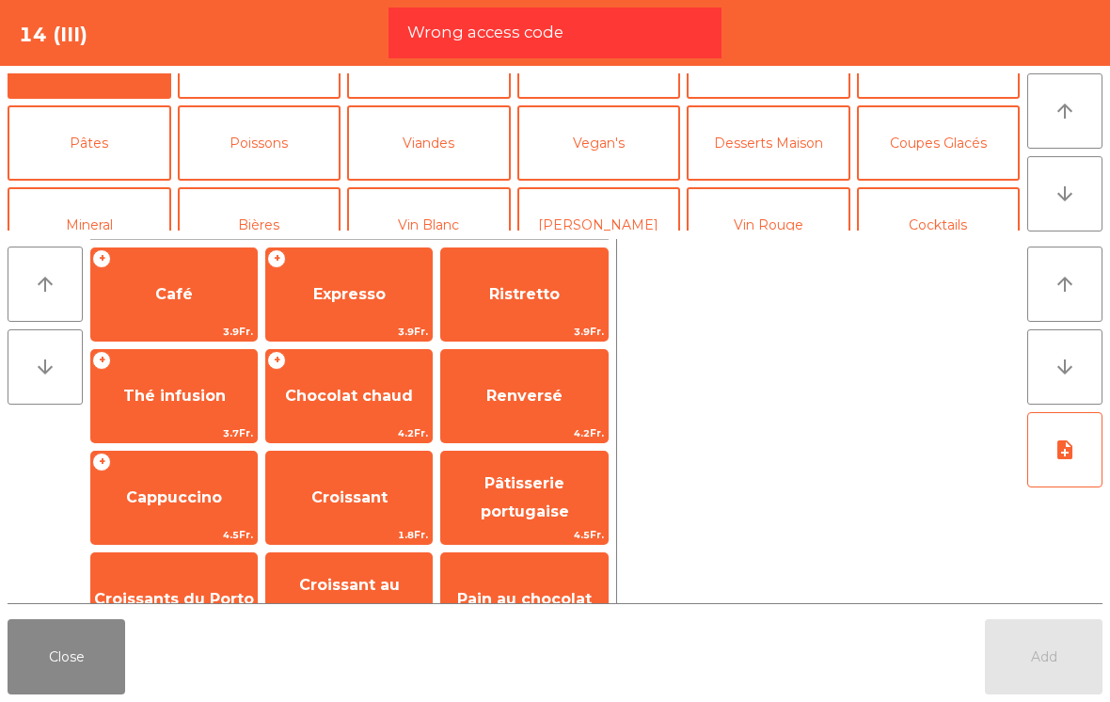
scroll to position [164, 0]
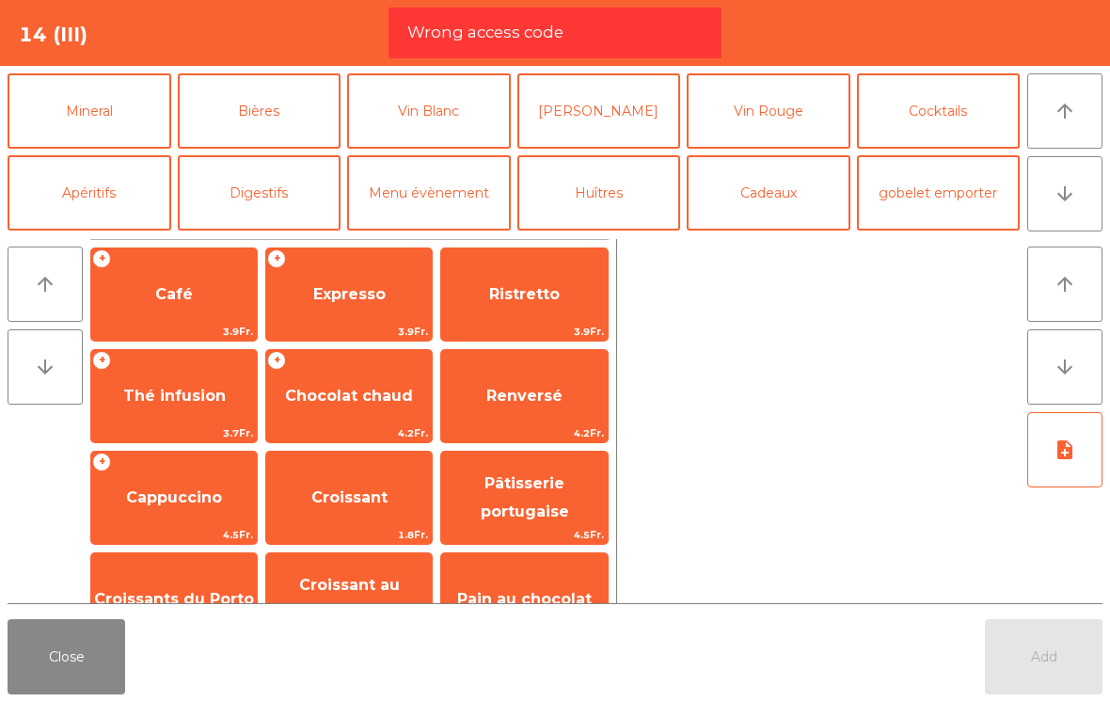
click at [60, 112] on button "Mineral" at bounding box center [90, 110] width 164 height 75
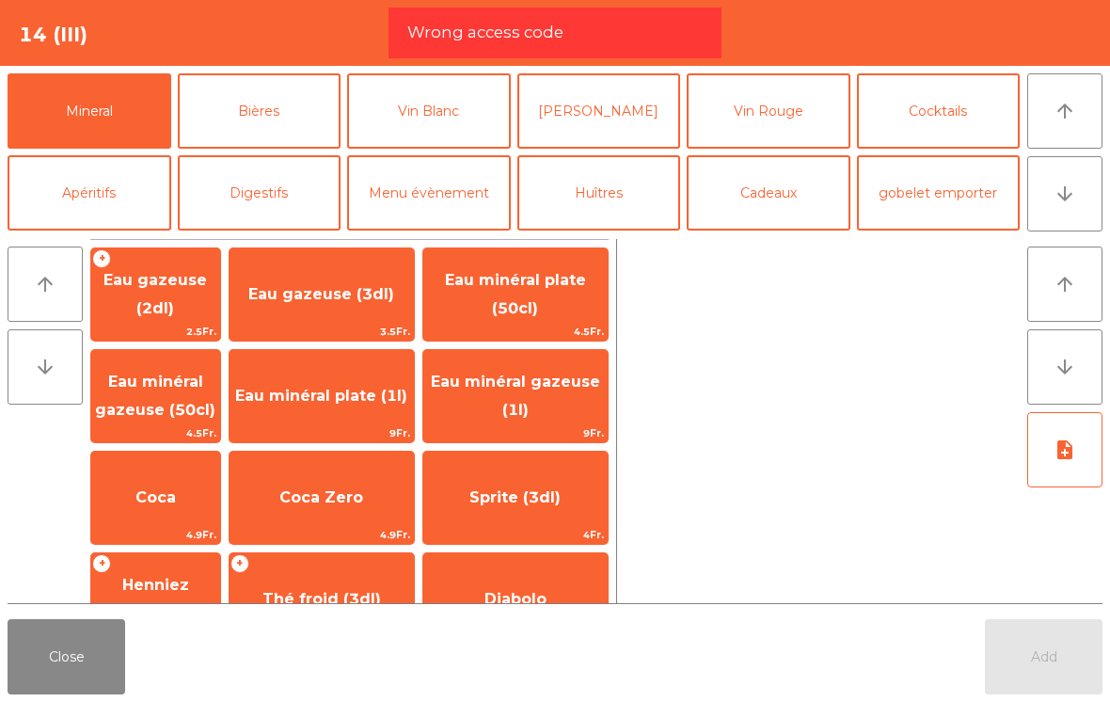
click at [176, 490] on span "Coca" at bounding box center [155, 497] width 40 height 18
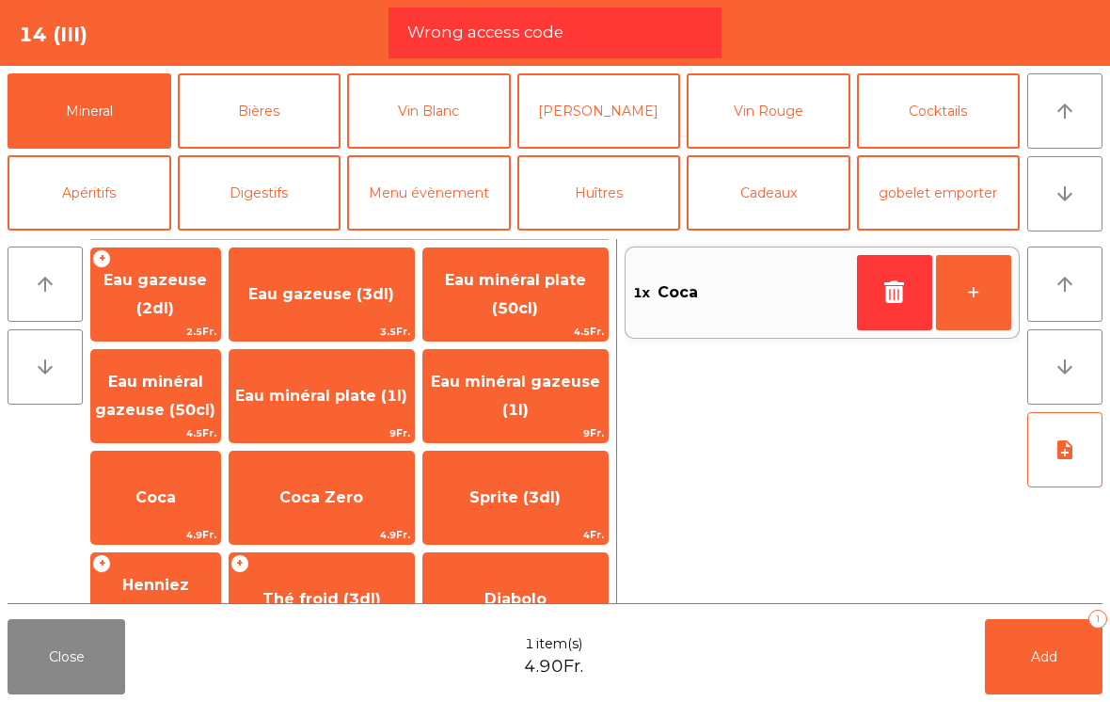
click at [318, 476] on span "Coca Zero" at bounding box center [321, 497] width 184 height 51
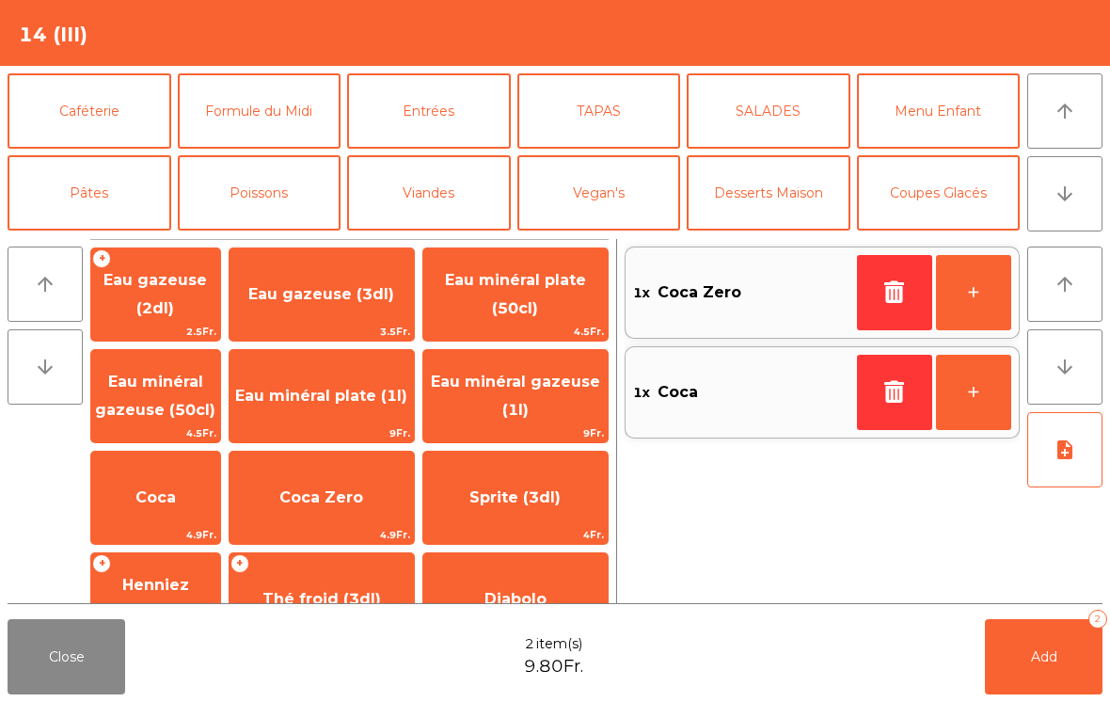
scroll to position [0, 0]
click at [86, 99] on button "Caféterie" at bounding box center [90, 110] width 164 height 75
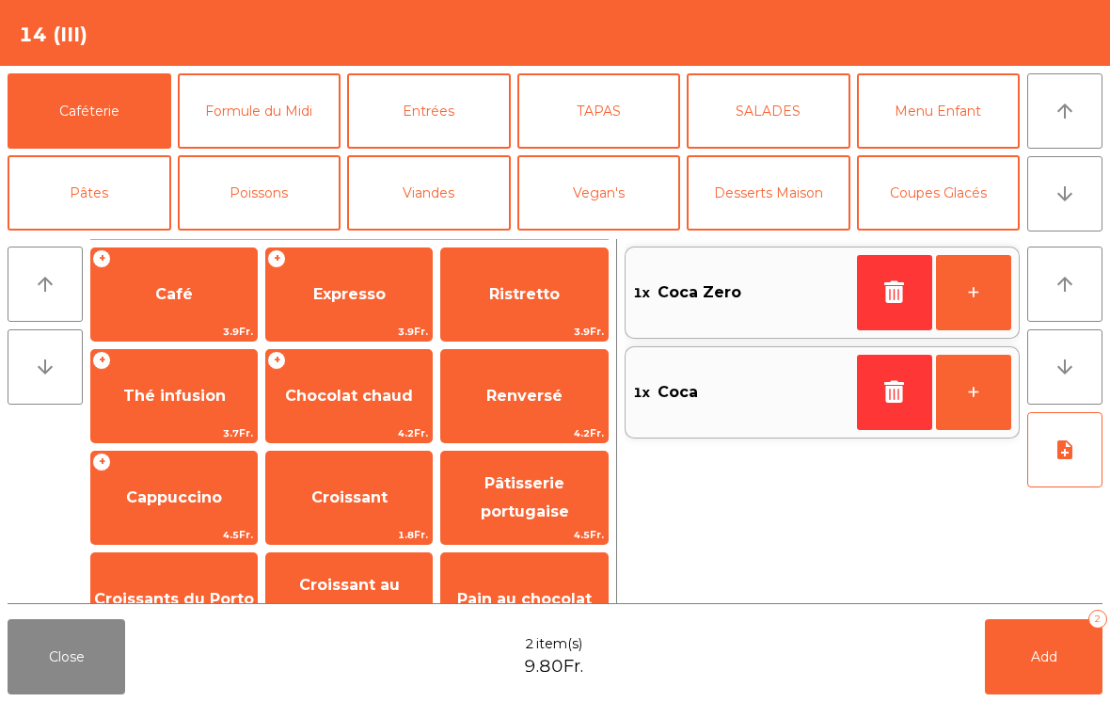
click at [195, 319] on span "Café" at bounding box center [174, 294] width 166 height 51
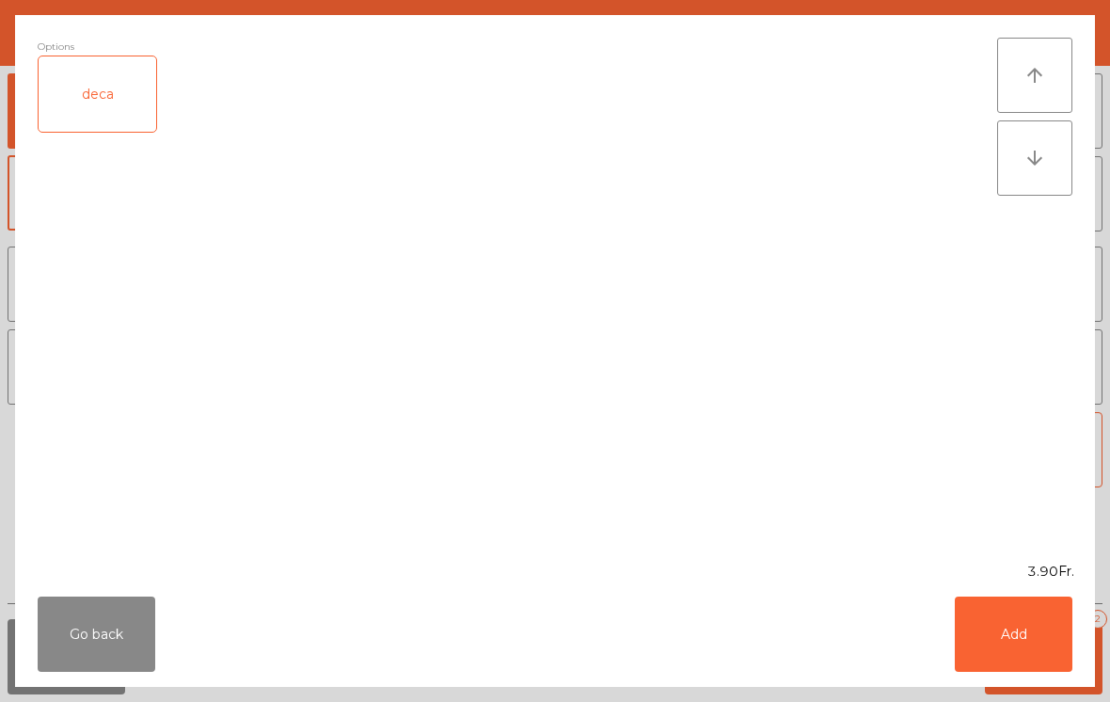
click at [1088, 670] on div "Go back Add" at bounding box center [555, 633] width 1080 height 105
click at [1018, 628] on button "Add" at bounding box center [1014, 633] width 118 height 75
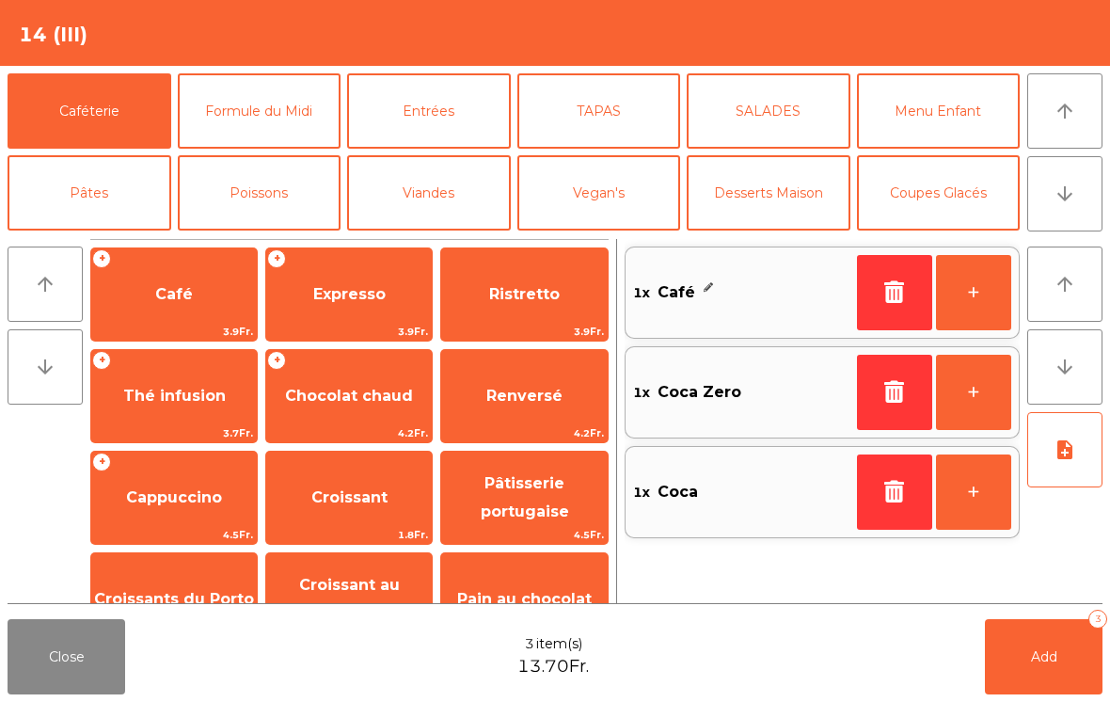
click at [1063, 660] on button "Add 3" at bounding box center [1044, 656] width 118 height 75
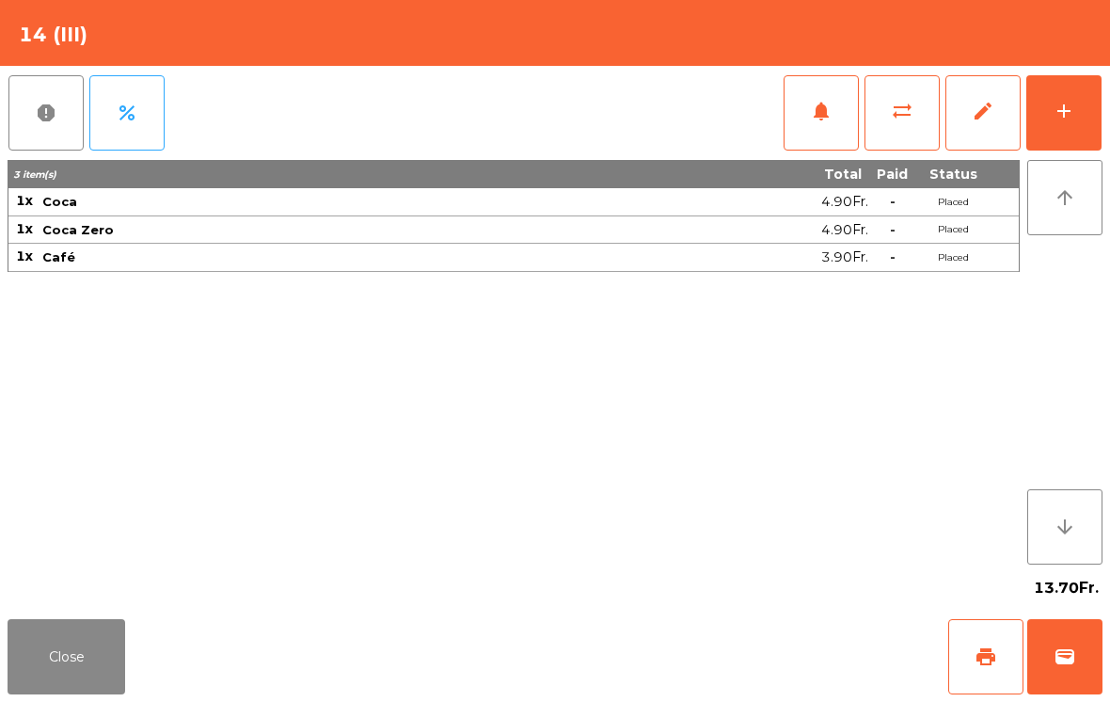
click at [68, 662] on button "Close" at bounding box center [67, 656] width 118 height 75
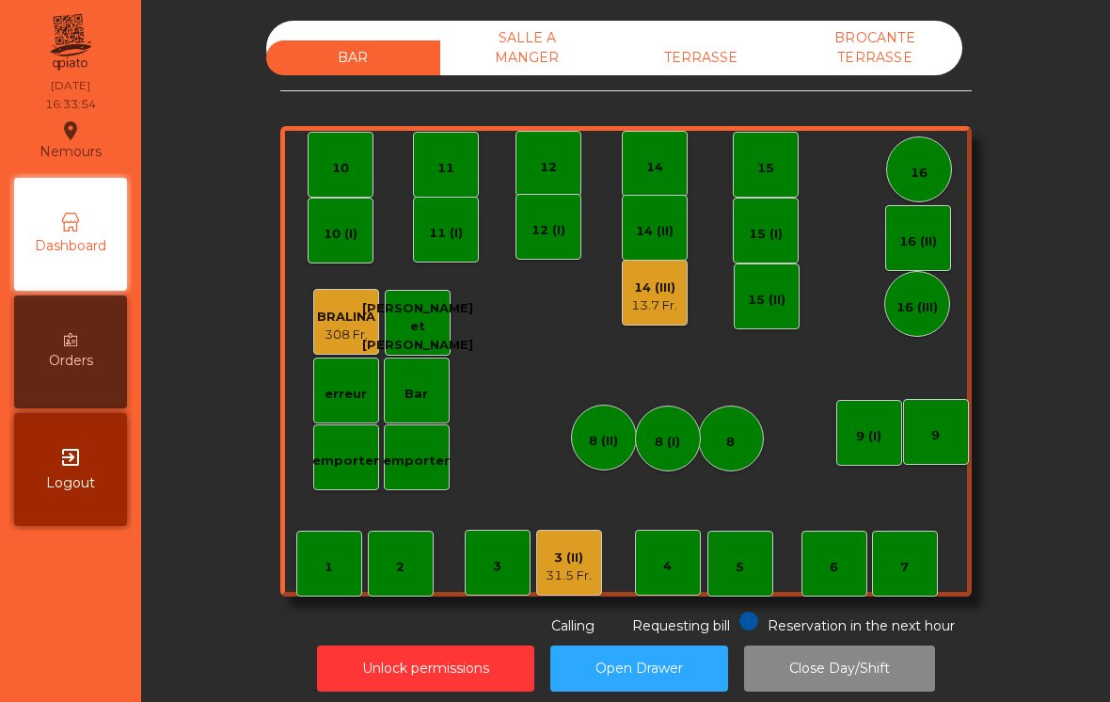
click at [543, 582] on div "3 (II) 31.5 Fr." at bounding box center [569, 562] width 66 height 66
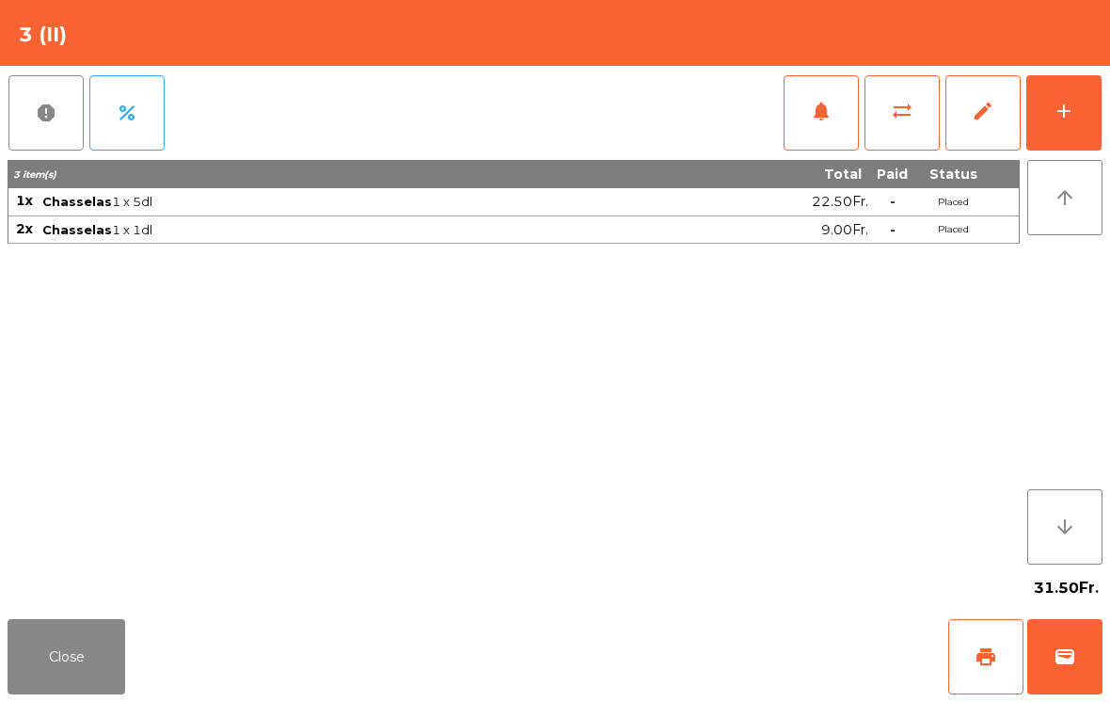
click at [1078, 667] on button "wallet" at bounding box center [1064, 656] width 75 height 75
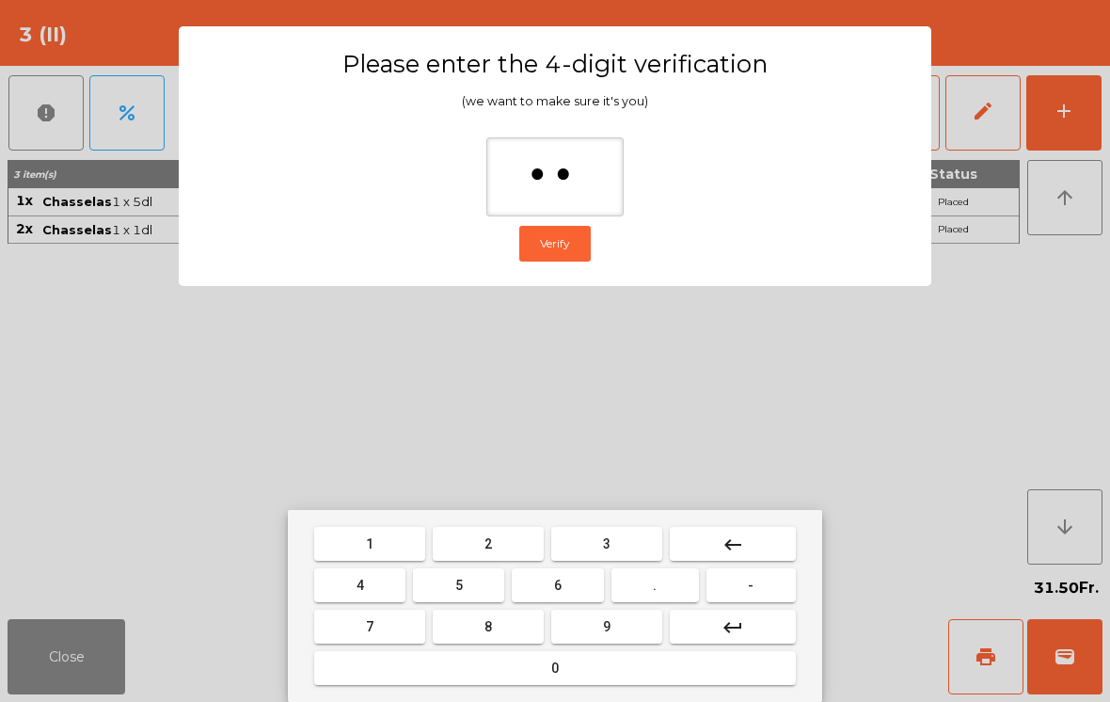
type input "***"
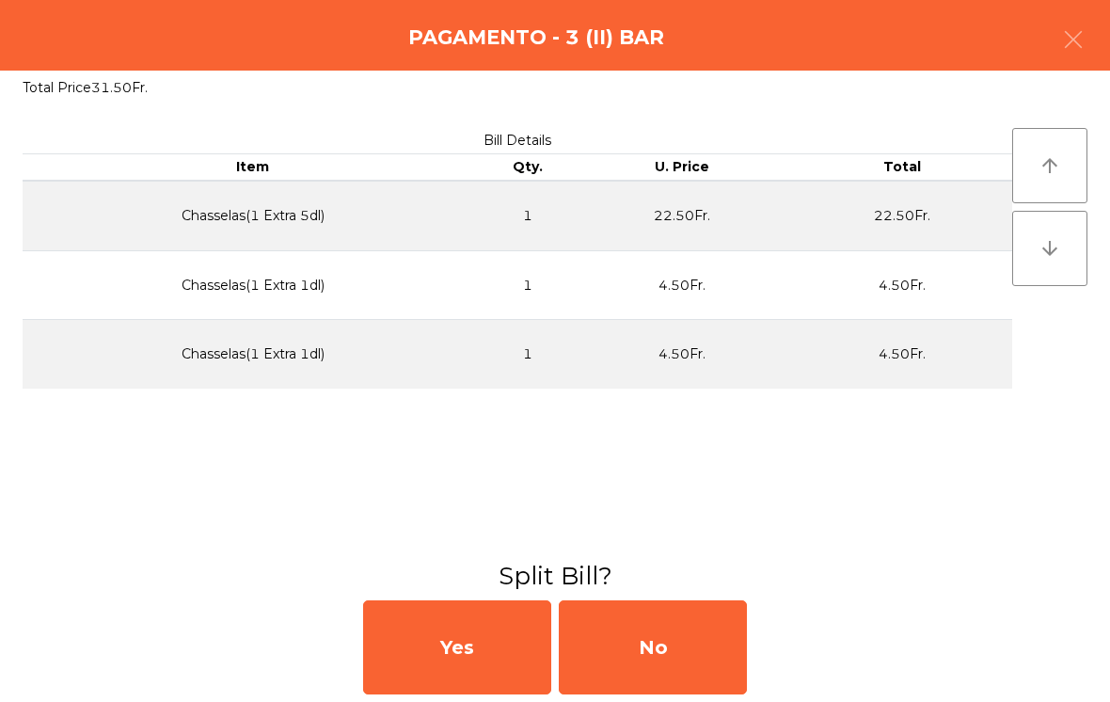
click at [637, 642] on div "No" at bounding box center [653, 647] width 188 height 94
click at [637, 642] on div "MB" at bounding box center [653, 647] width 188 height 94
click at [653, 651] on div "No" at bounding box center [653, 647] width 188 height 94
click at [664, 655] on div "No" at bounding box center [653, 647] width 188 height 94
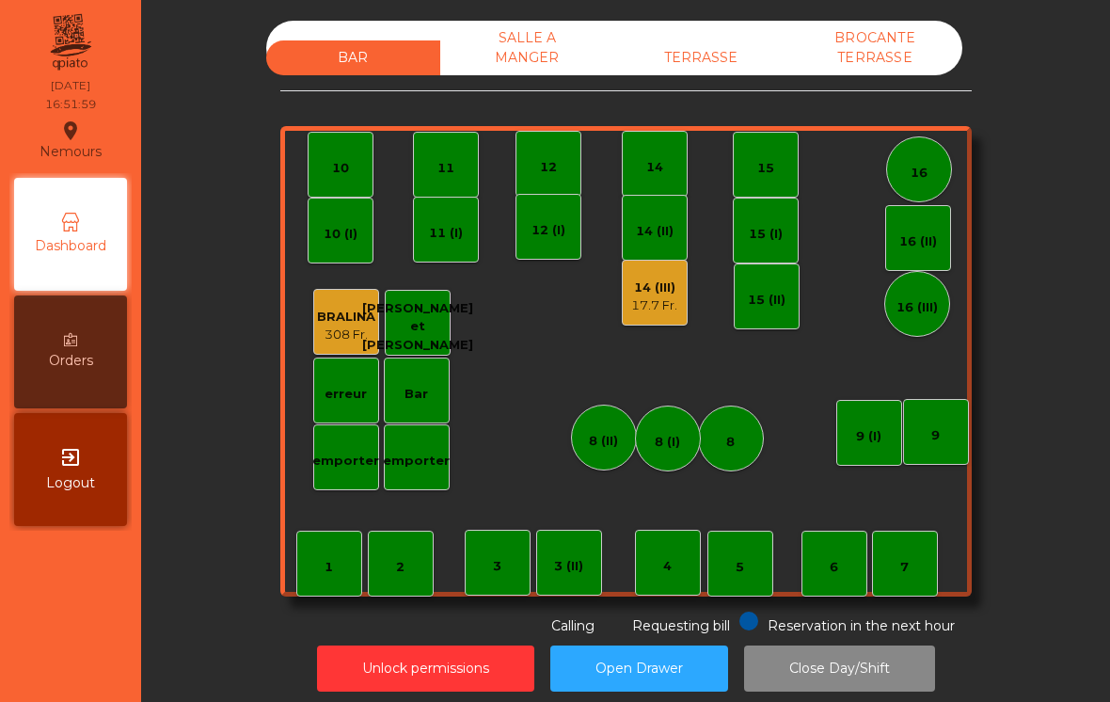
click at [673, 311] on div "17.7 Fr." at bounding box center [654, 305] width 46 height 19
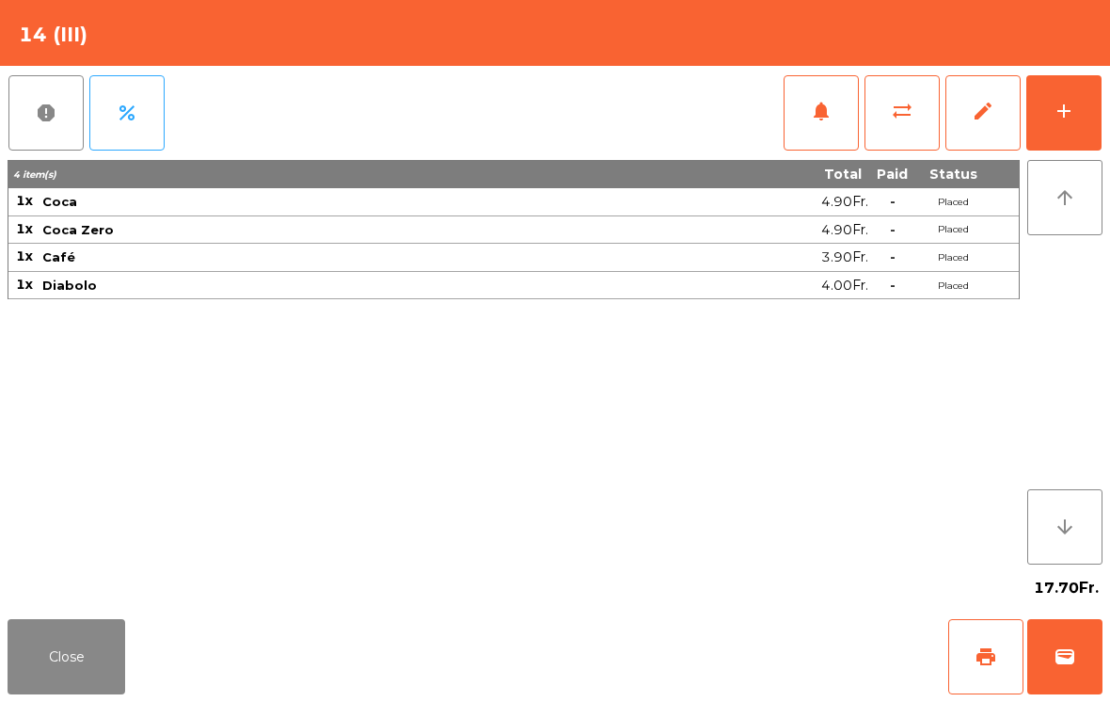
click at [973, 639] on button "print" at bounding box center [985, 656] width 75 height 75
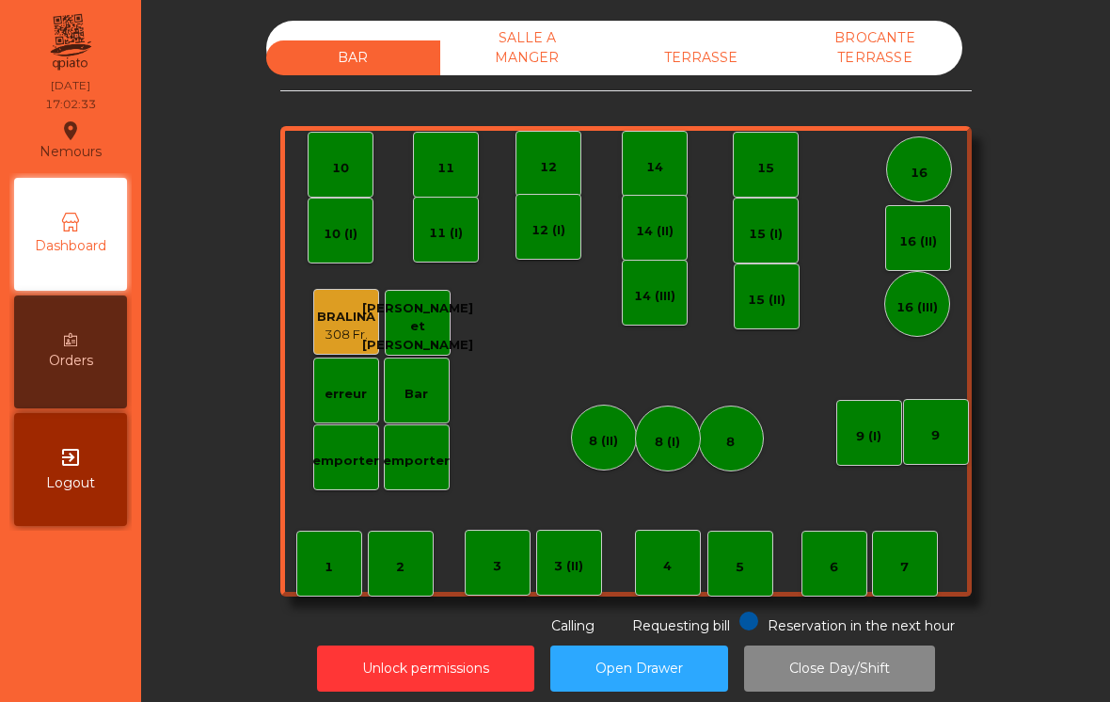
click at [745, 52] on div "TERRASSE" at bounding box center [701, 57] width 174 height 35
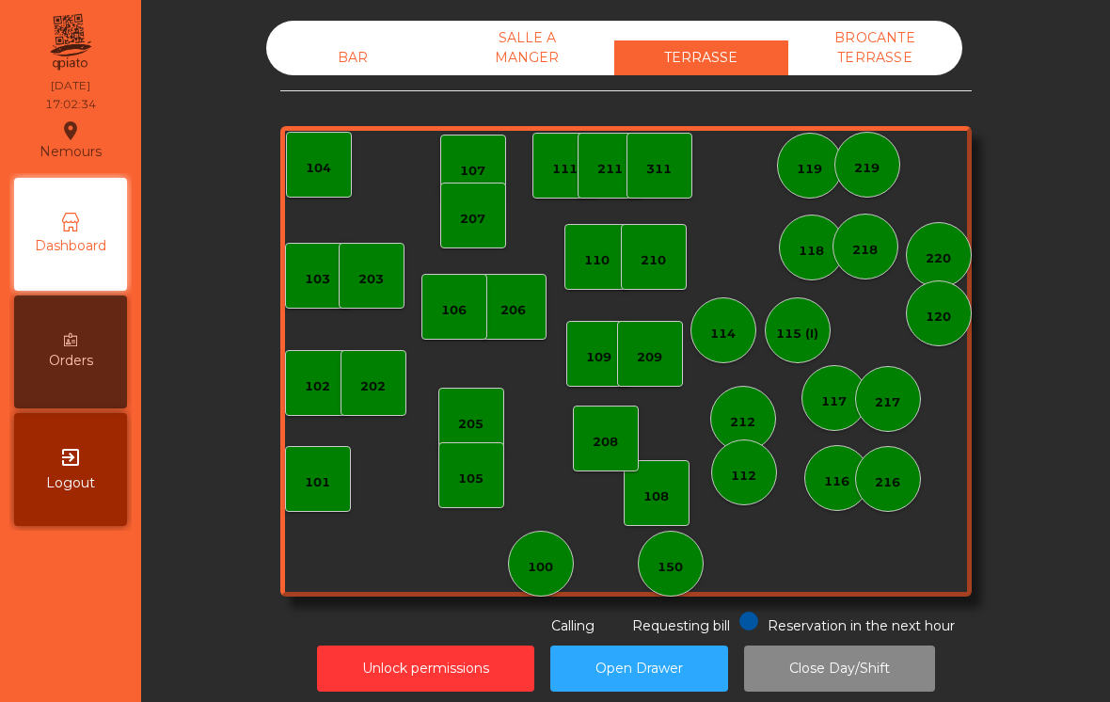
click at [319, 73] on div "BAR" at bounding box center [353, 57] width 174 height 35
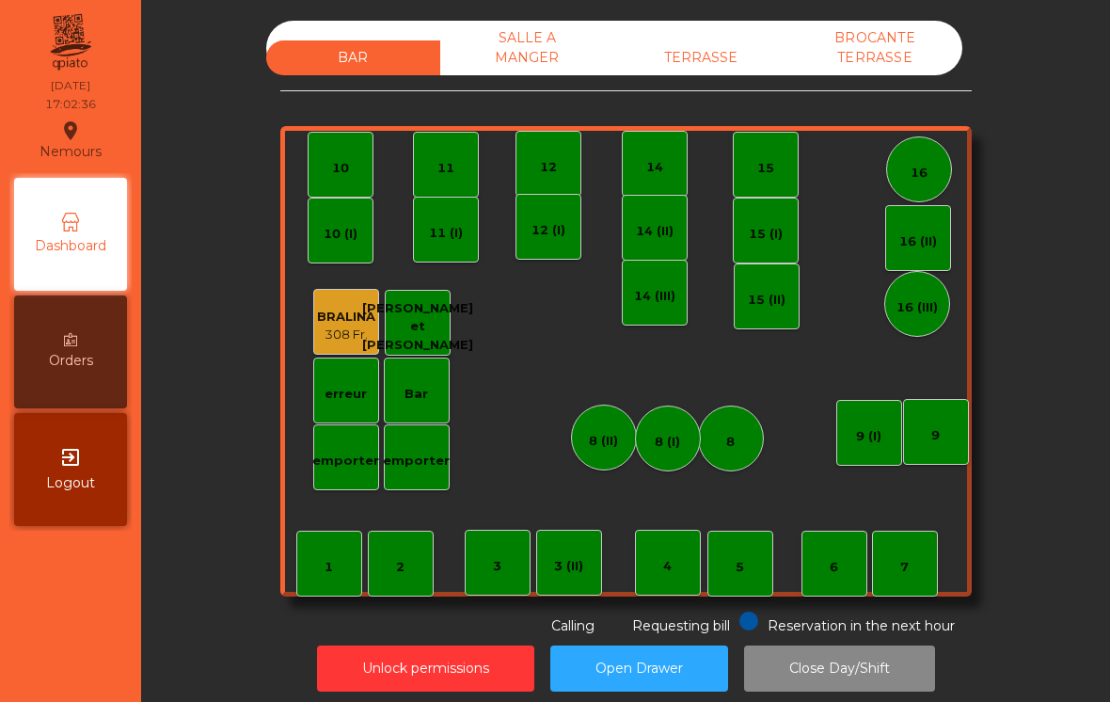
click at [865, 432] on div "9 (I)" at bounding box center [868, 436] width 25 height 19
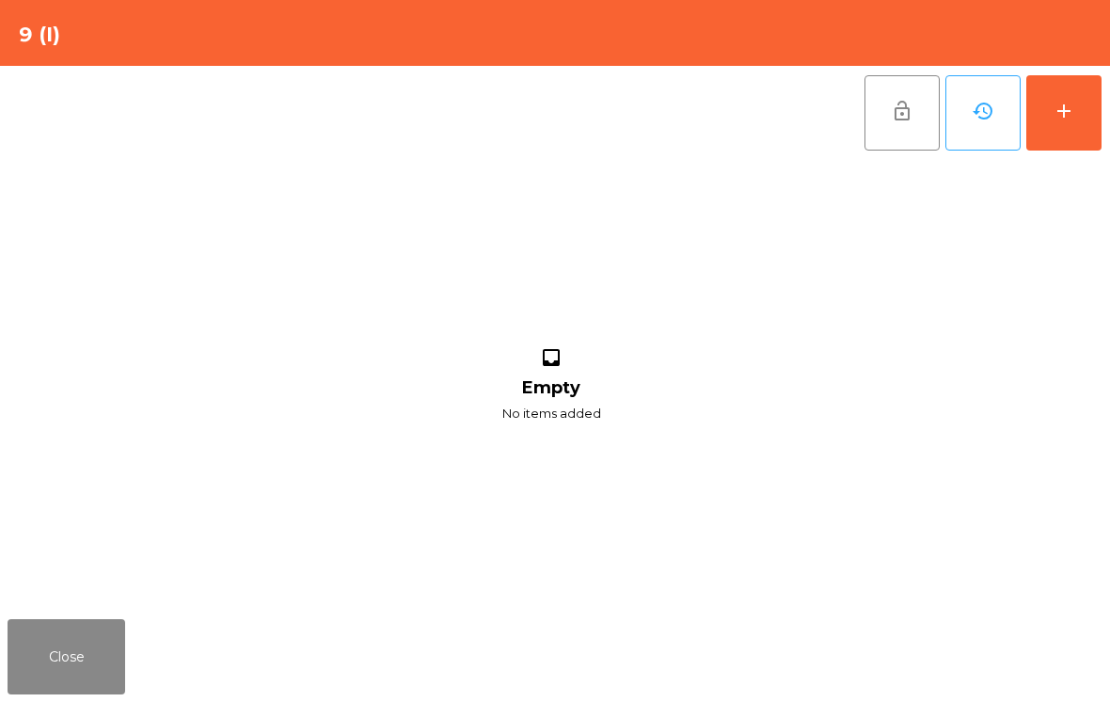
click at [1070, 120] on div "add" at bounding box center [1063, 111] width 23 height 23
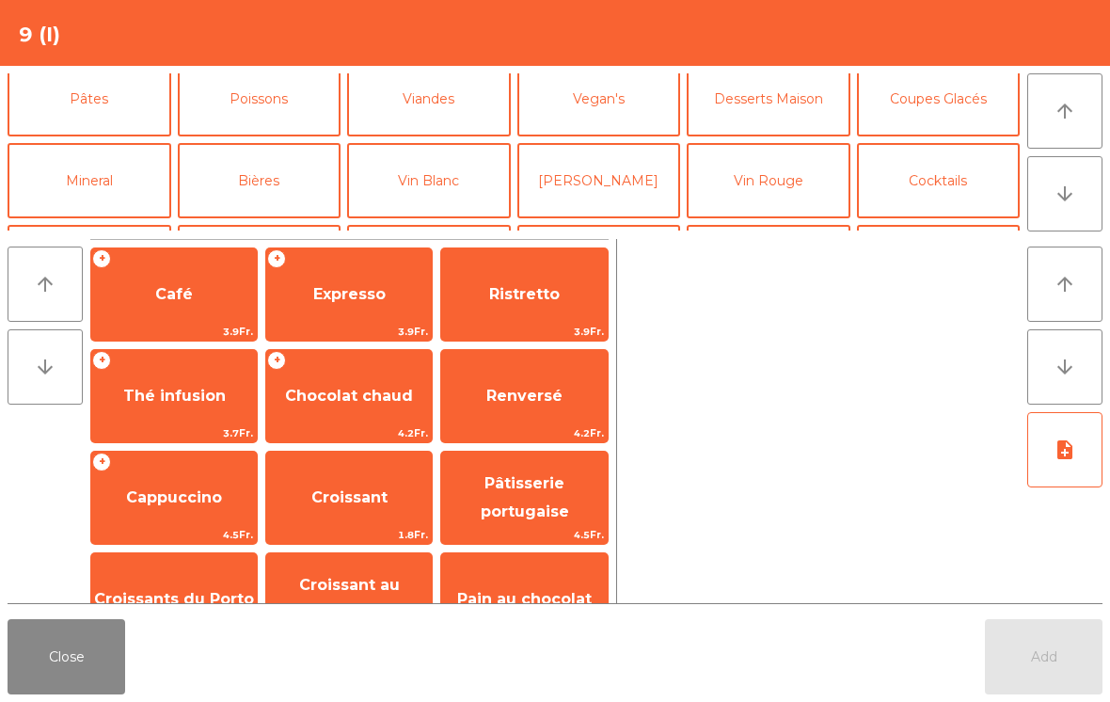
click at [227, 172] on button "Bières" at bounding box center [260, 180] width 164 height 75
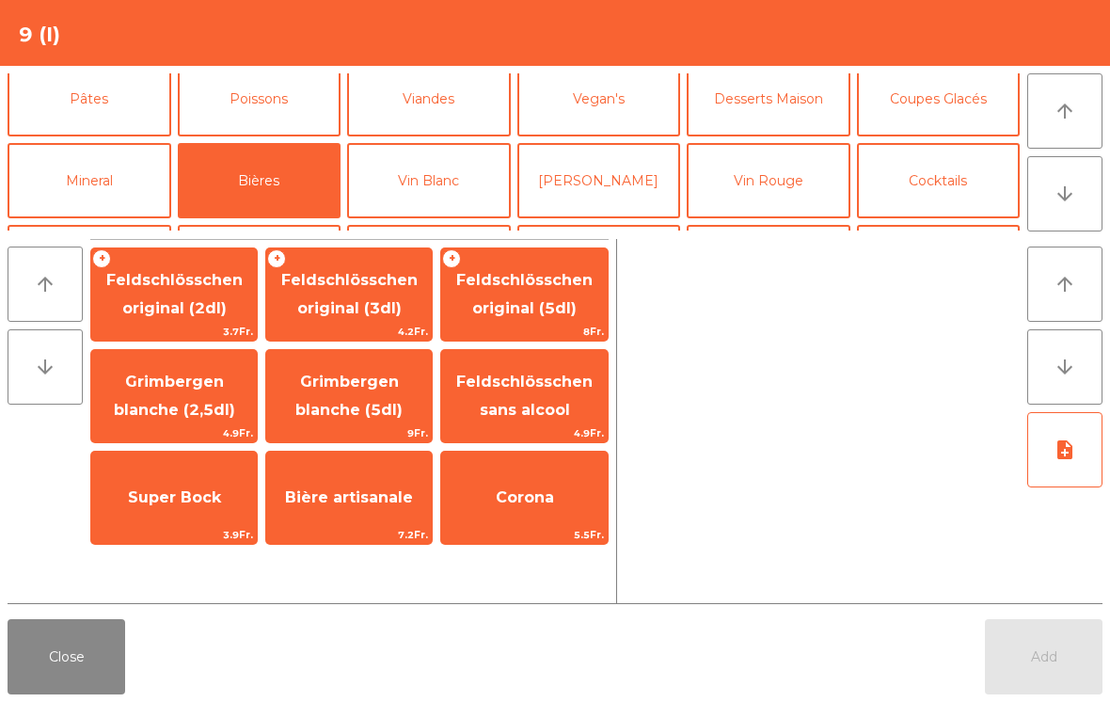
scroll to position [111, 0]
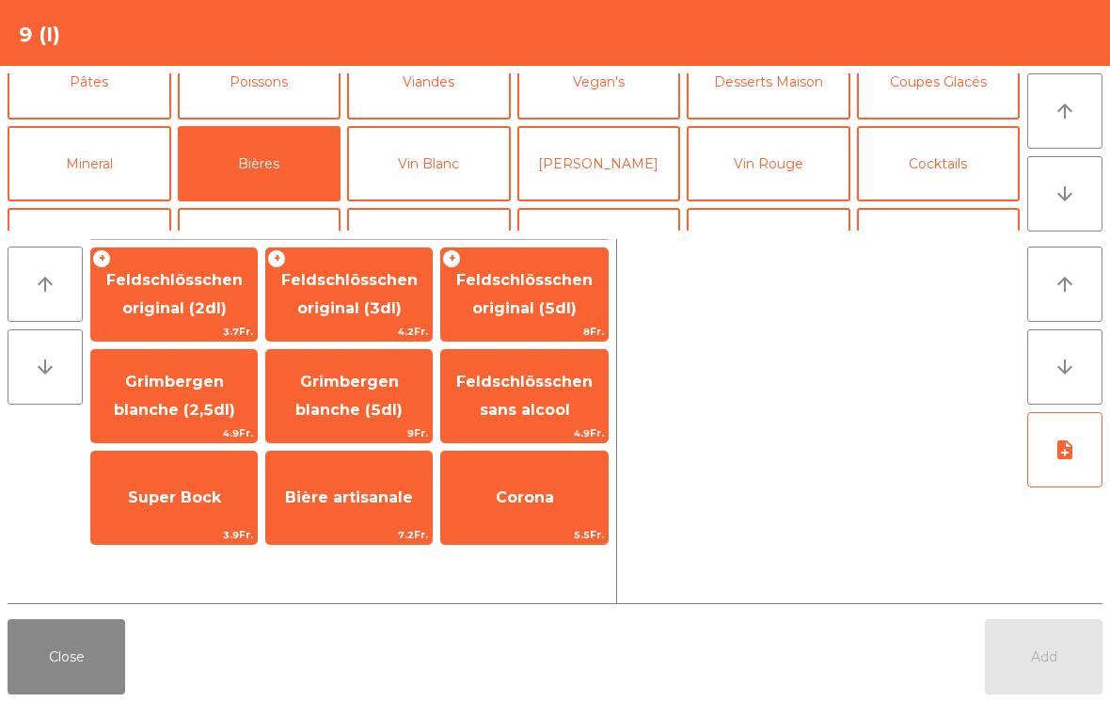
click at [324, 328] on span "4.2Fr." at bounding box center [349, 332] width 166 height 18
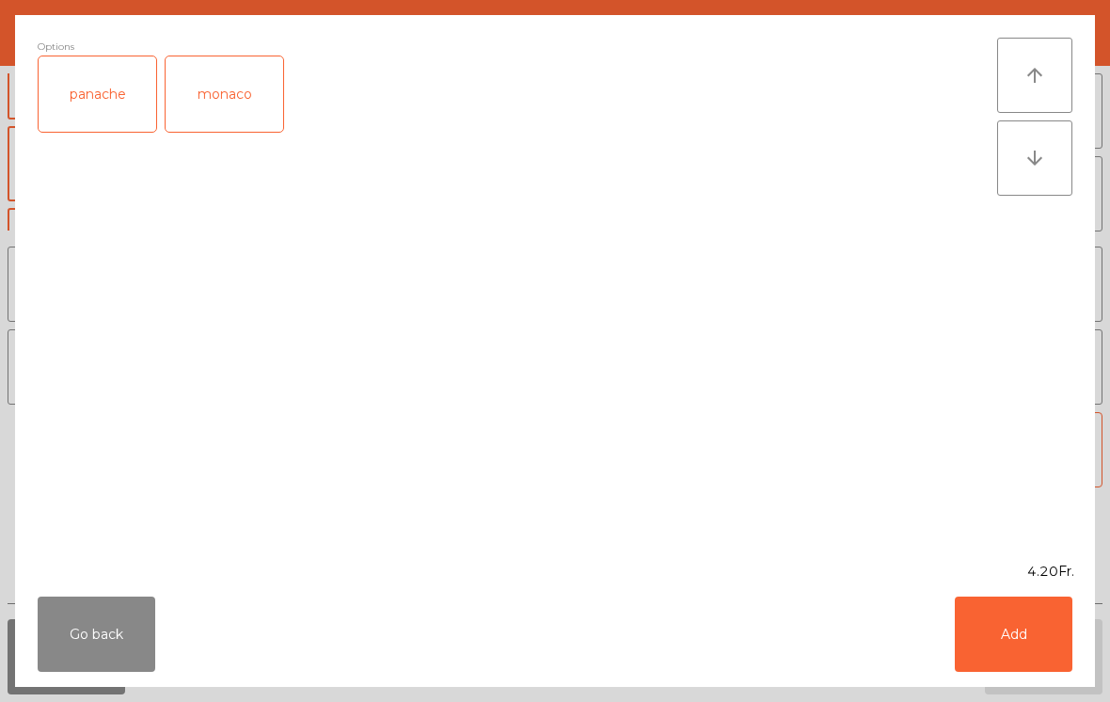
click at [115, 110] on div "panache" at bounding box center [98, 93] width 118 height 75
click at [1056, 657] on button "Add" at bounding box center [1014, 633] width 118 height 75
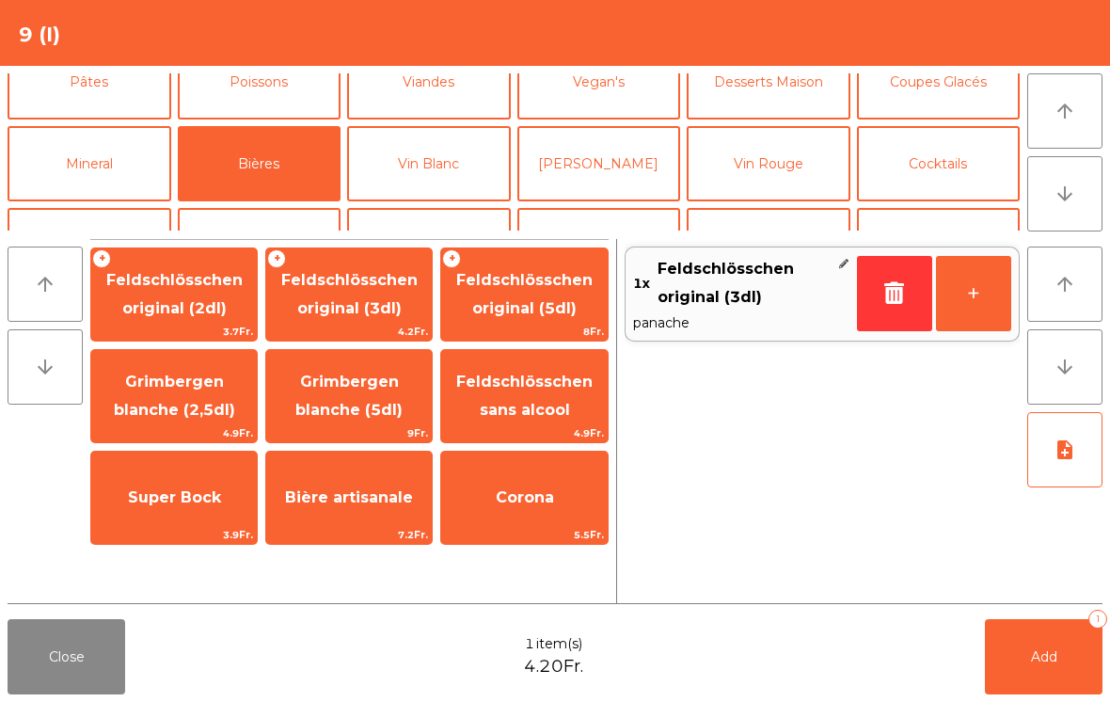
click at [978, 293] on button "+" at bounding box center [973, 293] width 75 height 75
click at [1040, 673] on button "Add 2" at bounding box center [1044, 656] width 118 height 75
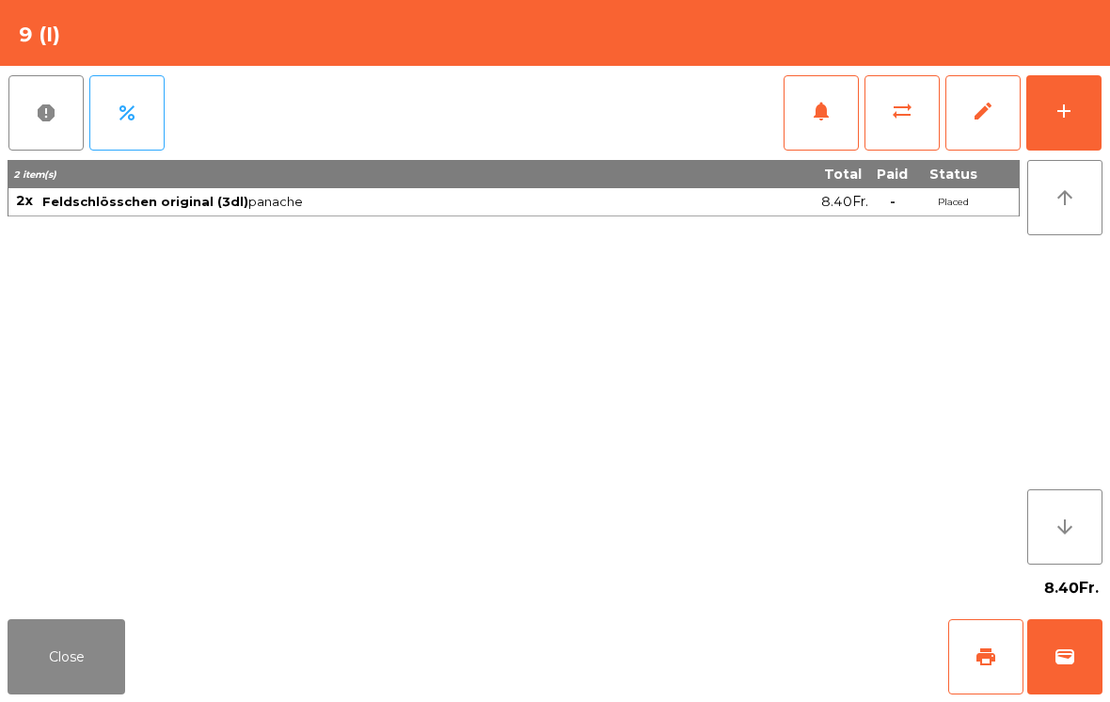
click at [116, 630] on button "Close" at bounding box center [67, 656] width 118 height 75
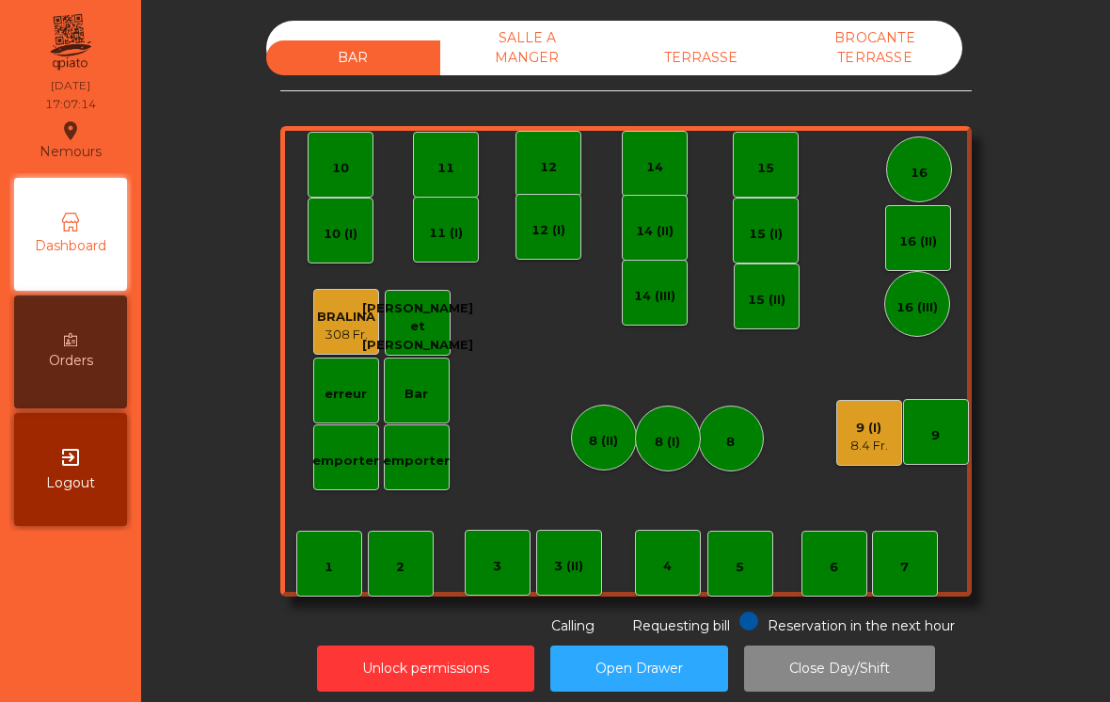
click at [675, 272] on div "14 (III)" at bounding box center [655, 293] width 66 height 66
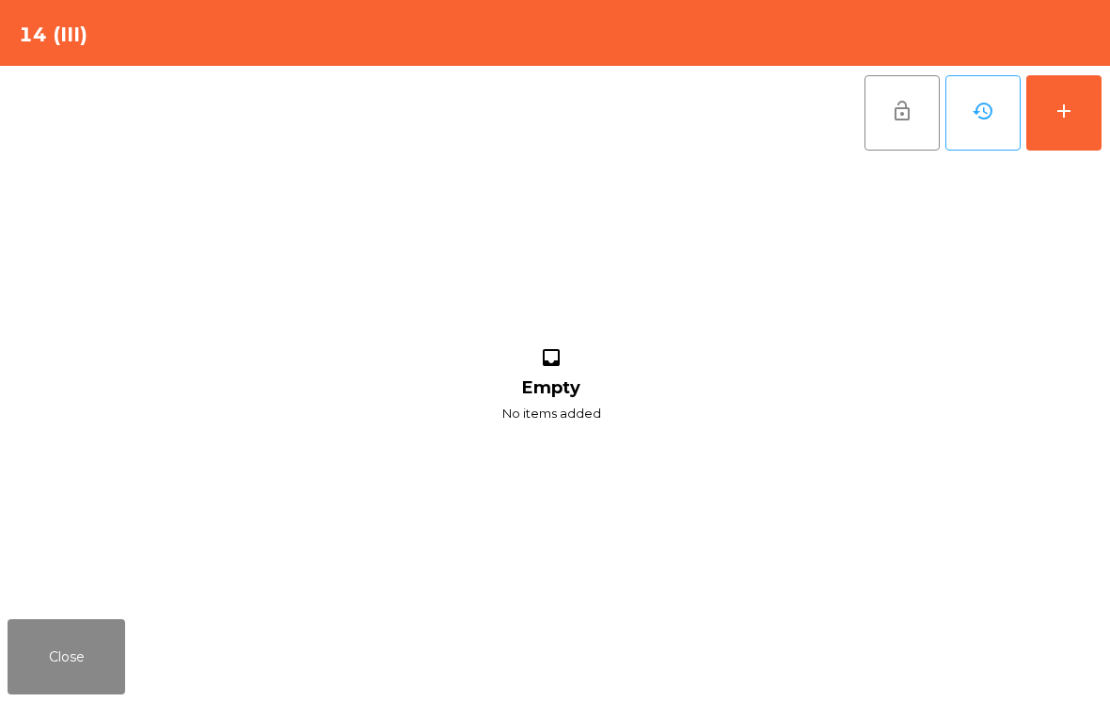
click at [1055, 103] on div "add" at bounding box center [1063, 111] width 23 height 23
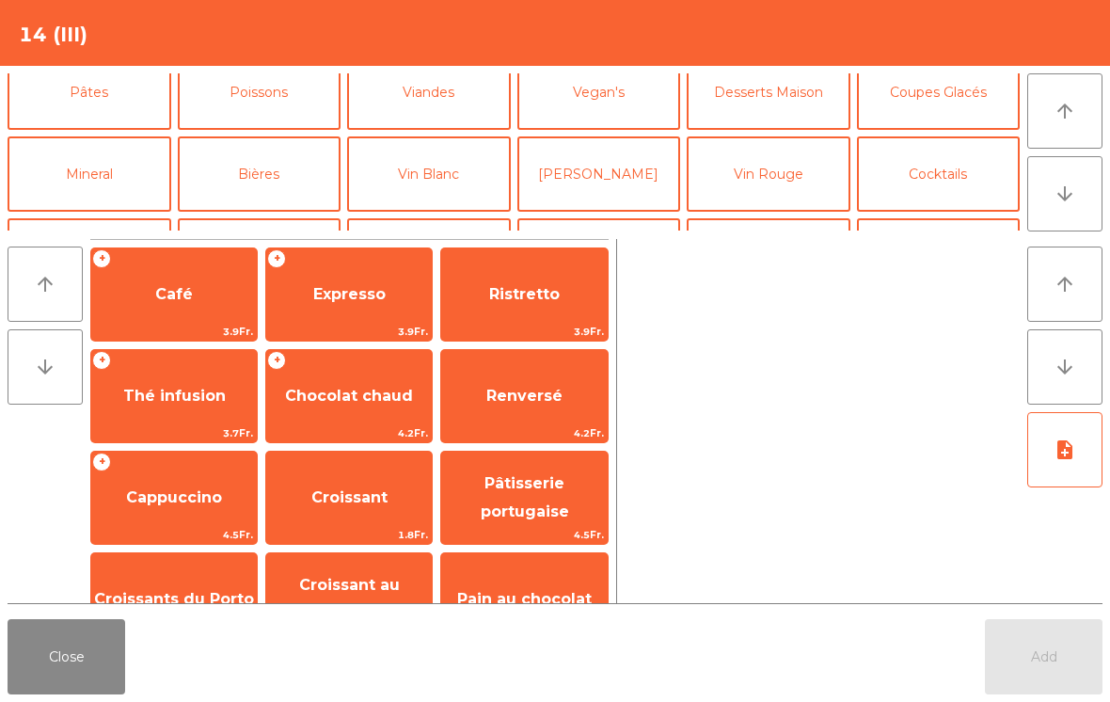
click at [257, 164] on button "Bières" at bounding box center [260, 173] width 164 height 75
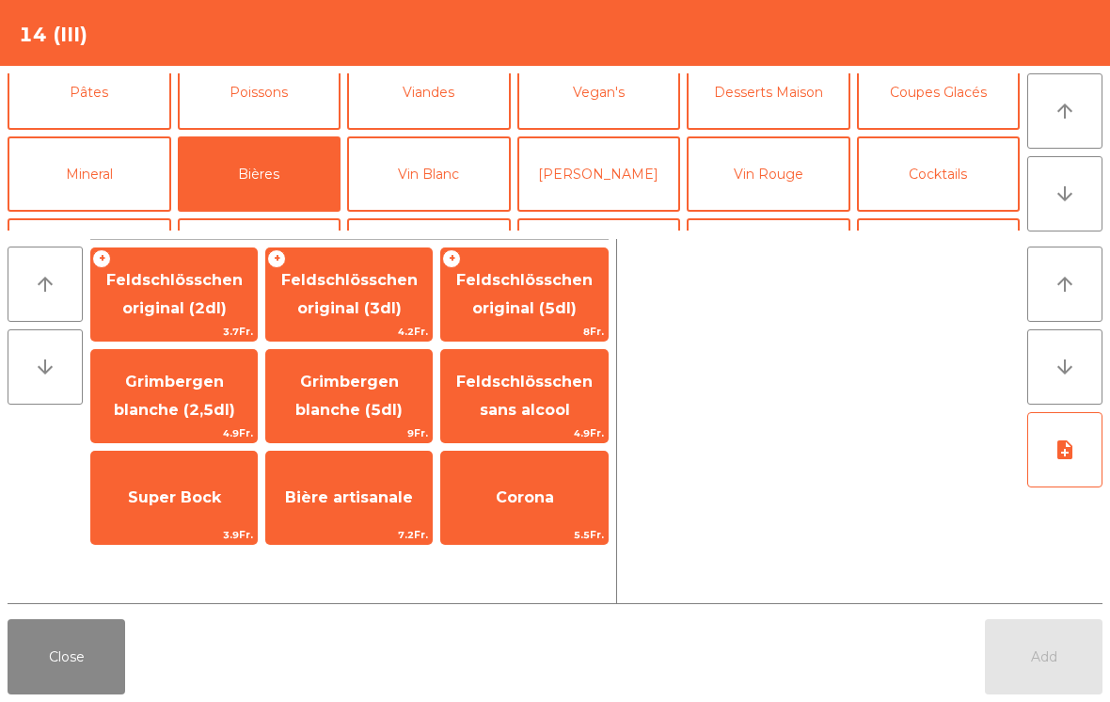
scroll to position [118, 0]
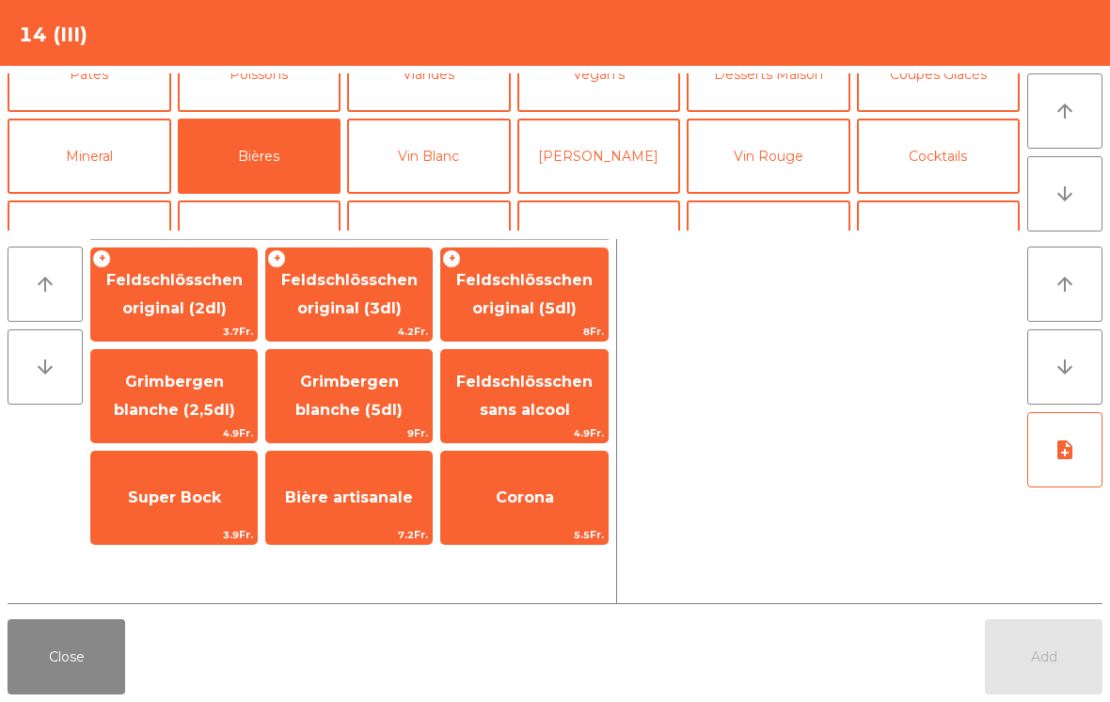
click at [151, 395] on span "Grimbergen blanche (2,5dl)" at bounding box center [174, 396] width 166 height 80
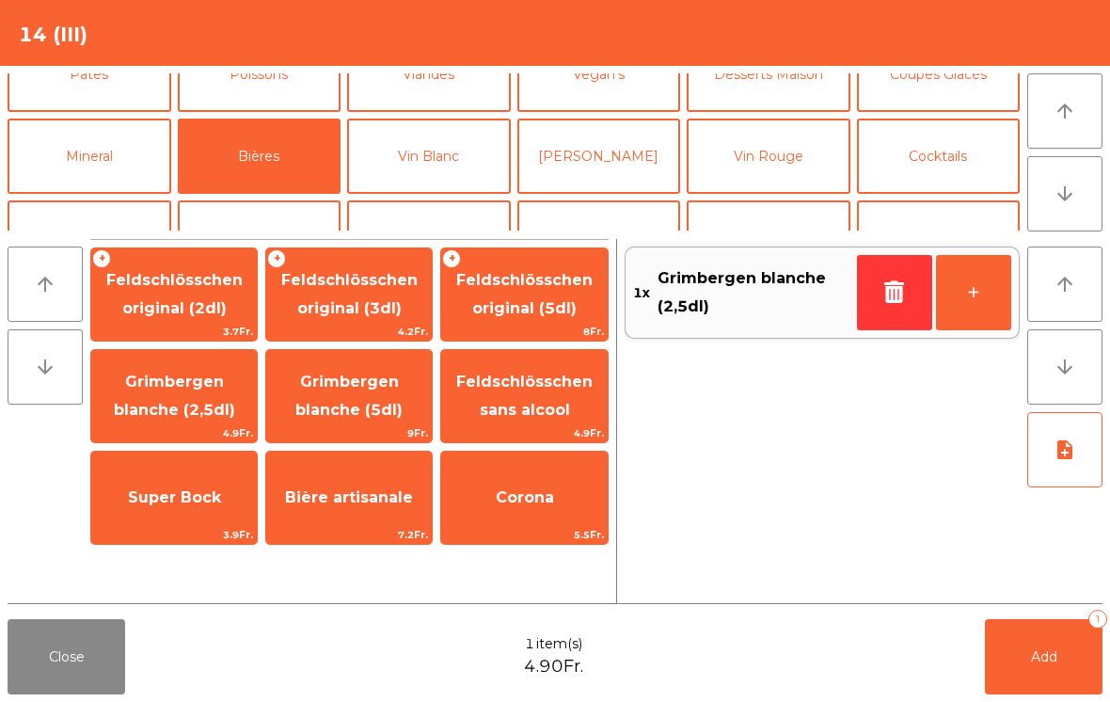
click at [986, 268] on button "+" at bounding box center [973, 292] width 75 height 75
click at [1040, 622] on button "Add 2" at bounding box center [1044, 656] width 118 height 75
